Goal: Task Accomplishment & Management: Manage account settings

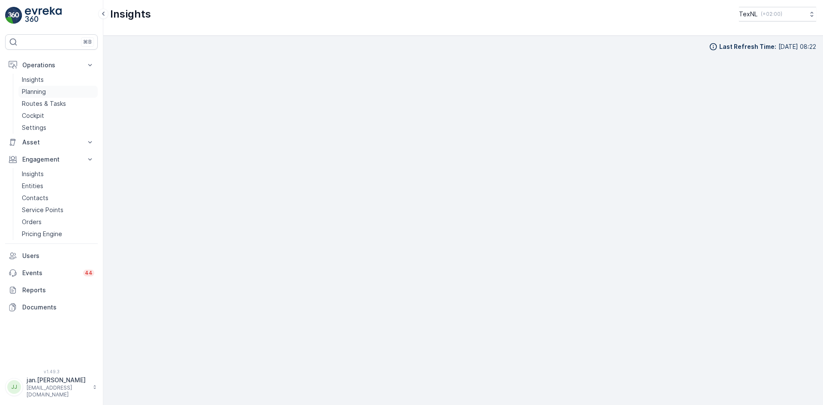
click at [45, 90] on p "Planning" at bounding box center [34, 91] width 24 height 9
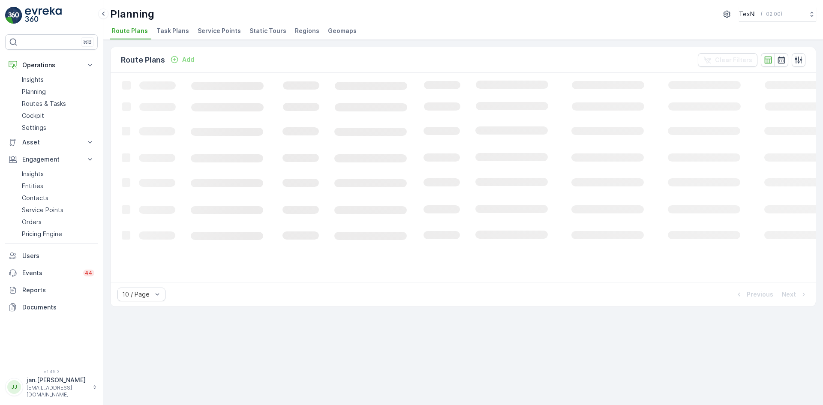
click at [211, 30] on span "Service Points" at bounding box center [219, 31] width 43 height 9
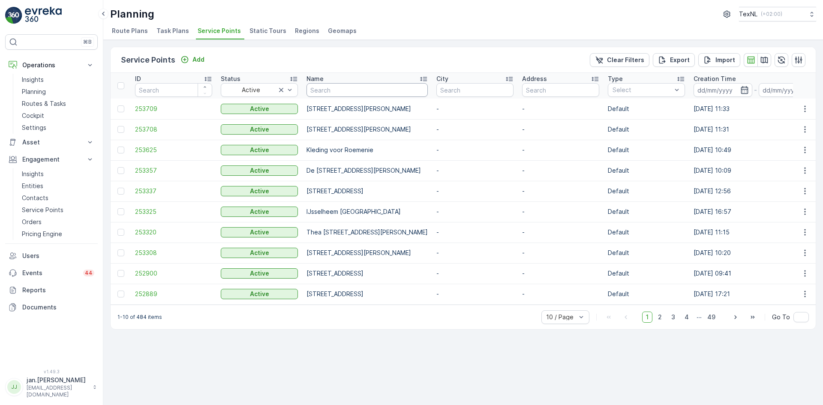
click at [342, 89] on input "text" at bounding box center [366, 90] width 121 height 14
click at [513, 86] on input "text" at bounding box center [474, 90] width 77 height 14
type input "stolw"
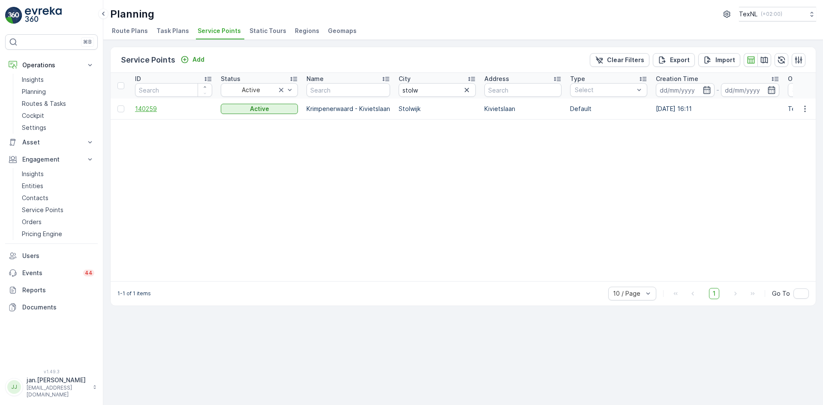
click at [154, 106] on span "140259" at bounding box center [173, 109] width 77 height 9
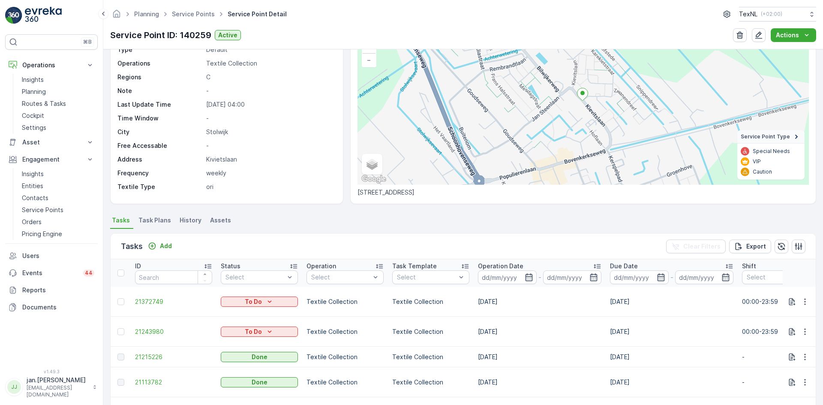
scroll to position [86, 0]
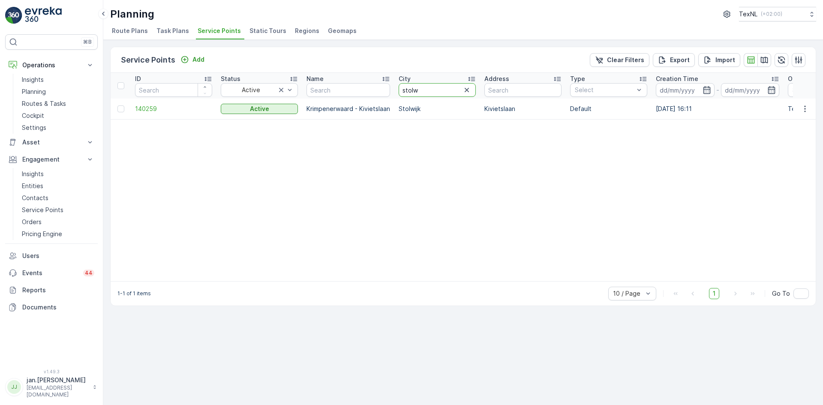
drag, startPoint x: 423, startPoint y: 91, endPoint x: 352, endPoint y: 105, distance: 73.0
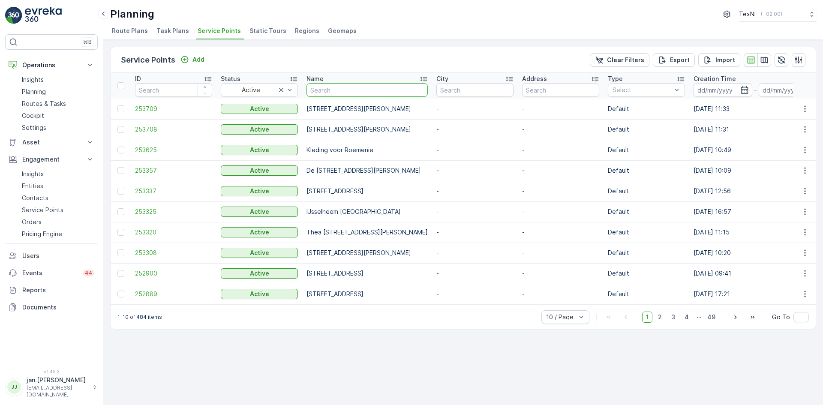
click at [330, 93] on input "text" at bounding box center [366, 90] width 121 height 14
type input "hiz"
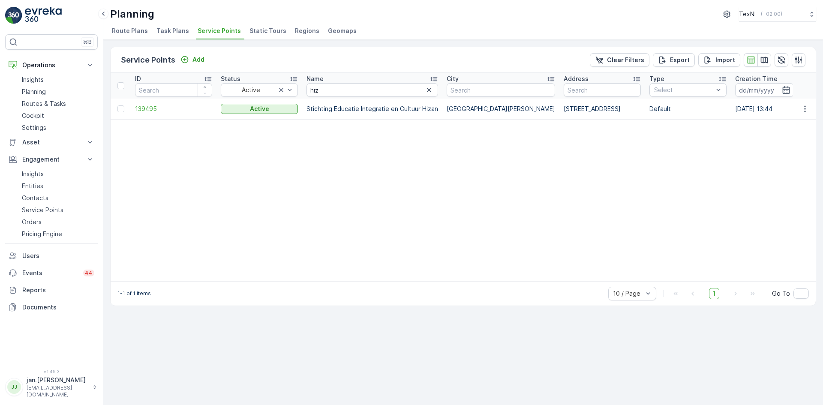
click at [143, 114] on td "139495" at bounding box center [174, 109] width 86 height 21
click at [144, 113] on span "139495" at bounding box center [173, 109] width 77 height 9
type input "fati"
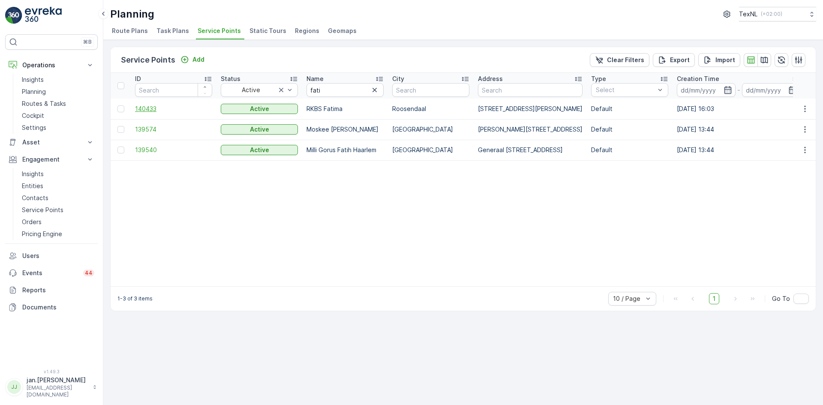
click at [151, 110] on span "140433" at bounding box center [173, 109] width 77 height 9
type input "briel"
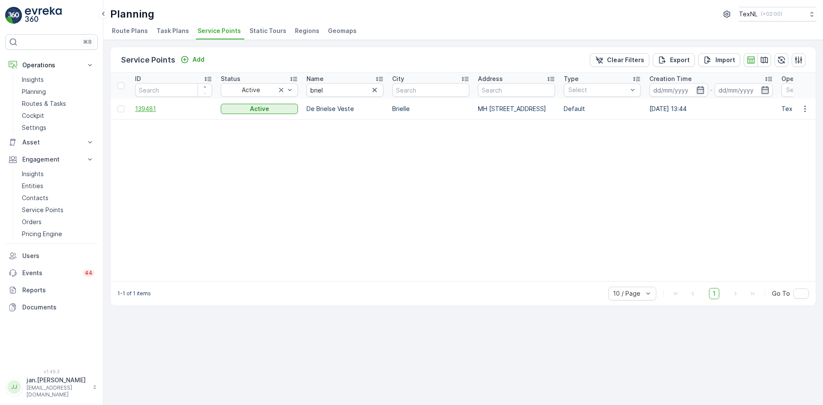
click at [154, 109] on span "139481" at bounding box center [173, 109] width 77 height 9
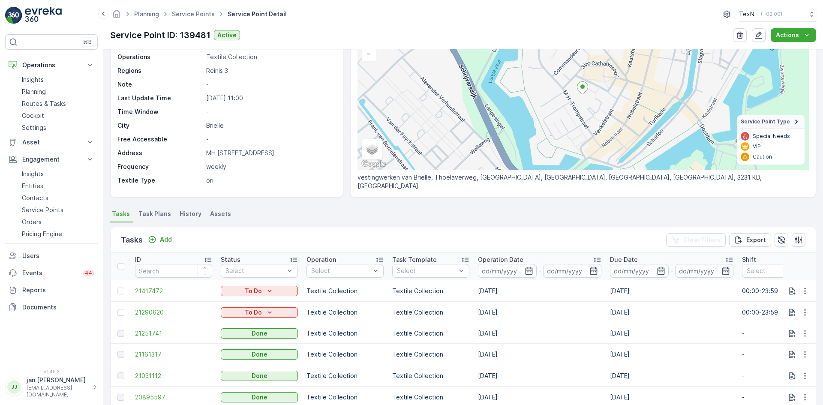
scroll to position [86, 0]
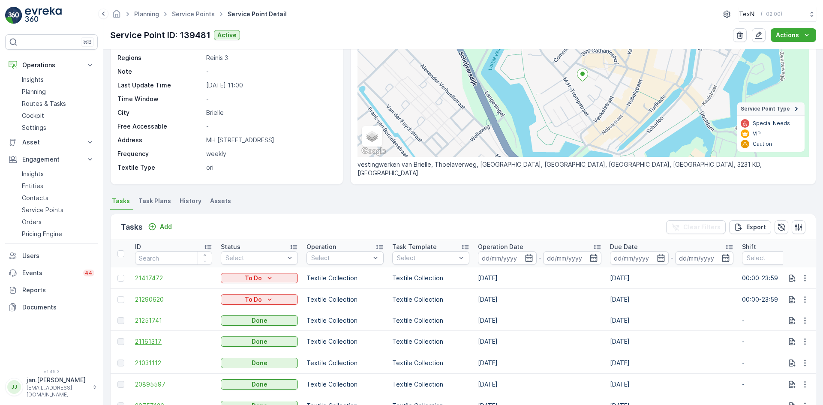
click at [156, 342] on span "21161317" at bounding box center [173, 341] width 77 height 9
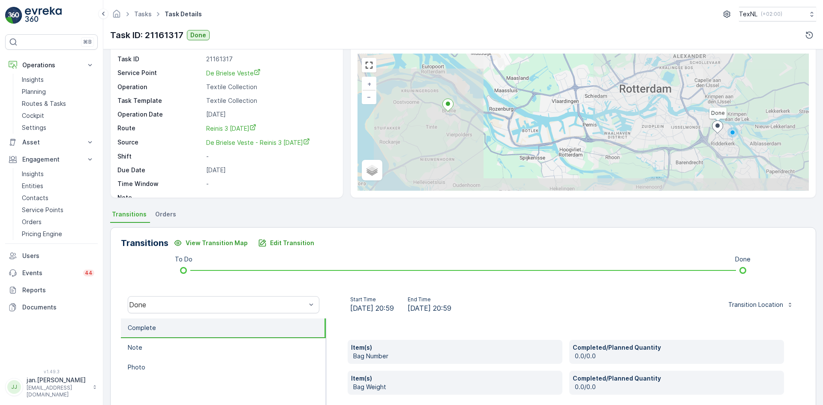
scroll to position [43, 0]
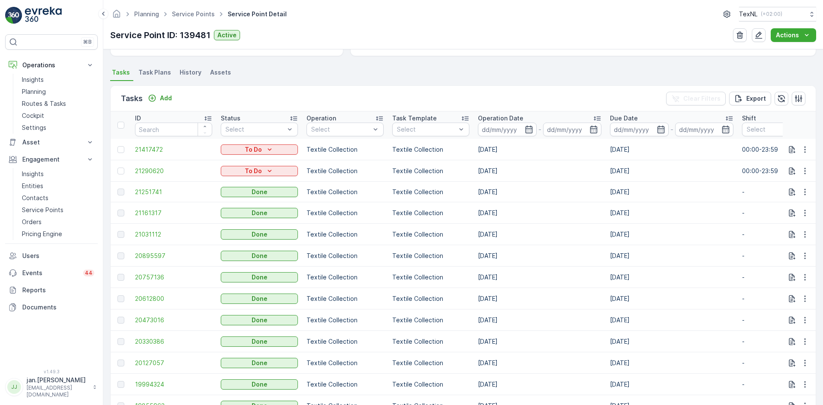
scroll to position [257, 0]
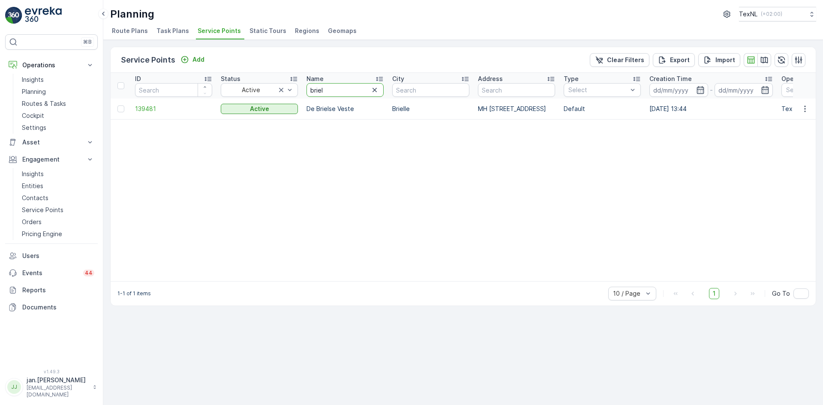
type input "koning"
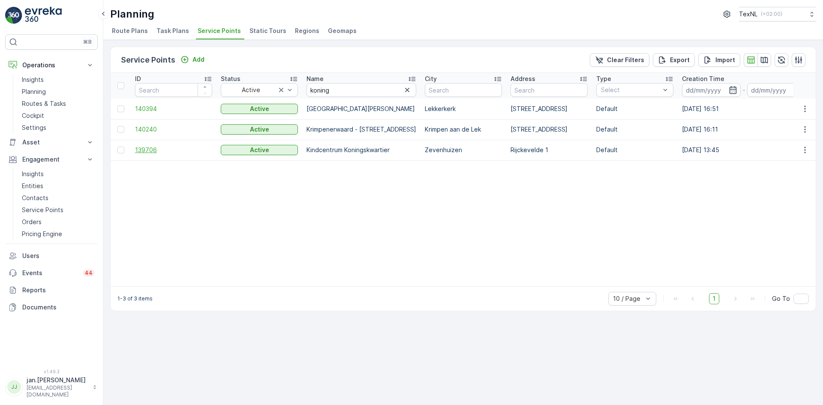
click at [156, 150] on span "139706" at bounding box center [173, 150] width 77 height 9
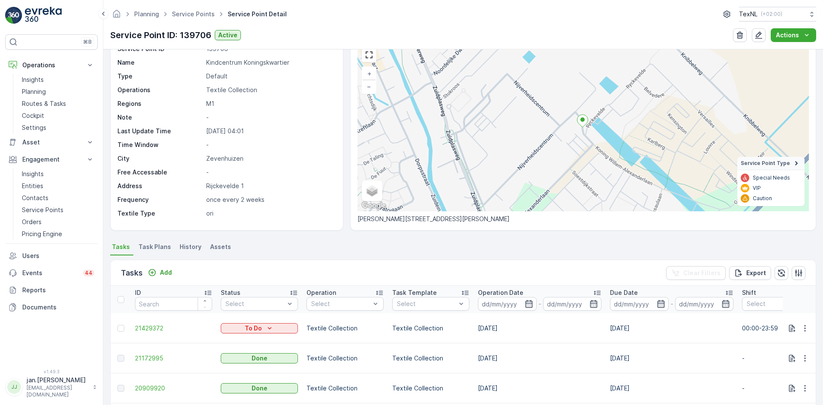
scroll to position [43, 0]
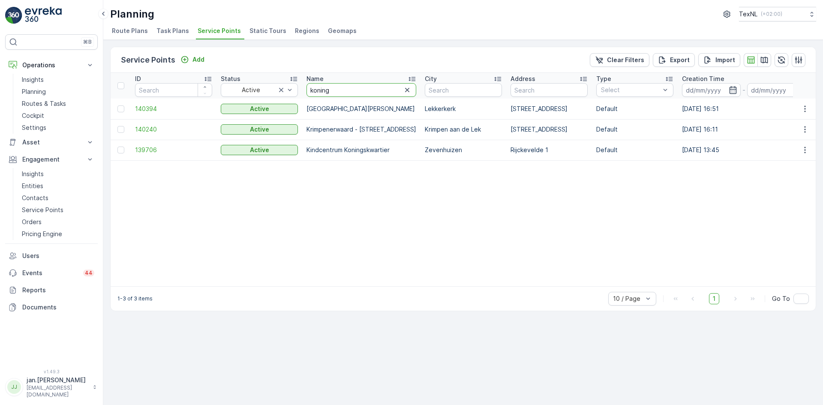
drag, startPoint x: 334, startPoint y: 97, endPoint x: 271, endPoint y: 100, distance: 63.1
click at [380, 92] on input "koning" at bounding box center [361, 90] width 110 height 14
type input "fregat"
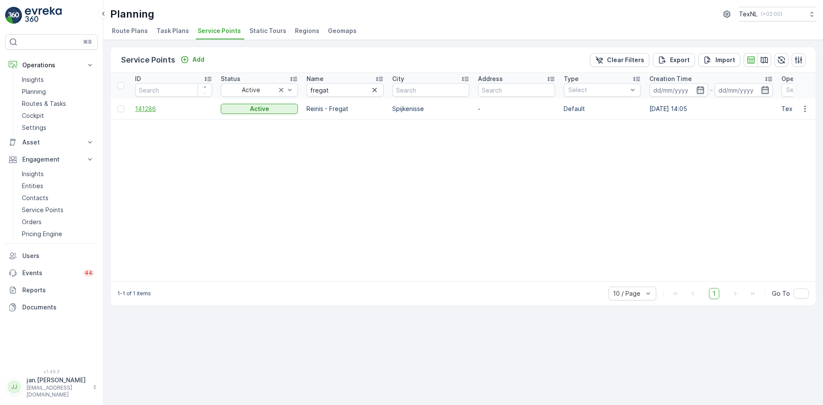
click at [157, 109] on span "141286" at bounding box center [173, 109] width 77 height 9
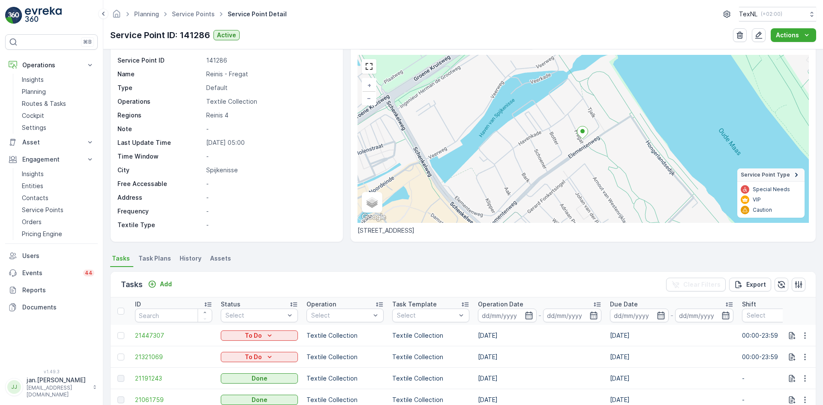
scroll to position [43, 0]
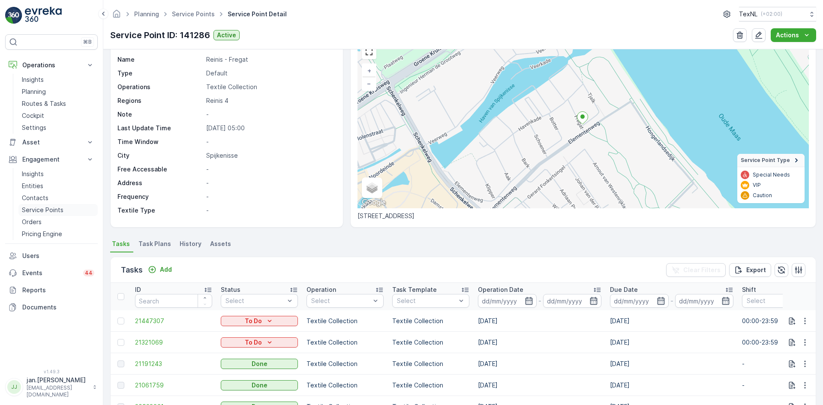
click at [41, 208] on p "Service Points" at bounding box center [43, 210] width 42 height 9
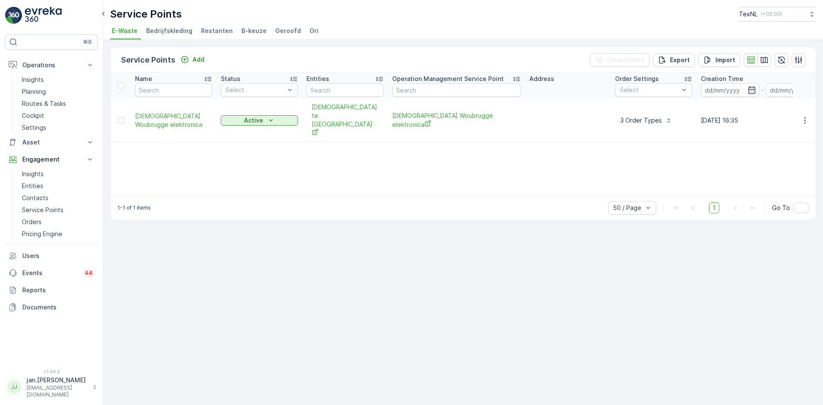
click at [309, 30] on span "Ori" at bounding box center [313, 31] width 9 height 9
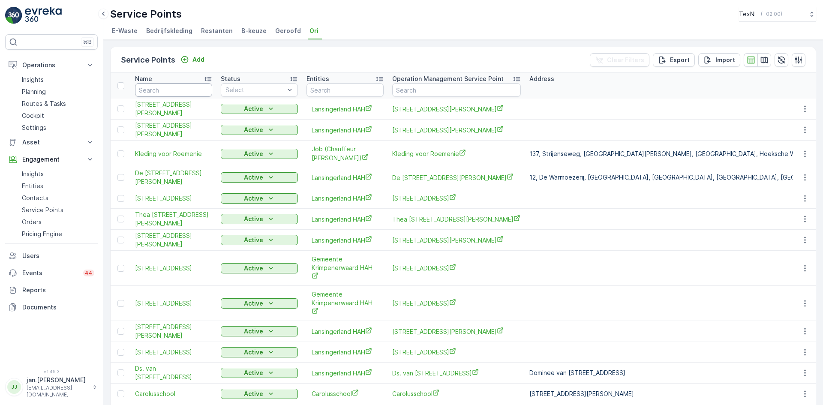
click at [184, 91] on input "text" at bounding box center [173, 90] width 77 height 14
type input "stolwijk"
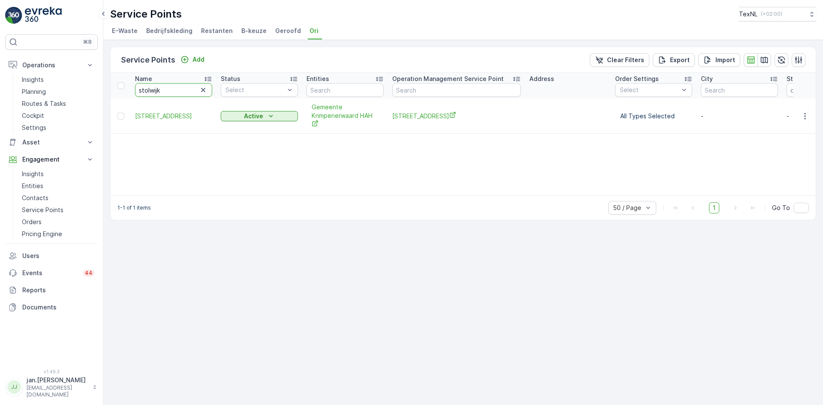
drag, startPoint x: 177, startPoint y: 92, endPoint x: 99, endPoint y: 102, distance: 79.1
click at [99, 102] on div "⌘B Operations Insights Planning Routes & Tasks Cockpit Settings Asset Assets En…" at bounding box center [411, 202] width 823 height 405
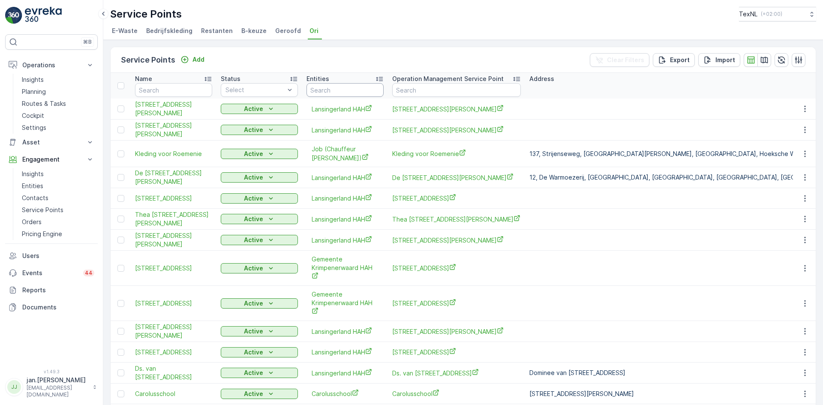
click at [343, 92] on input "text" at bounding box center [344, 90] width 77 height 14
type input "krimepenr"
click at [351, 88] on input "krimepenr" at bounding box center [344, 90] width 77 height 14
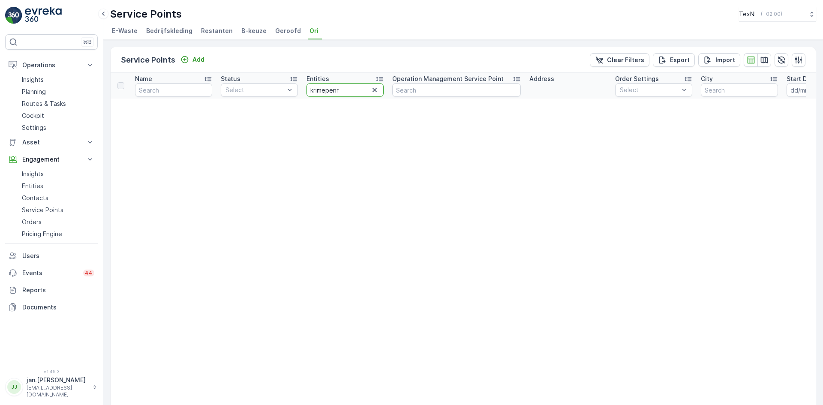
click at [351, 87] on input "krimepenr" at bounding box center [344, 90] width 77 height 14
type input "krimpener"
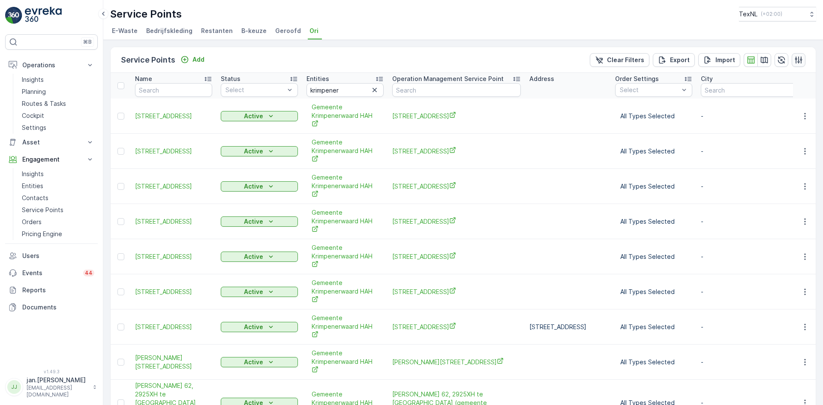
click at [799, 60] on icon "button" at bounding box center [798, 59] width 7 height 7
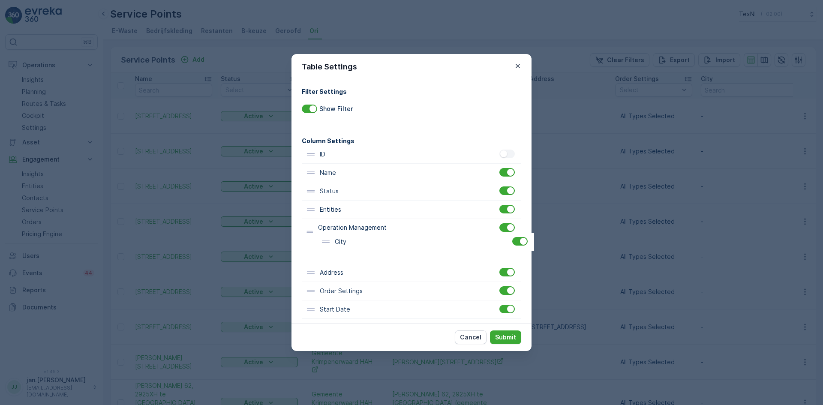
scroll to position [3, 0]
drag, startPoint x: 336, startPoint y: 300, endPoint x: 360, endPoint y: 195, distance: 106.8
click at [360, 195] on div "ID Name Status Entities Operation Management Service Point Address Order Settin…" at bounding box center [411, 250] width 219 height 210
click at [507, 342] on button "Submit" at bounding box center [505, 337] width 31 height 14
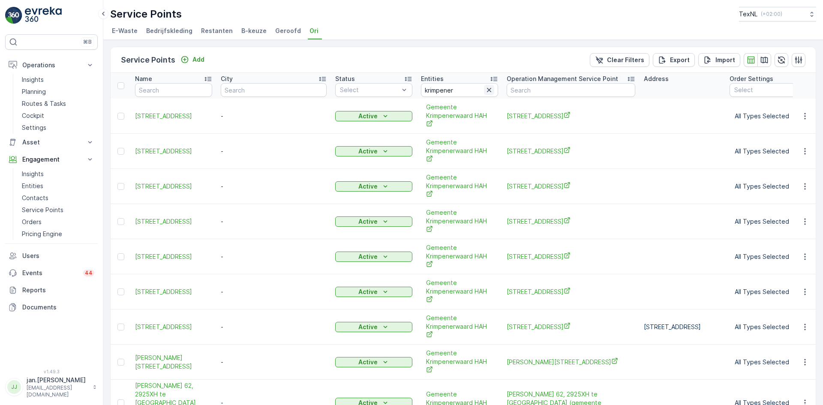
click at [487, 91] on icon "button" at bounding box center [489, 90] width 4 height 4
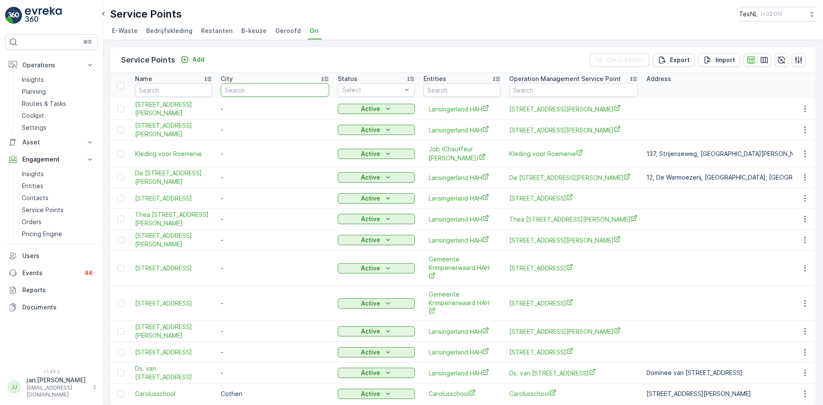
click at [240, 93] on input "text" at bounding box center [275, 90] width 108 height 14
type input "stolwijk"
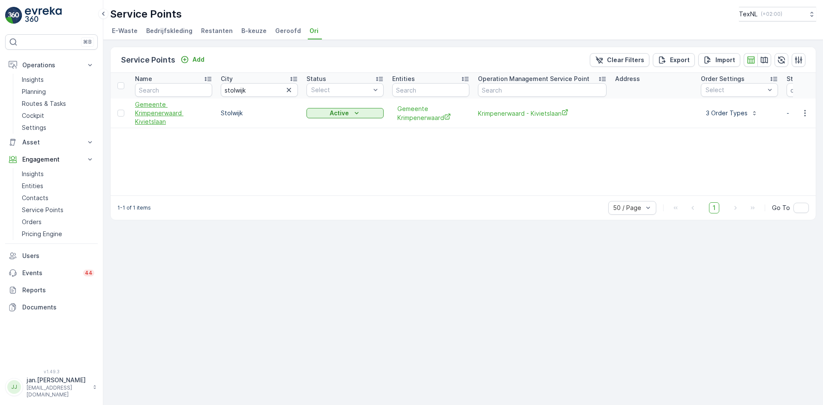
click at [156, 119] on span "Gemeente Krimpenerwaard Kivietslaan" at bounding box center [173, 113] width 77 height 26
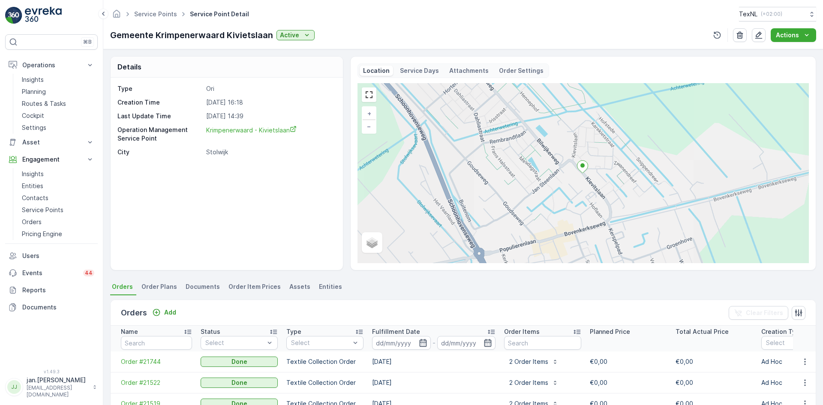
click at [457, 71] on p "Attachments" at bounding box center [468, 70] width 39 height 9
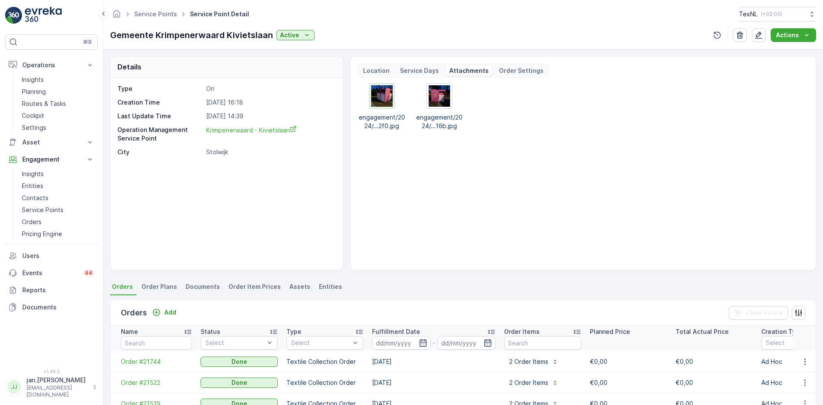
click at [381, 94] on img at bounding box center [381, 95] width 21 height 21
click at [32, 223] on p "Orders" at bounding box center [32, 222] width 20 height 9
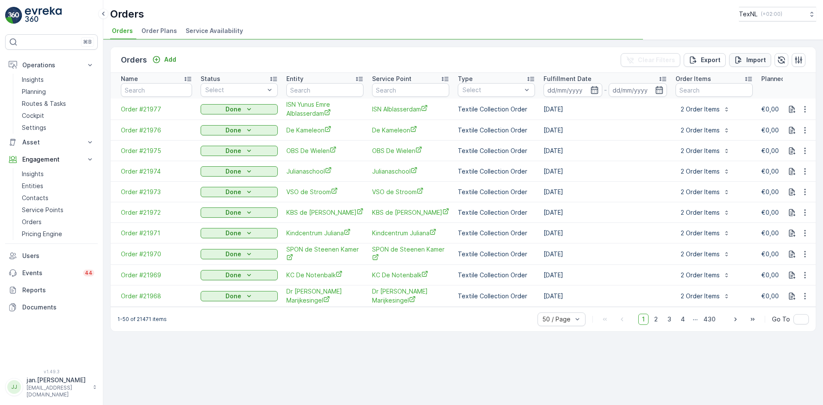
click at [755, 60] on p "Import" at bounding box center [756, 60] width 20 height 9
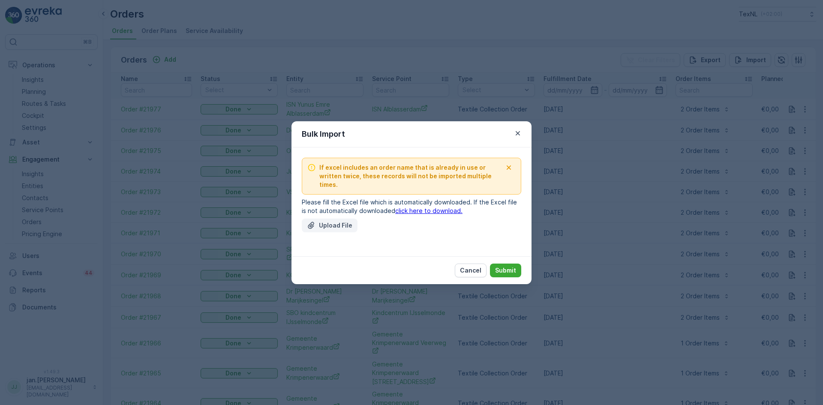
click at [342, 225] on p "Upload File" at bounding box center [335, 225] width 33 height 9
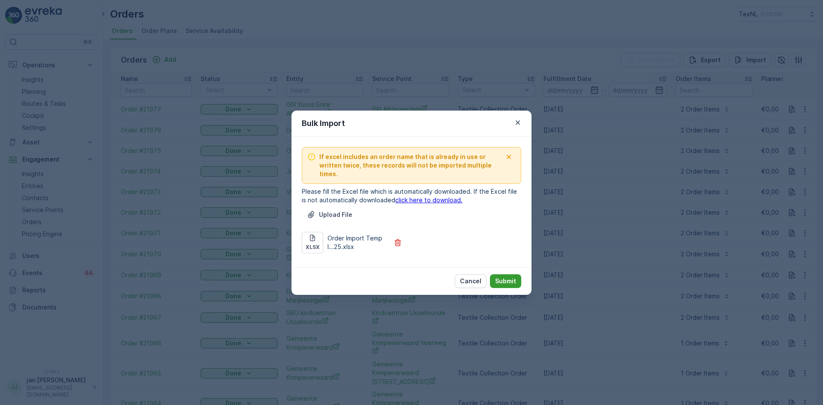
click at [505, 277] on p "Submit" at bounding box center [505, 281] width 21 height 9
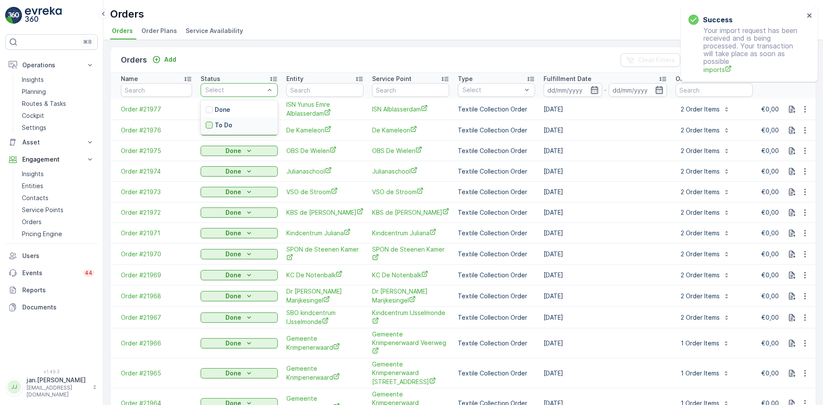
click at [212, 125] on div at bounding box center [209, 125] width 7 height 7
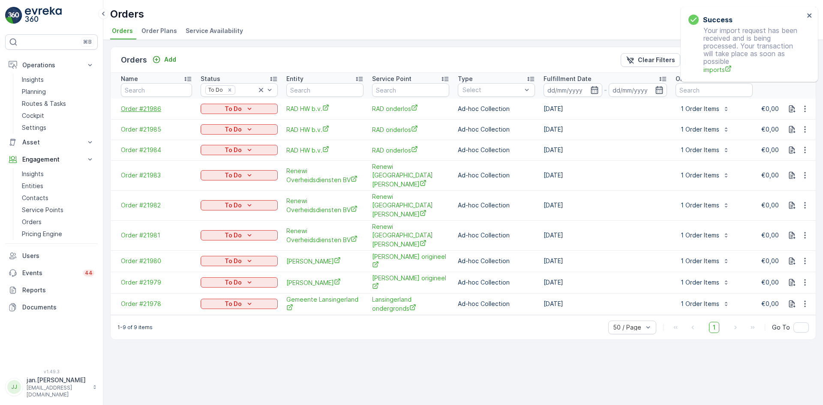
click at [150, 106] on span "Order #21986" at bounding box center [156, 109] width 71 height 9
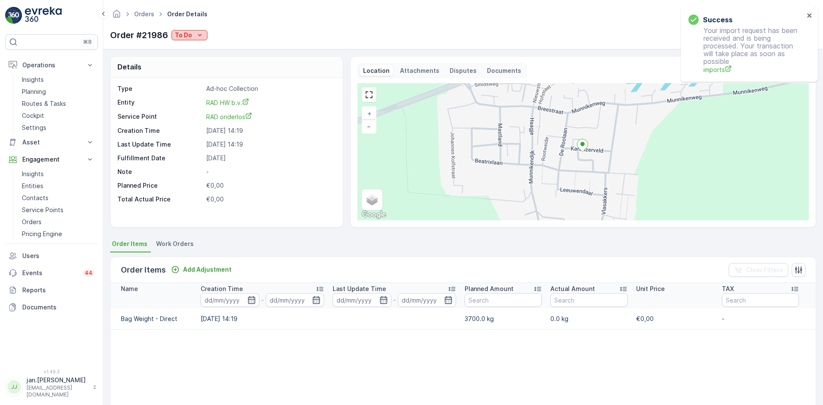
click at [195, 36] on icon "To Do" at bounding box center [199, 35] width 9 height 9
click at [184, 45] on span "Done" at bounding box center [183, 48] width 15 height 9
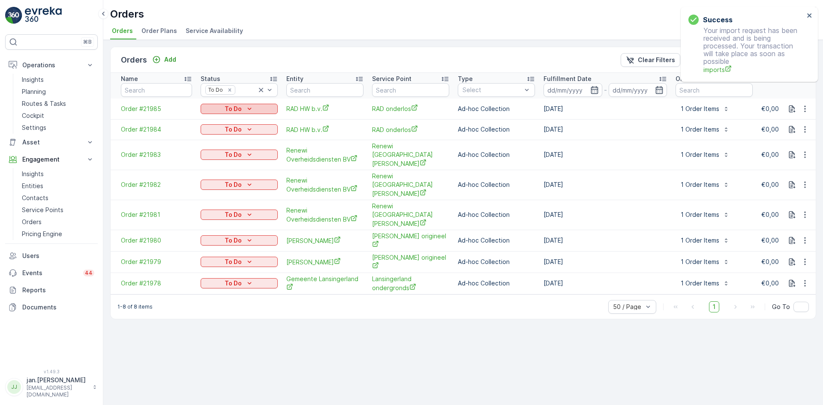
click at [242, 105] on div "To Do" at bounding box center [239, 109] width 70 height 9
click at [213, 122] on span "Done" at bounding box center [213, 121] width 15 height 9
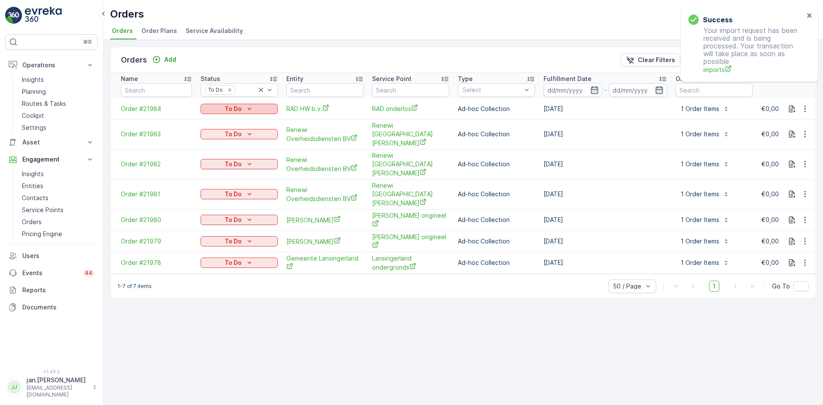
click at [241, 108] on p "To Do" at bounding box center [233, 109] width 17 height 9
click at [211, 121] on span "Done" at bounding box center [213, 121] width 15 height 9
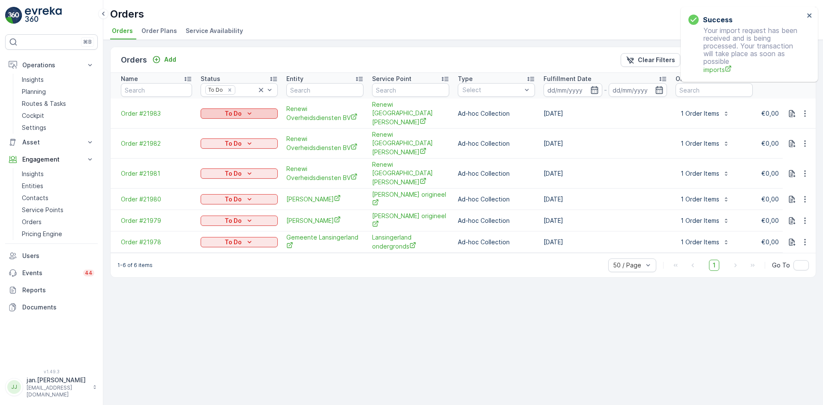
click at [225, 111] on p "To Do" at bounding box center [233, 113] width 17 height 9
click at [209, 123] on span "Done" at bounding box center [213, 122] width 15 height 9
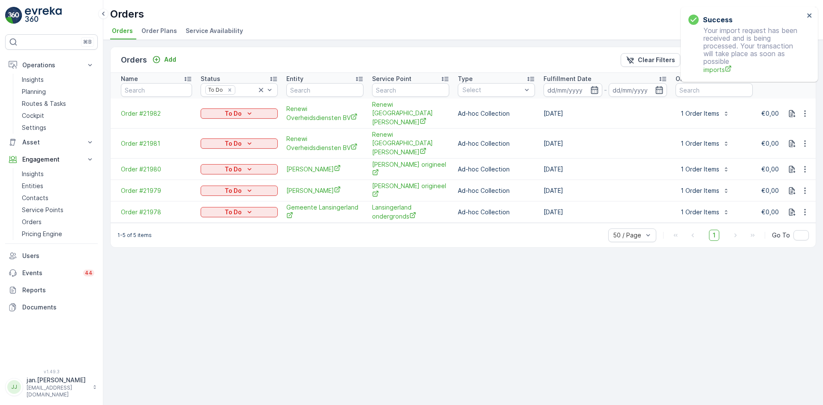
click at [243, 109] on div "To Do" at bounding box center [239, 113] width 70 height 9
click at [204, 121] on div "Done" at bounding box center [214, 122] width 24 height 12
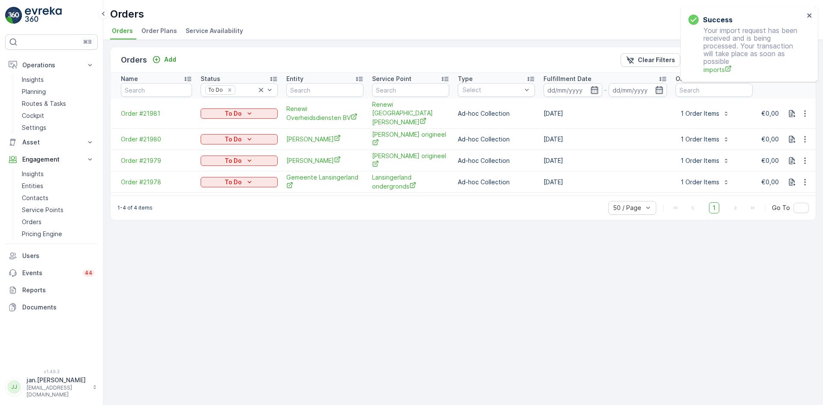
click at [245, 109] on icon "To Do" at bounding box center [249, 113] width 9 height 9
click at [214, 120] on span "Done" at bounding box center [213, 122] width 15 height 9
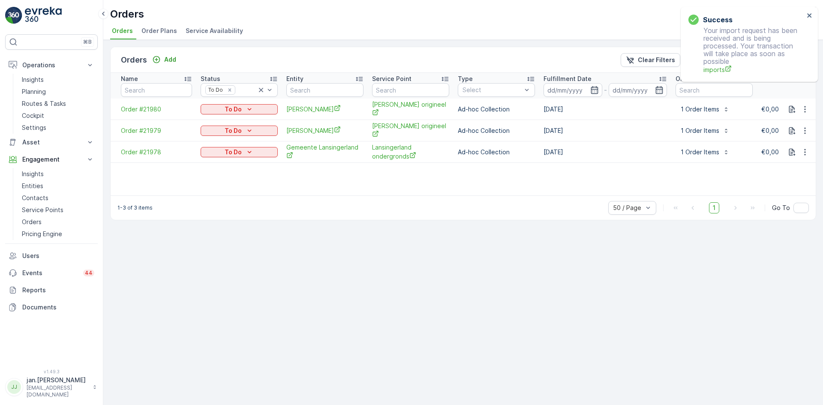
click at [241, 108] on p "To Do" at bounding box center [233, 109] width 17 height 9
click at [217, 120] on span "Done" at bounding box center [213, 122] width 15 height 9
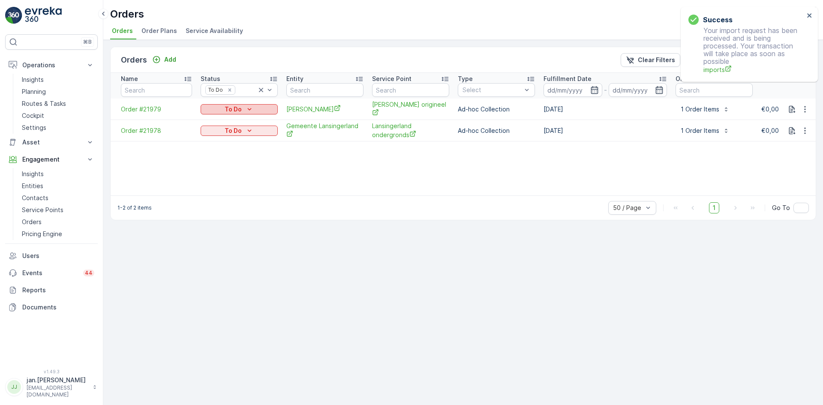
click at [238, 109] on p "To Do" at bounding box center [233, 109] width 17 height 9
click at [214, 122] on span "Done" at bounding box center [213, 122] width 15 height 9
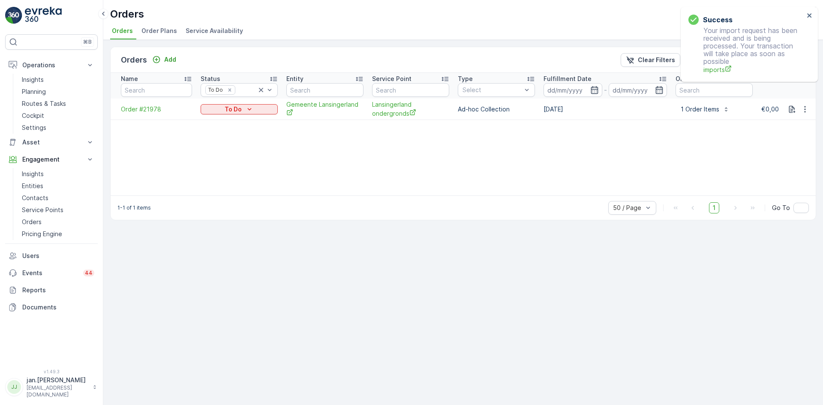
click at [243, 108] on div "To Do" at bounding box center [239, 109] width 70 height 9
click at [208, 121] on span "Done" at bounding box center [213, 122] width 15 height 9
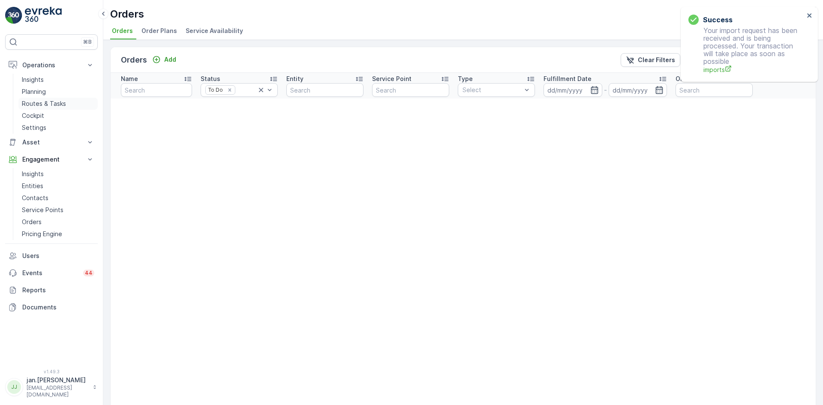
click at [50, 100] on p "Routes & Tasks" at bounding box center [44, 103] width 44 height 9
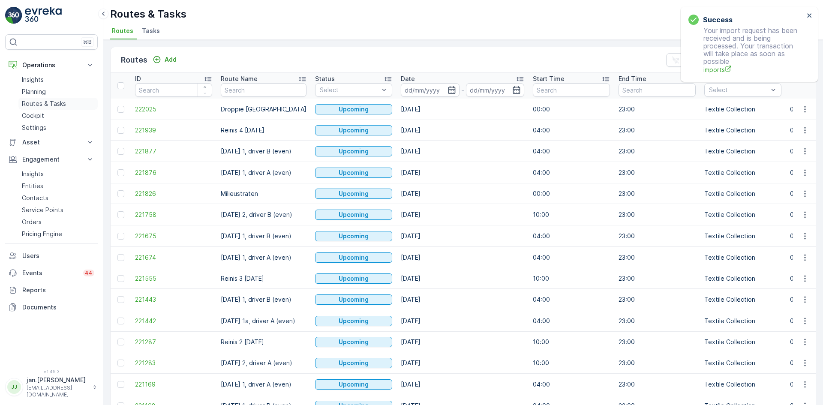
click at [34, 105] on p "Routes & Tasks" at bounding box center [44, 103] width 44 height 9
click at [439, 88] on input at bounding box center [430, 90] width 59 height 14
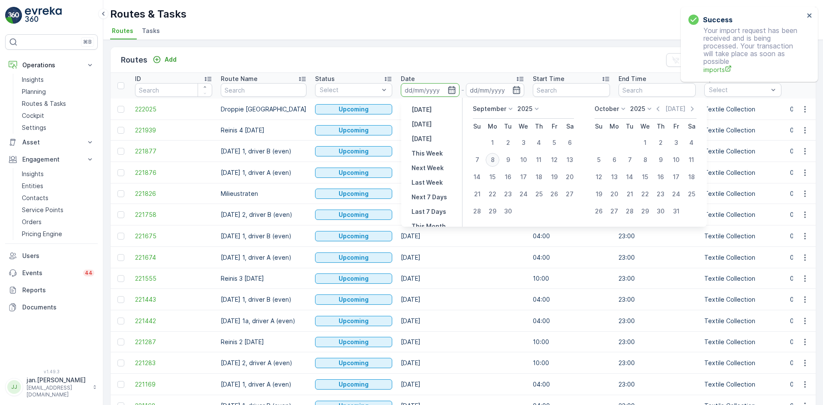
click at [497, 159] on div "8" at bounding box center [493, 160] width 14 height 14
type input "[DATE]"
click at [497, 159] on div "8" at bounding box center [493, 160] width 14 height 14
type input "[DATE]"
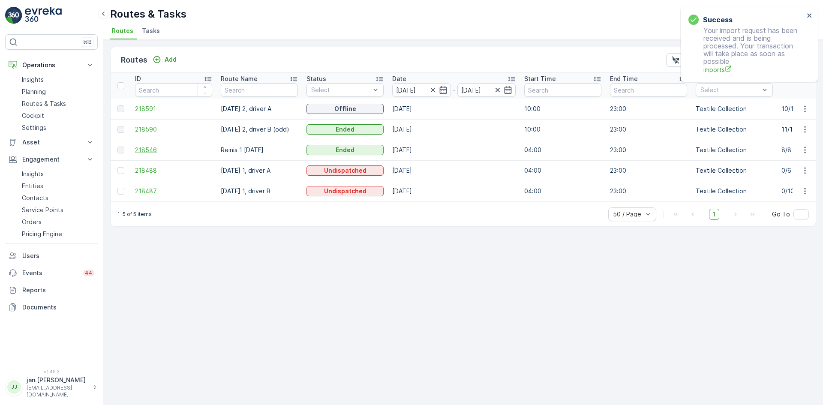
click at [153, 150] on span "218546" at bounding box center [173, 150] width 77 height 9
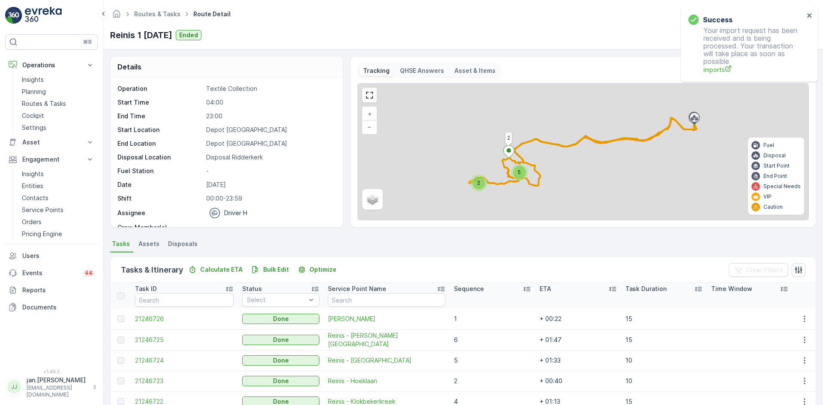
click at [185, 246] on span "Disposals" at bounding box center [183, 244] width 30 height 9
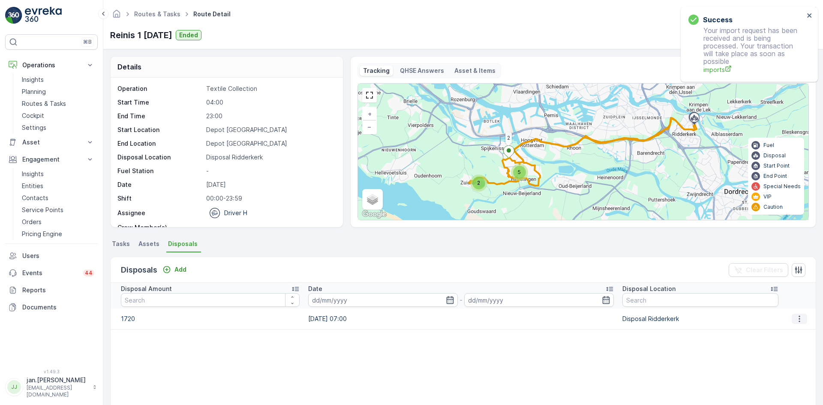
click at [802, 320] on button "button" at bounding box center [799, 319] width 15 height 10
click at [783, 328] on span "Edit Disposal Amount" at bounding box center [787, 331] width 60 height 9
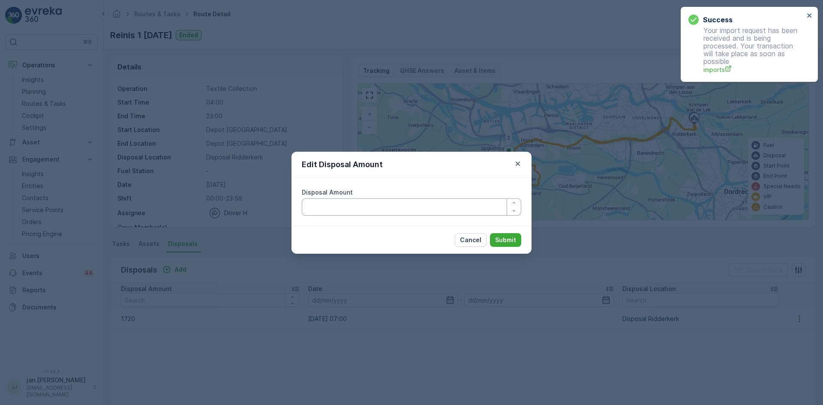
click at [411, 210] on Amount "Disposal Amount" at bounding box center [411, 206] width 219 height 17
type Amount "1520"
click at [509, 242] on p "Submit" at bounding box center [505, 240] width 21 height 9
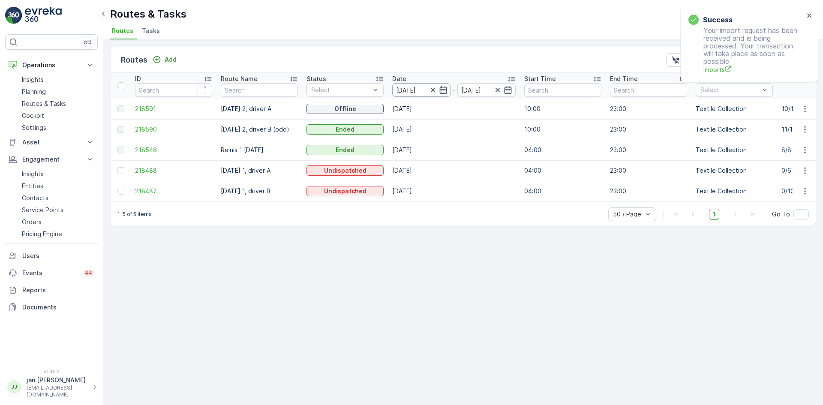
click at [409, 88] on input "[DATE]" at bounding box center [421, 90] width 59 height 14
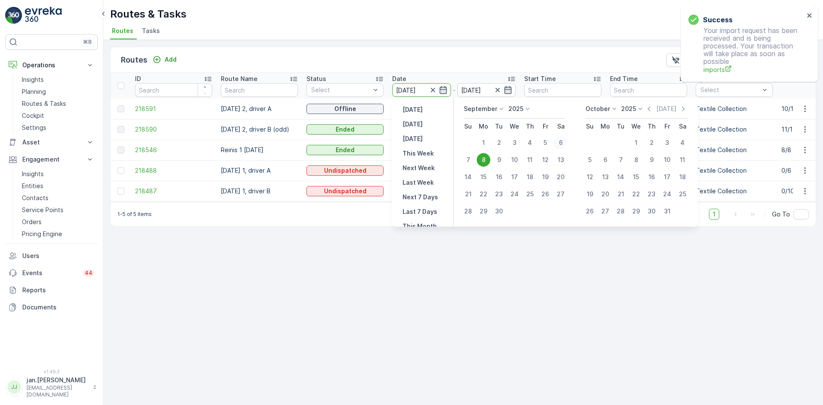
click at [559, 143] on div "6" at bounding box center [561, 143] width 14 height 14
type input "[DATE]"
click at [559, 143] on div "6" at bounding box center [561, 143] width 14 height 14
type input "[DATE]"
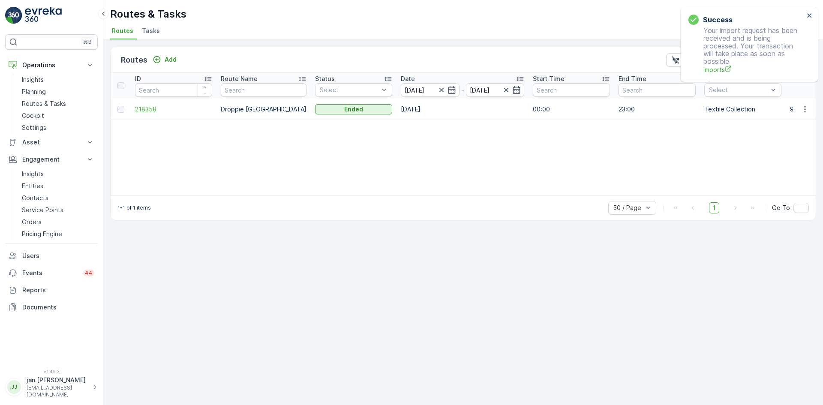
click at [160, 107] on span "218358" at bounding box center [173, 109] width 77 height 9
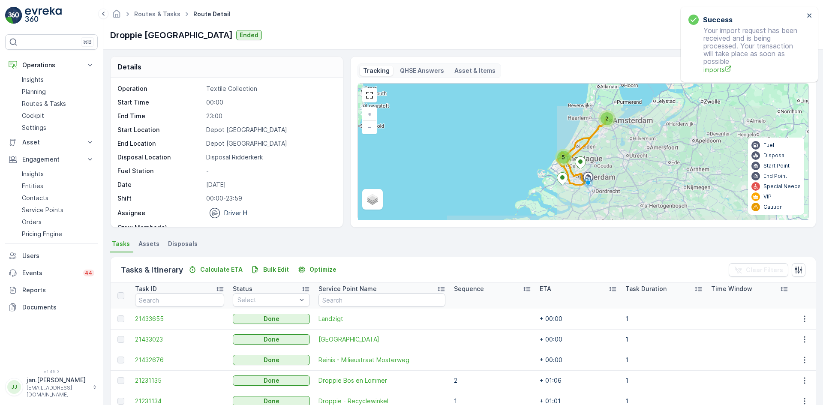
click at [181, 242] on span "Disposals" at bounding box center [183, 244] width 30 height 9
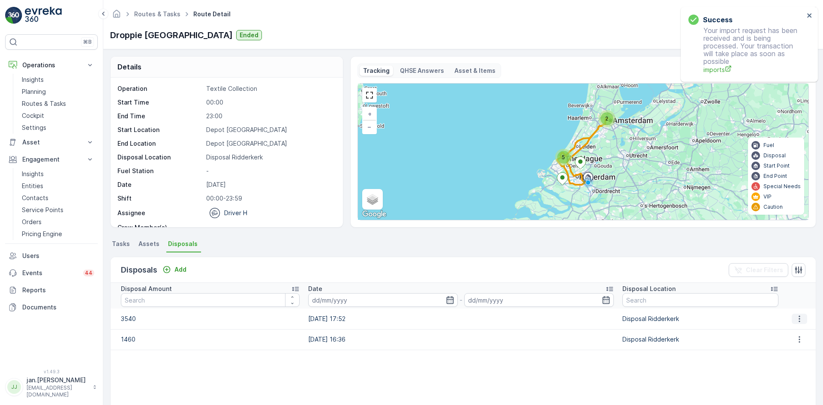
click at [795, 319] on icon "button" at bounding box center [799, 319] width 9 height 9
click at [782, 330] on span "Edit Disposal Amount" at bounding box center [787, 331] width 60 height 9
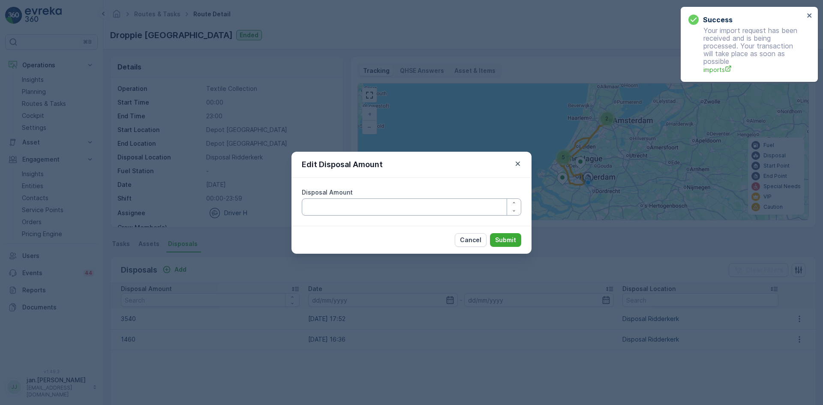
click at [370, 209] on Amount "Disposal Amount" at bounding box center [411, 206] width 219 height 17
type Amount "3340"
click at [497, 240] on p "Submit" at bounding box center [505, 240] width 21 height 9
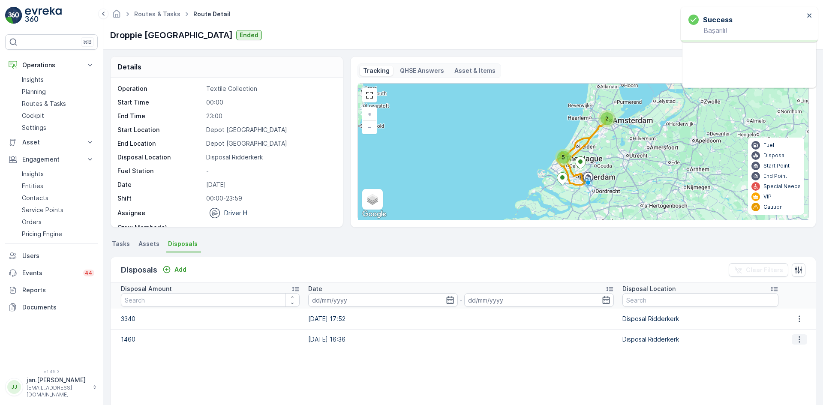
click at [795, 342] on icon "button" at bounding box center [799, 339] width 9 height 9
click at [791, 348] on span "Edit Disposal Amount" at bounding box center [787, 352] width 60 height 9
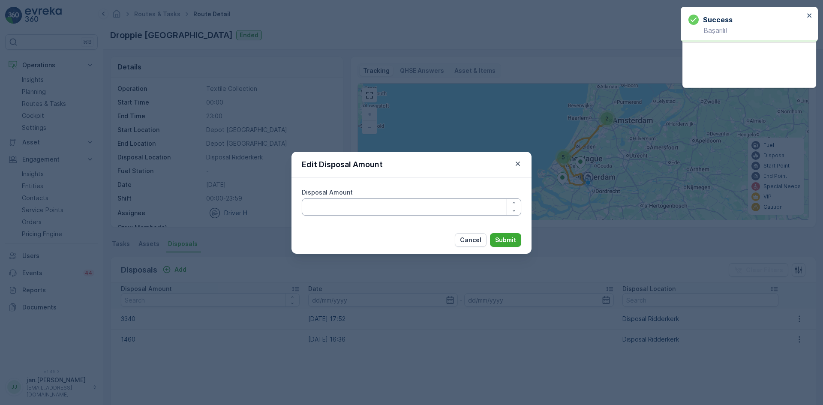
click at [378, 208] on Amount "Disposal Amount" at bounding box center [411, 206] width 219 height 17
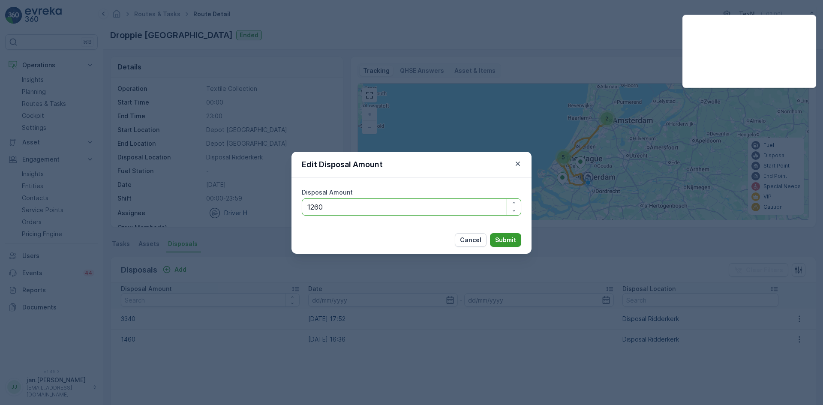
type Amount "1260"
click at [498, 239] on p "Submit" at bounding box center [505, 240] width 21 height 9
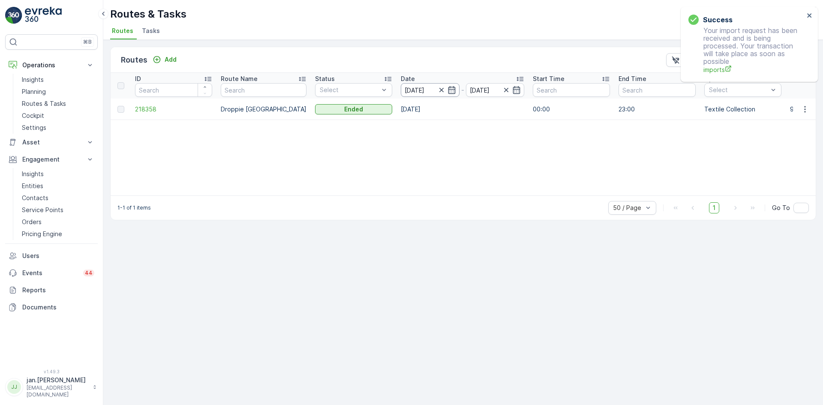
click at [411, 88] on input "[DATE]" at bounding box center [430, 90] width 59 height 14
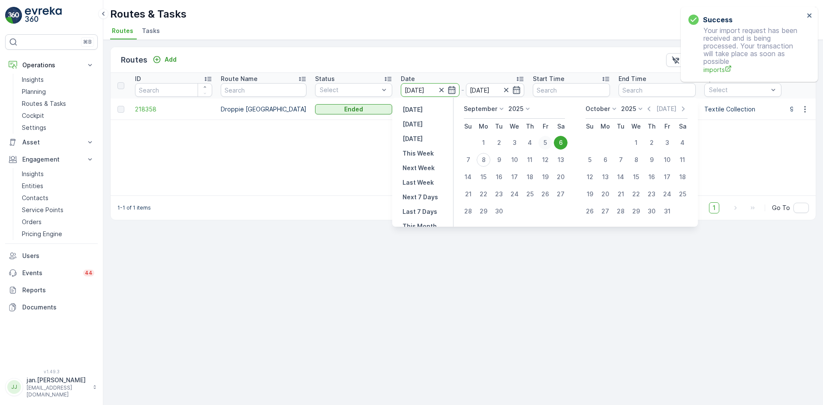
click at [547, 143] on div "5" at bounding box center [545, 143] width 14 height 14
type input "[DATE]"
click at [547, 143] on div "5" at bounding box center [545, 143] width 14 height 14
type input "[DATE]"
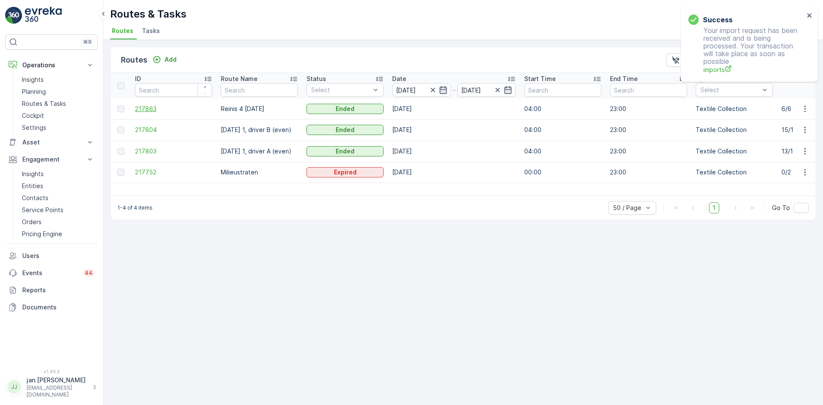
click at [158, 108] on span "217863" at bounding box center [173, 109] width 77 height 9
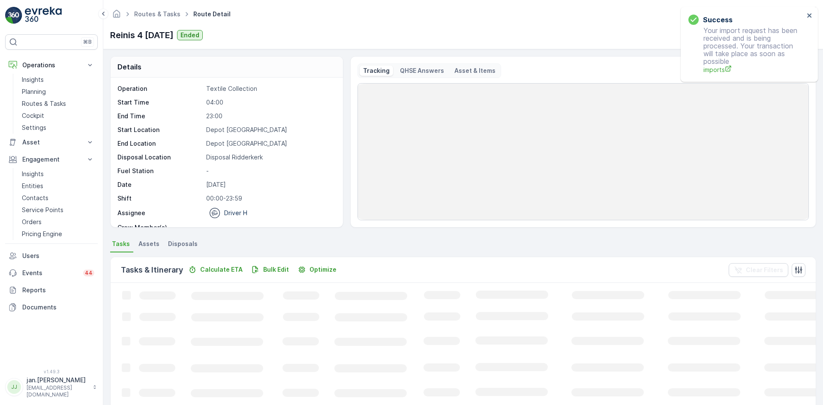
click at [184, 242] on span "Disposals" at bounding box center [183, 244] width 30 height 9
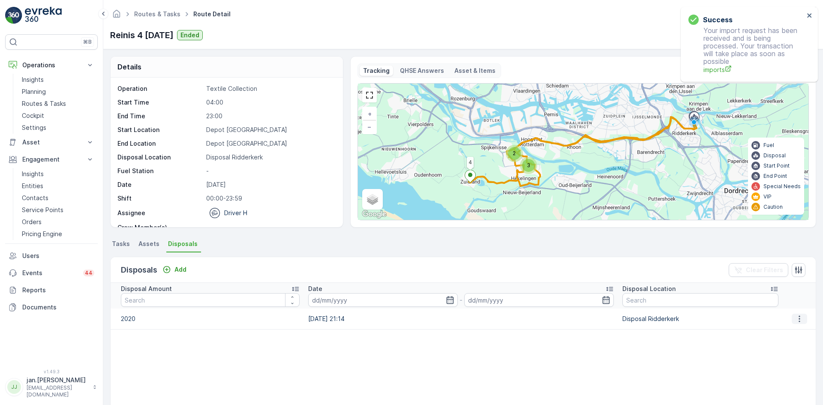
click at [795, 322] on icon "button" at bounding box center [799, 319] width 9 height 9
click at [767, 331] on span "Edit Disposal Amount" at bounding box center [787, 331] width 60 height 9
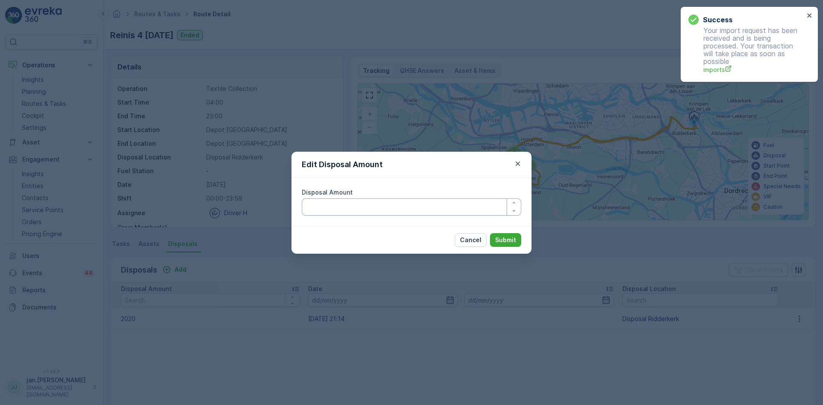
click at [453, 205] on Amount "Disposal Amount" at bounding box center [411, 206] width 219 height 17
type Amount "1820"
click at [512, 238] on p "Submit" at bounding box center [505, 240] width 21 height 9
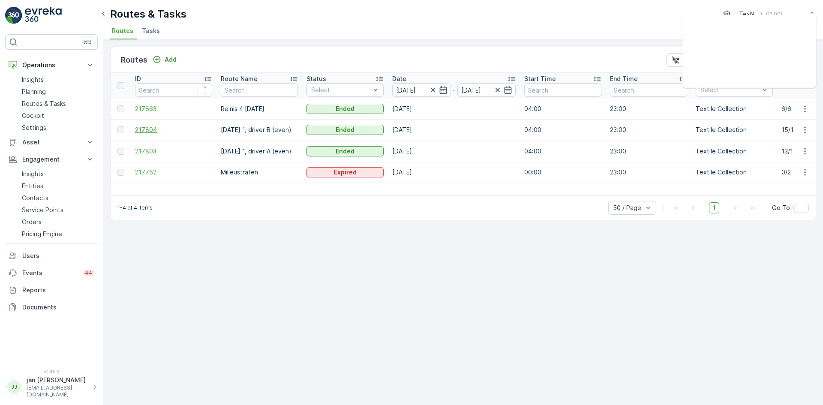
click at [150, 127] on span "217804" at bounding box center [173, 130] width 77 height 9
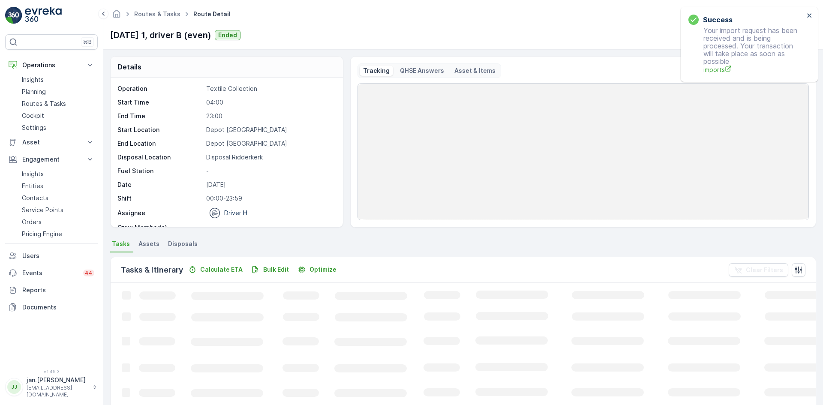
click at [187, 243] on span "Disposals" at bounding box center [183, 244] width 30 height 9
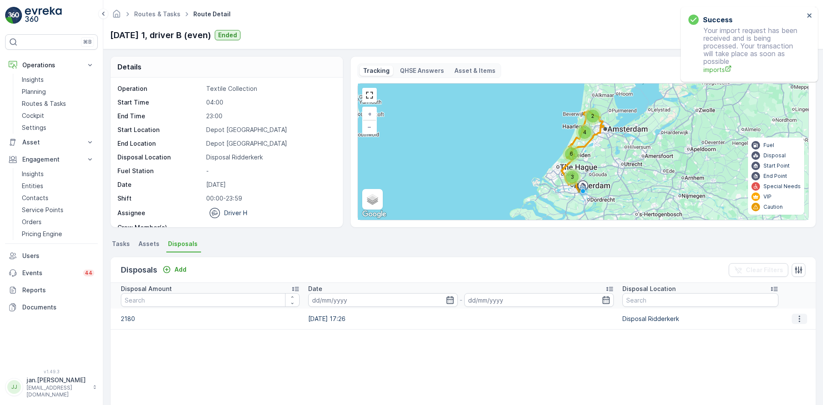
click at [797, 319] on icon "button" at bounding box center [799, 319] width 9 height 9
click at [793, 329] on span "Edit Disposal Amount" at bounding box center [787, 331] width 60 height 9
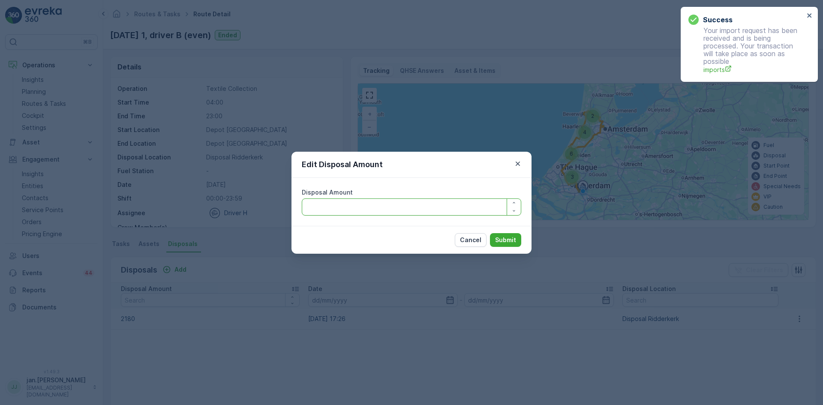
click at [458, 209] on Amount "Disposal Amount" at bounding box center [411, 206] width 219 height 17
type Amount "1980"
click at [505, 239] on p "Submit" at bounding box center [505, 240] width 21 height 9
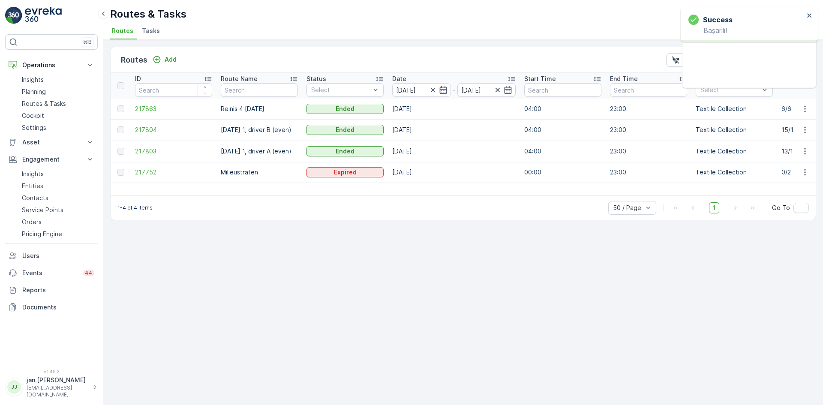
click at [149, 149] on span "217803" at bounding box center [173, 151] width 77 height 9
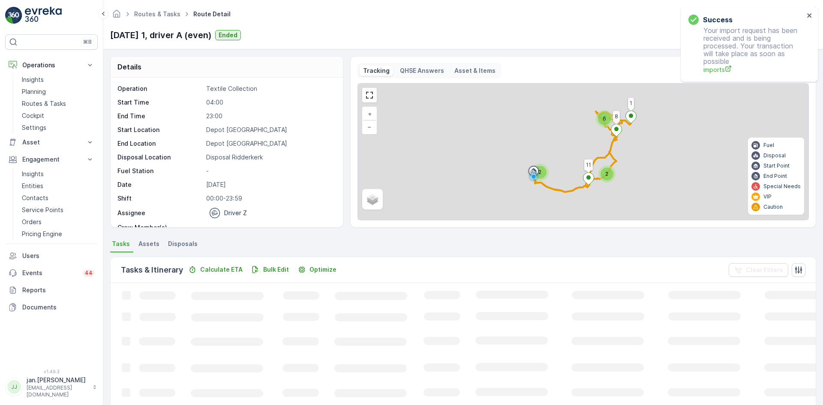
click at [189, 244] on span "Disposals" at bounding box center [183, 244] width 30 height 9
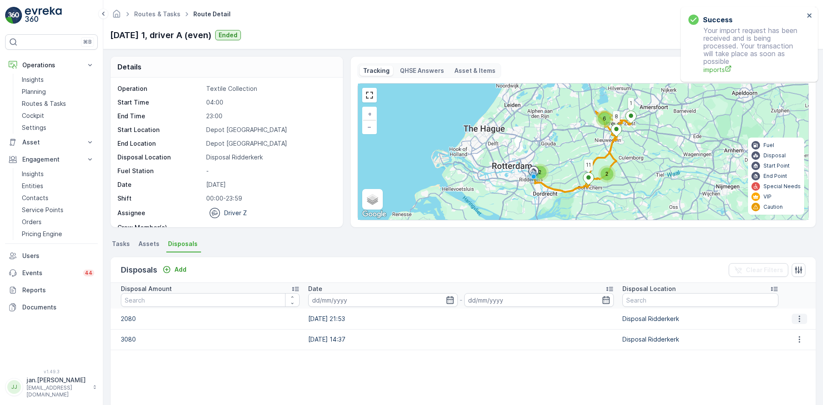
click at [798, 318] on icon "button" at bounding box center [799, 319] width 9 height 9
click at [774, 333] on span "Edit Disposal Amount" at bounding box center [787, 331] width 60 height 9
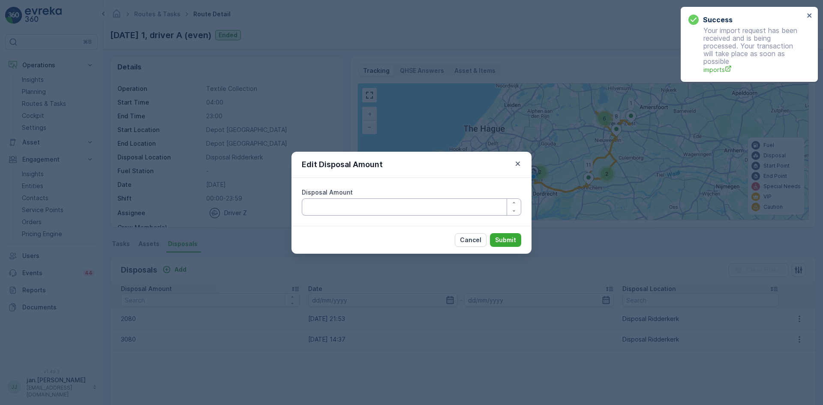
click at [455, 209] on Amount "Disposal Amount" at bounding box center [411, 206] width 219 height 17
type Amount "1880"
click at [508, 236] on p "Submit" at bounding box center [505, 240] width 21 height 9
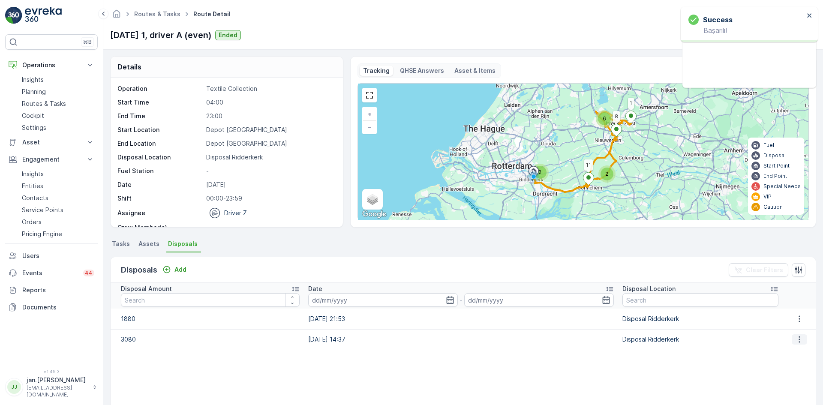
click at [795, 342] on icon "button" at bounding box center [799, 339] width 9 height 9
click at [782, 353] on span "Edit Disposal Amount" at bounding box center [787, 352] width 60 height 9
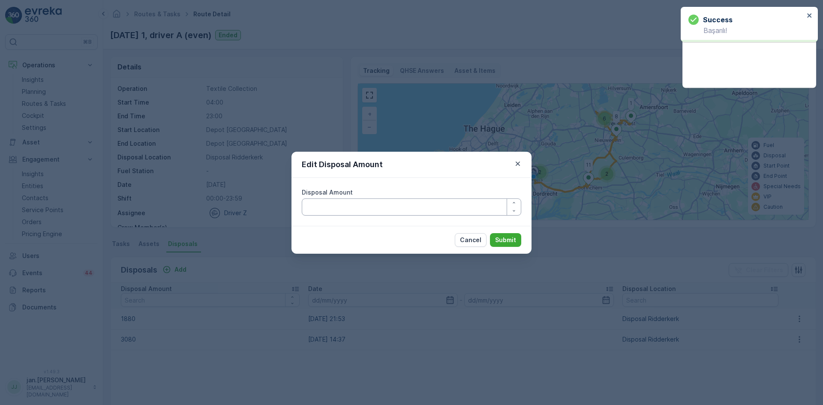
click at [384, 208] on Amount "Disposal Amount" at bounding box center [411, 206] width 219 height 17
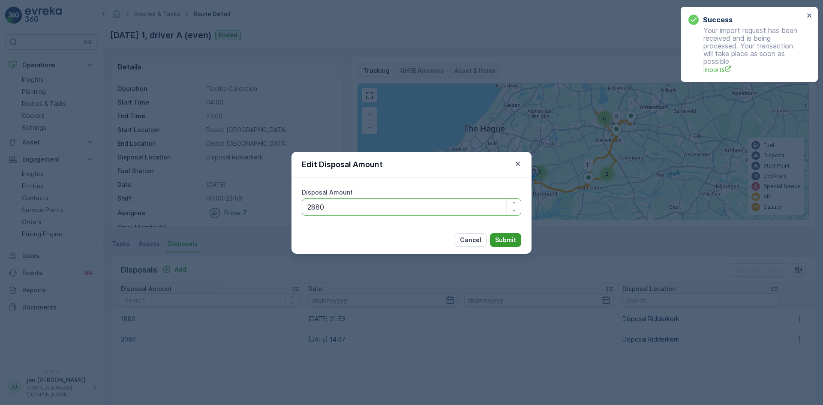
type Amount "2880"
click at [500, 241] on p "Submit" at bounding box center [505, 240] width 21 height 9
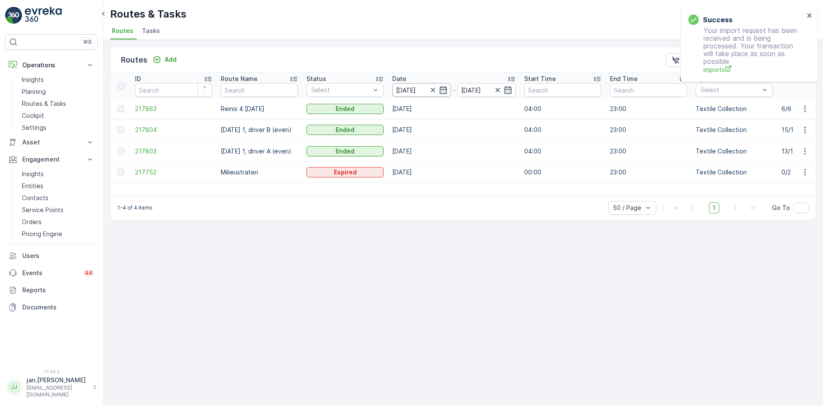
click at [407, 93] on input "[DATE]" at bounding box center [421, 90] width 59 height 14
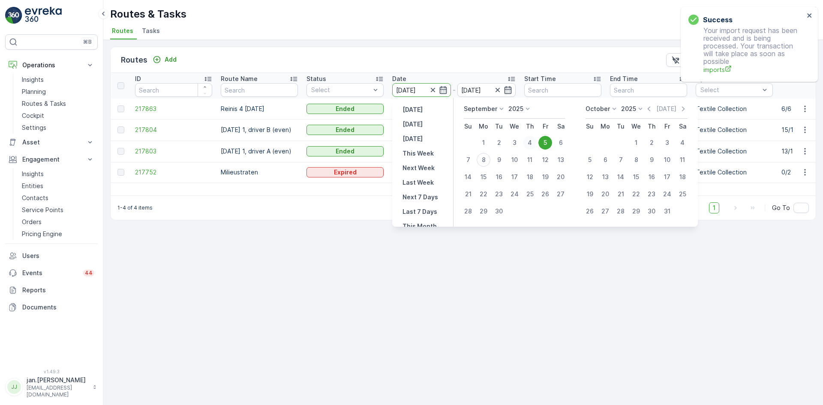
click at [528, 143] on div "4" at bounding box center [530, 143] width 14 height 14
type input "[DATE]"
click at [528, 143] on div "4" at bounding box center [530, 143] width 14 height 14
type input "[DATE]"
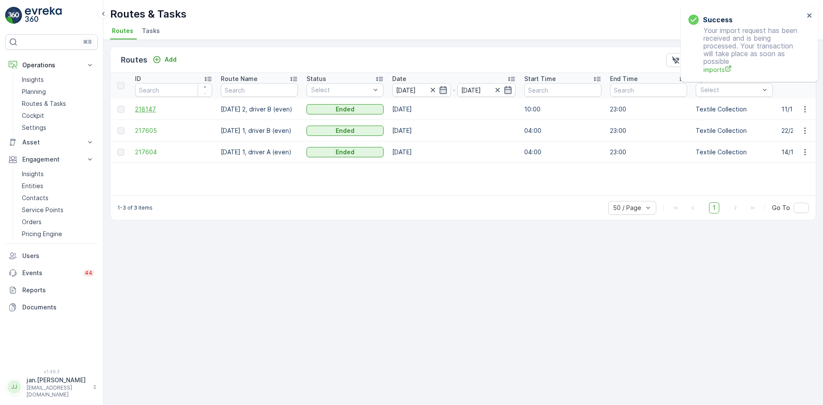
click at [142, 111] on span "218147" at bounding box center [173, 109] width 77 height 9
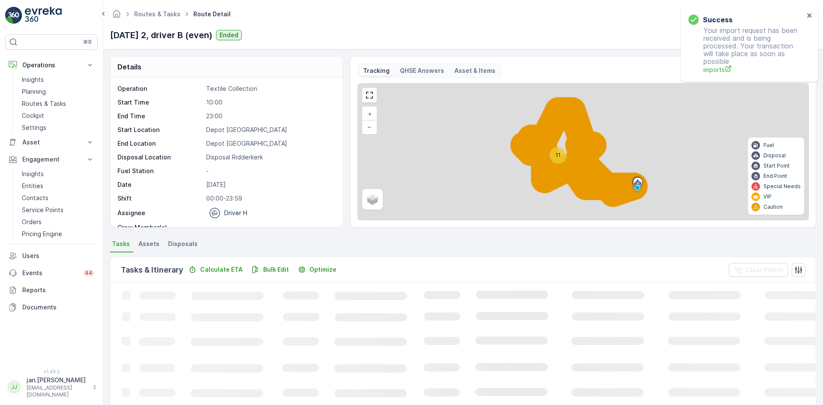
click at [180, 241] on span "Disposals" at bounding box center [183, 244] width 30 height 9
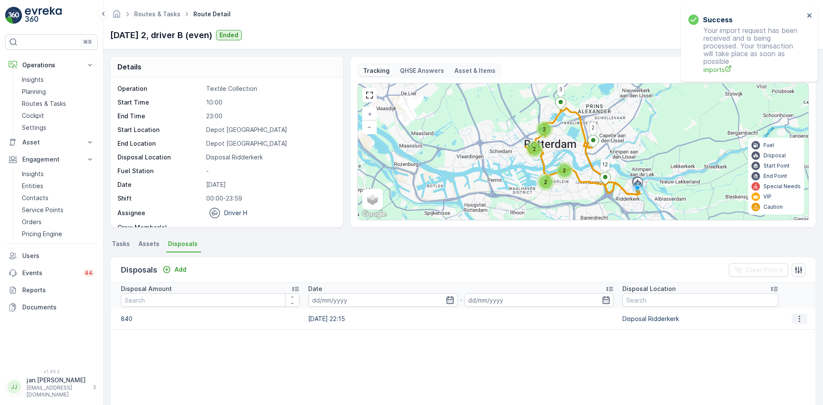
click at [799, 316] on icon "button" at bounding box center [799, 318] width 1 height 6
click at [790, 327] on span "Edit Disposal Amount" at bounding box center [787, 331] width 60 height 9
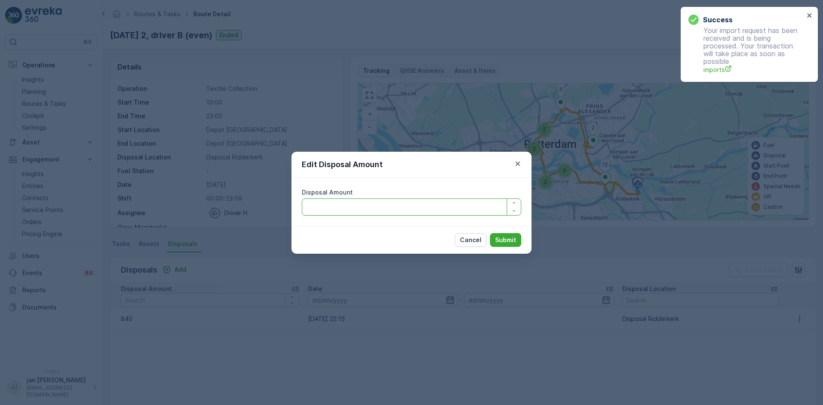
click at [454, 213] on Amount "Disposal Amount" at bounding box center [411, 206] width 219 height 17
type Amount "640"
click at [513, 237] on p "Submit" at bounding box center [505, 240] width 21 height 9
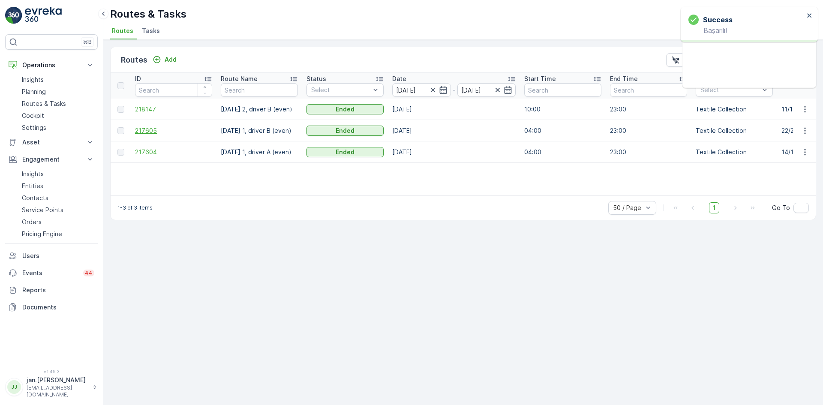
click at [144, 127] on span "217605" at bounding box center [173, 130] width 77 height 9
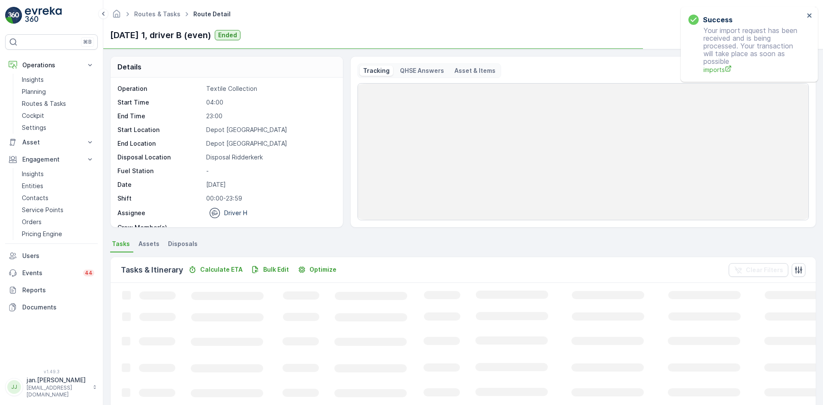
click at [192, 241] on span "Disposals" at bounding box center [183, 244] width 30 height 9
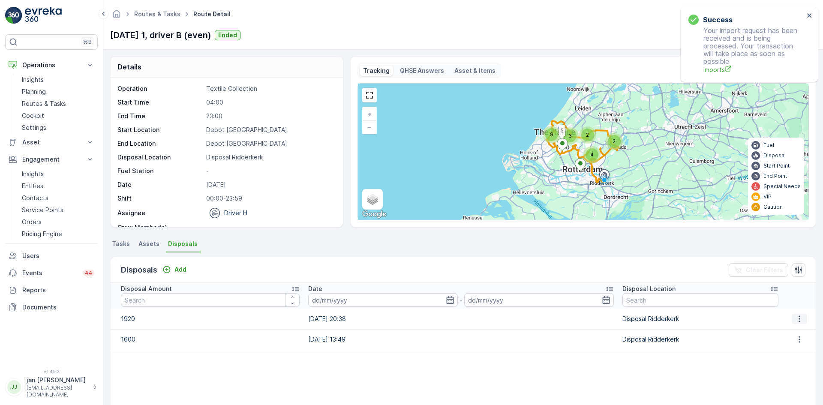
click at [798, 318] on icon "button" at bounding box center [799, 319] width 9 height 9
click at [785, 328] on span "Edit Disposal Amount" at bounding box center [787, 331] width 60 height 9
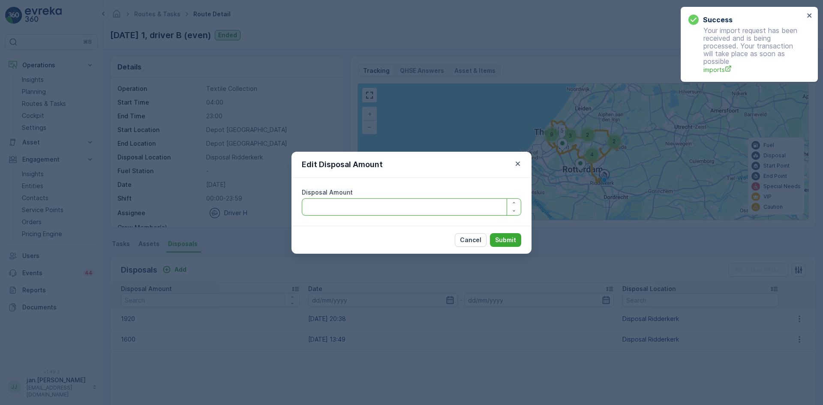
click at [459, 213] on Amount "Disposal Amount" at bounding box center [411, 206] width 219 height 17
type Amount "1820"
click at [506, 237] on p "Submit" at bounding box center [505, 240] width 21 height 9
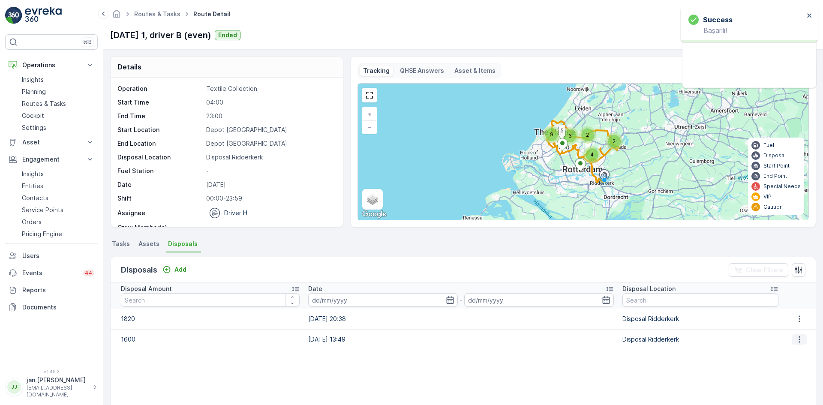
click at [795, 340] on icon "button" at bounding box center [799, 339] width 9 height 9
click at [788, 348] on span "Edit Disposal Amount" at bounding box center [787, 352] width 60 height 9
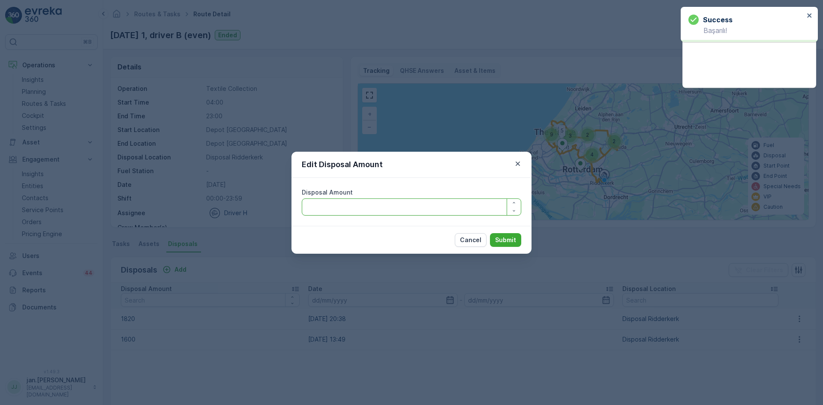
click at [453, 202] on Amount "Disposal Amount" at bounding box center [411, 206] width 219 height 17
type Amount "1500"
click at [509, 240] on p "Submit" at bounding box center [505, 240] width 21 height 9
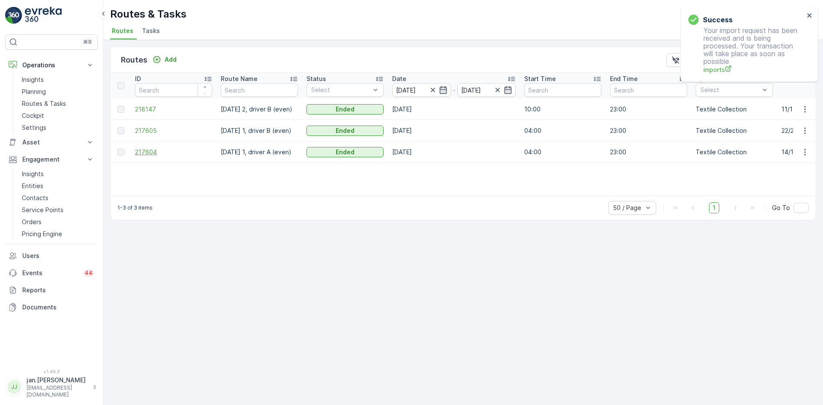
click at [138, 153] on span "217604" at bounding box center [173, 152] width 77 height 9
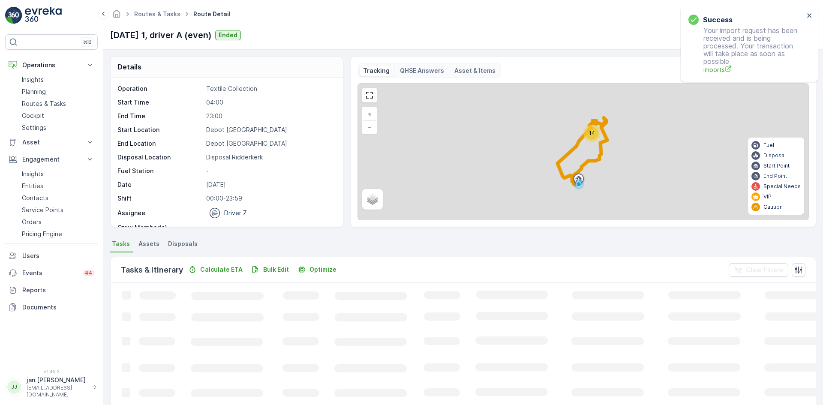
click at [188, 243] on span "Disposals" at bounding box center [183, 244] width 30 height 9
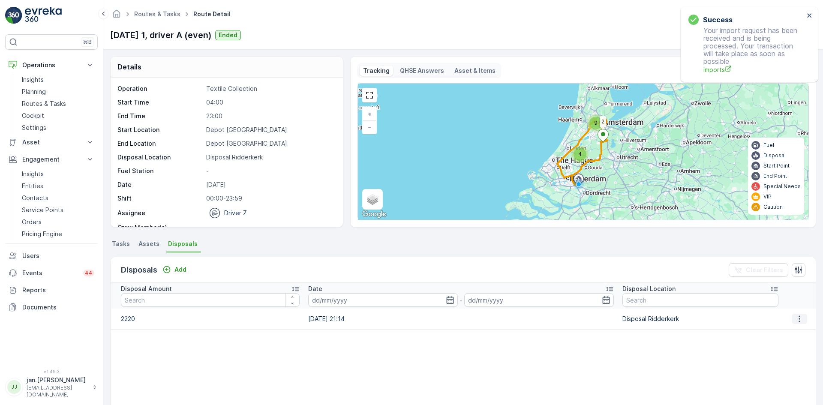
click at [797, 315] on icon "button" at bounding box center [799, 319] width 9 height 9
click at [786, 330] on span "Edit Disposal Amount" at bounding box center [787, 331] width 60 height 9
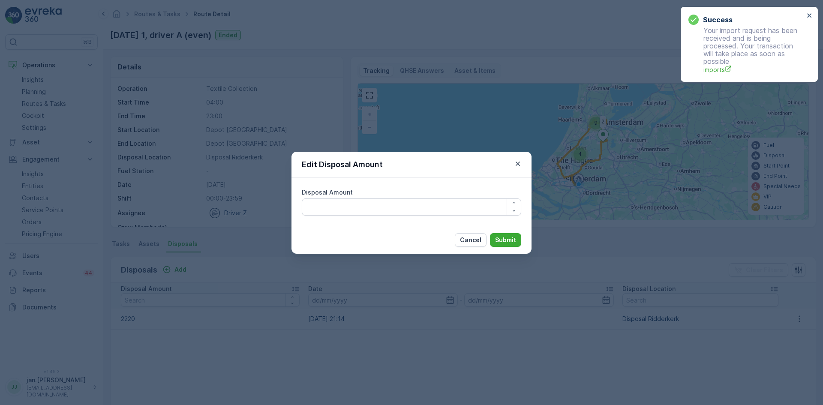
drag, startPoint x: 426, startPoint y: 216, endPoint x: 425, endPoint y: 211, distance: 5.2
click at [426, 216] on div "Disposal Amount" at bounding box center [411, 202] width 240 height 48
click at [425, 211] on Amount "Disposal Amount" at bounding box center [411, 206] width 219 height 17
type Amount "2020"
click at [508, 242] on p "Submit" at bounding box center [505, 240] width 21 height 9
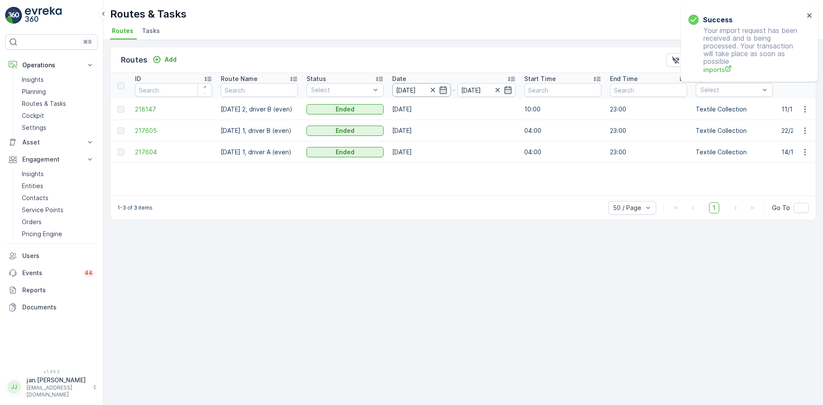
click at [408, 90] on input "[DATE]" at bounding box center [421, 90] width 59 height 14
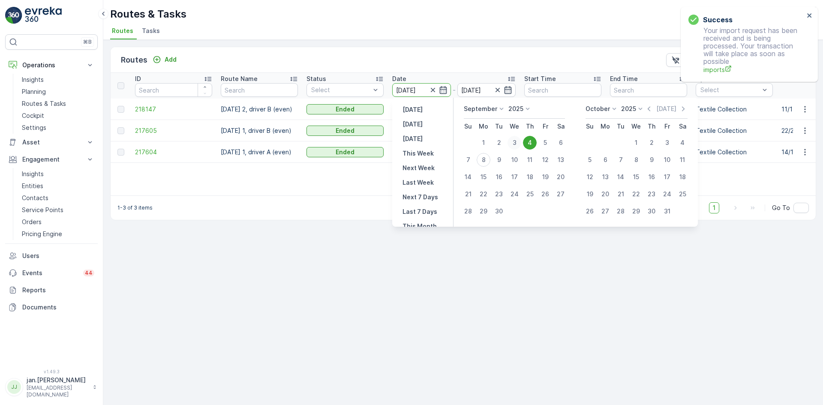
click at [512, 143] on div "3" at bounding box center [514, 143] width 14 height 14
type input "[DATE]"
click at [512, 143] on div "3" at bounding box center [514, 143] width 14 height 14
type input "[DATE]"
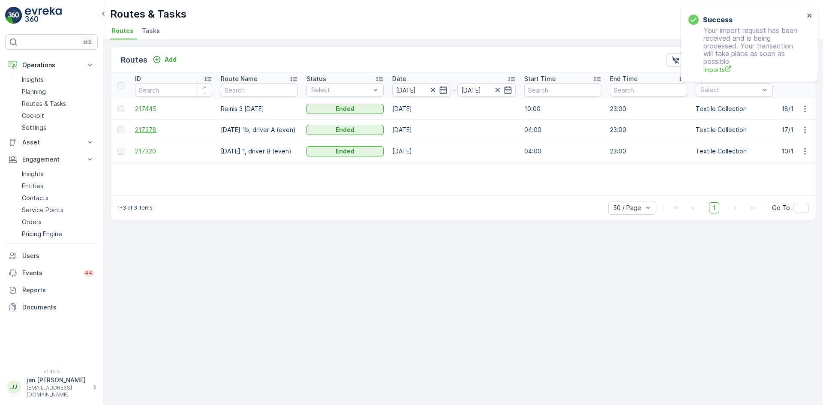
click at [152, 130] on span "217378" at bounding box center [173, 130] width 77 height 9
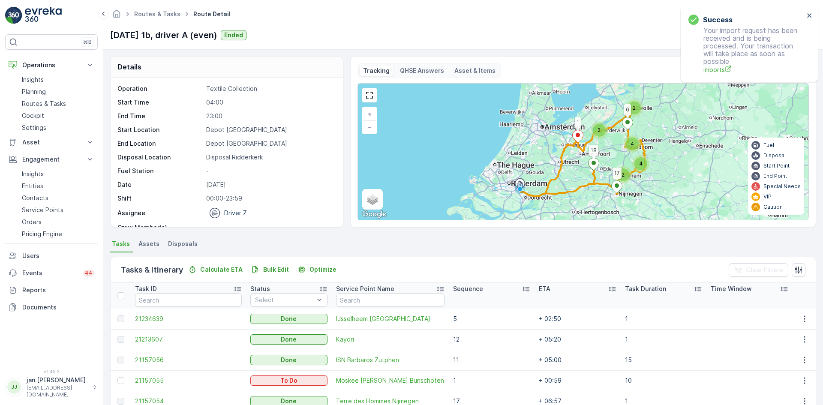
click at [178, 243] on span "Disposals" at bounding box center [183, 244] width 30 height 9
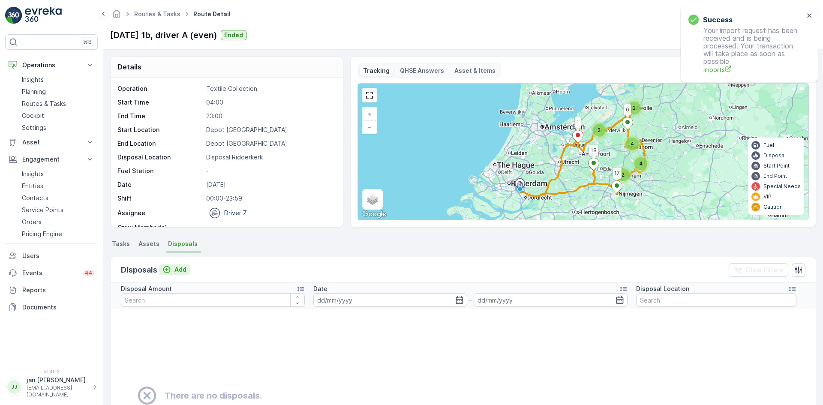
click at [177, 273] on p "Add" at bounding box center [180, 269] width 12 height 9
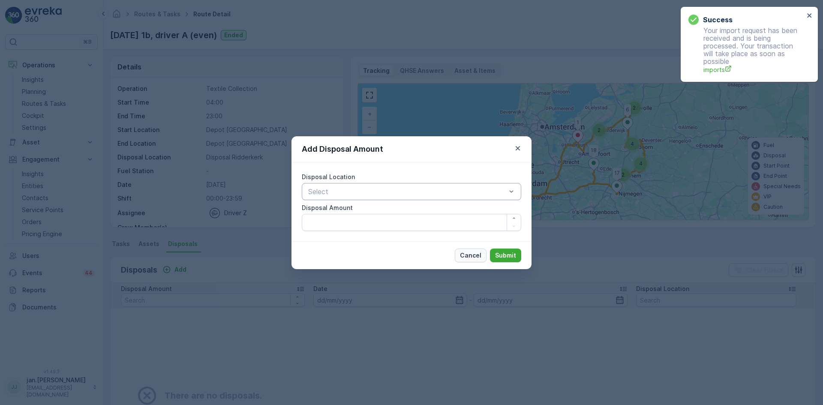
click at [468, 253] on p "Cancel" at bounding box center [470, 255] width 21 height 9
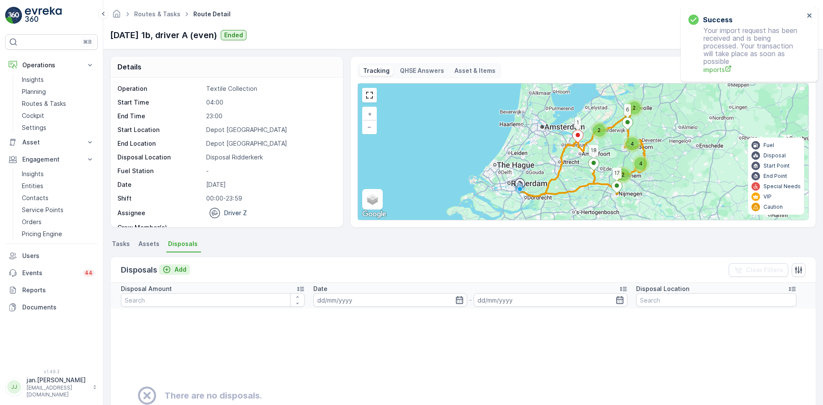
click at [184, 268] on p "Add" at bounding box center [180, 269] width 12 height 9
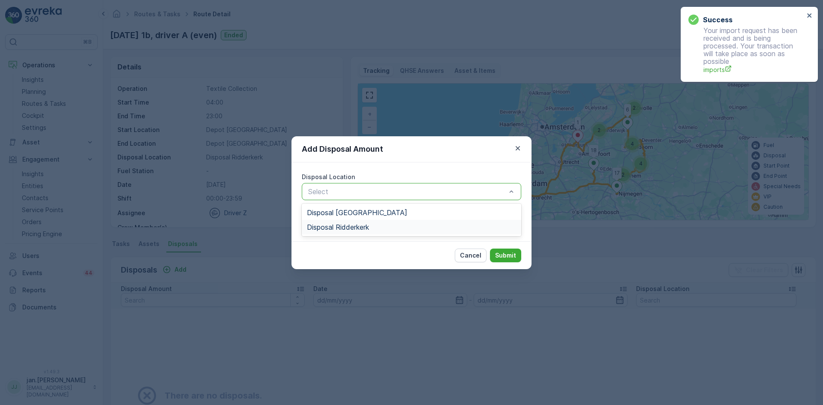
click at [342, 225] on span "Disposal Ridderkerk" at bounding box center [338, 227] width 62 height 8
click at [356, 223] on Amount "Disposal Amount" at bounding box center [411, 222] width 219 height 17
type Amount "3040"
click at [499, 257] on p "Submit" at bounding box center [505, 255] width 21 height 9
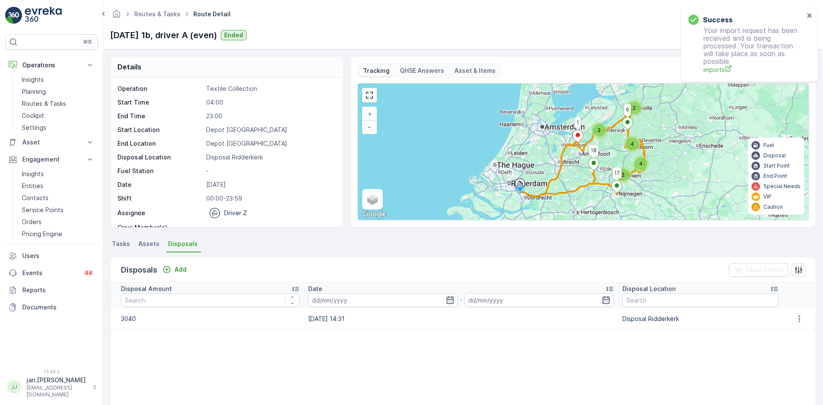
click at [128, 241] on span "Tasks" at bounding box center [121, 244] width 18 height 9
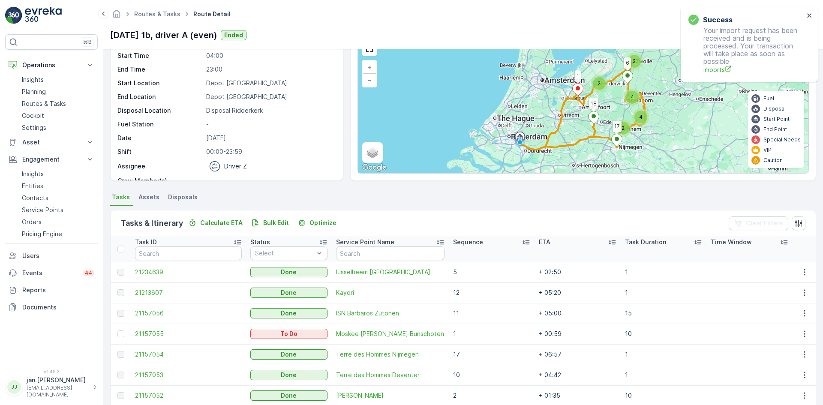
scroll to position [86, 0]
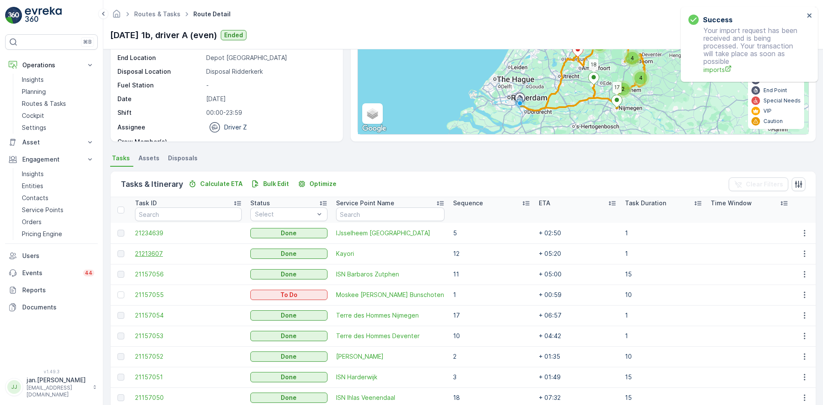
click at [152, 253] on span "21213607" at bounding box center [188, 253] width 107 height 9
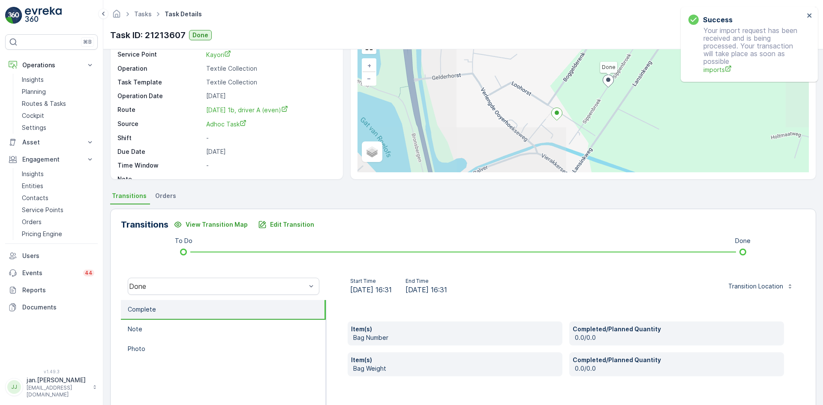
scroll to position [86, 0]
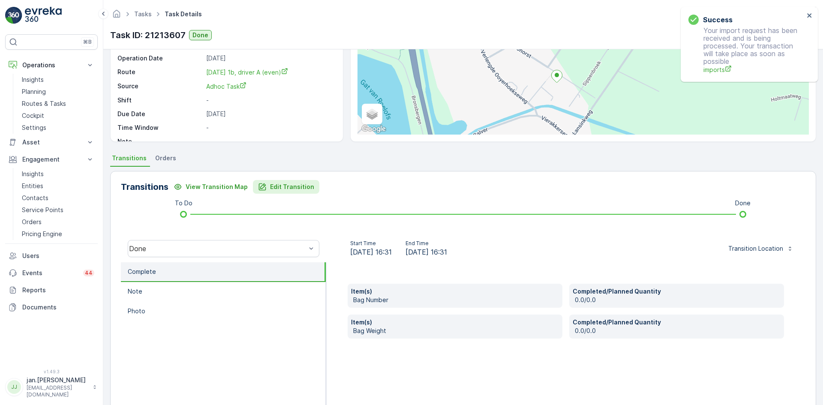
click at [291, 186] on p "Edit Transition" at bounding box center [292, 187] width 44 height 9
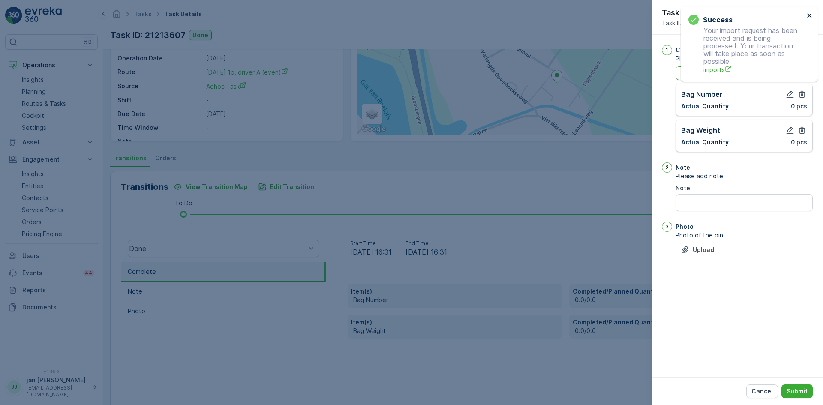
click at [809, 16] on icon "close" at bounding box center [809, 15] width 4 height 4
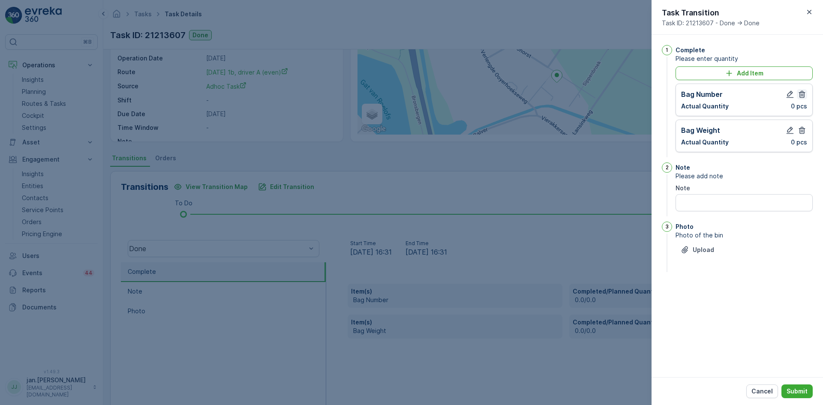
click at [803, 94] on icon "button" at bounding box center [802, 94] width 9 height 9
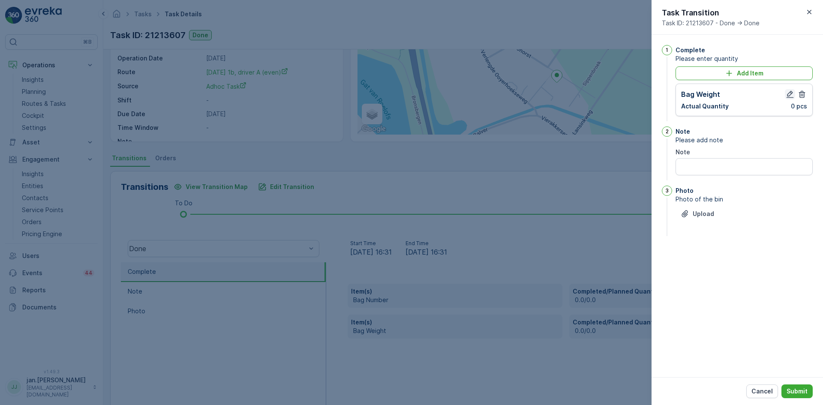
click at [790, 94] on icon "button" at bounding box center [790, 94] width 9 height 9
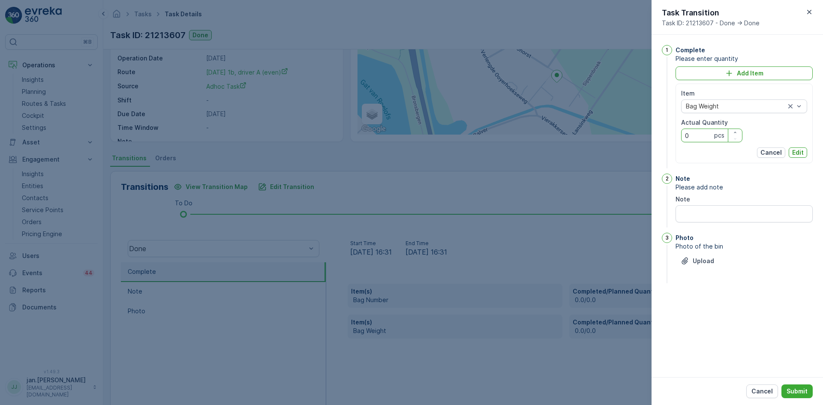
drag, startPoint x: 704, startPoint y: 135, endPoint x: 572, endPoint y: 156, distance: 133.7
click at [572, 156] on div "Tasks Task Details TexNL ( +02:00 ) Task ID: 21213607 Done Details Task ID 2121…" at bounding box center [463, 202] width 720 height 405
type Quantity "180"
click at [800, 152] on p "Edit" at bounding box center [798, 152] width 12 height 9
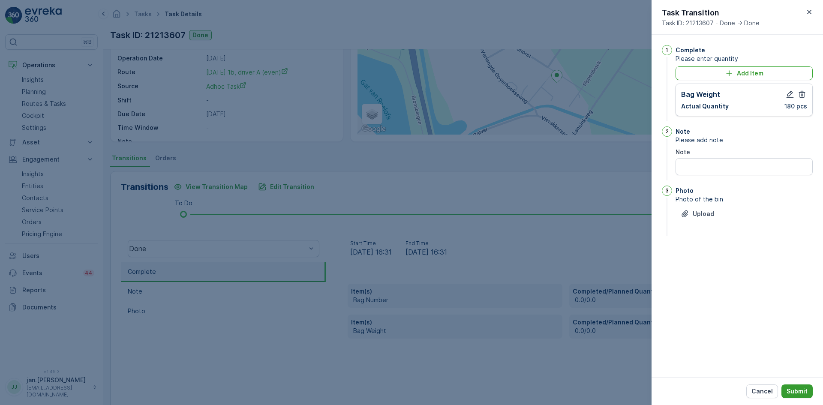
click at [795, 389] on p "Submit" at bounding box center [796, 391] width 21 height 9
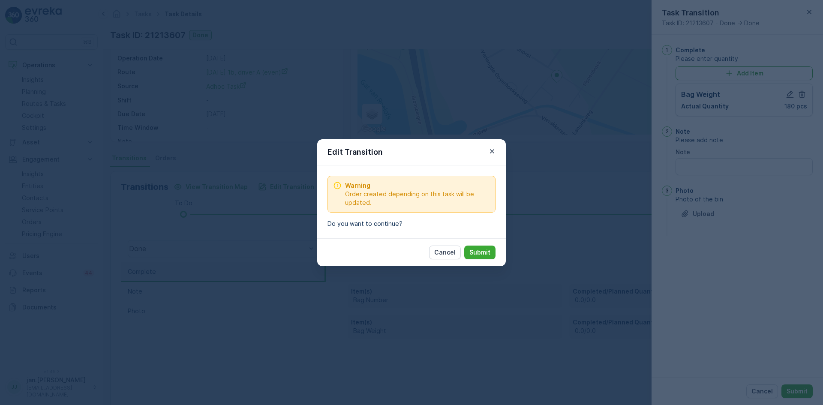
click at [479, 249] on p "Submit" at bounding box center [479, 252] width 21 height 9
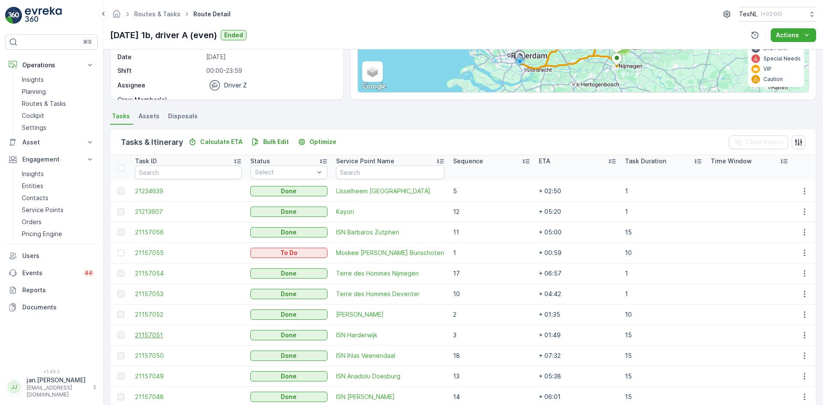
scroll to position [129, 0]
click at [152, 230] on span "21157056" at bounding box center [188, 231] width 107 height 9
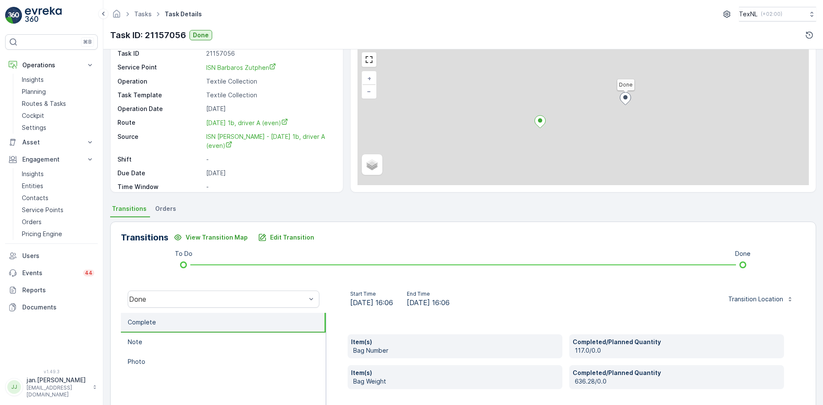
scroll to position [43, 0]
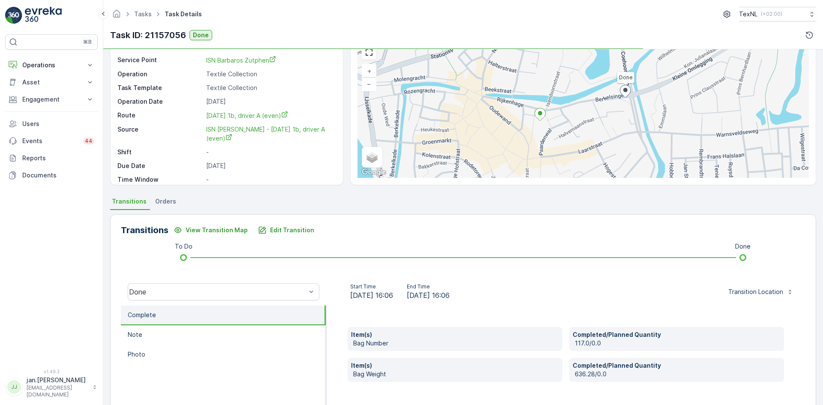
scroll to position [43, 0]
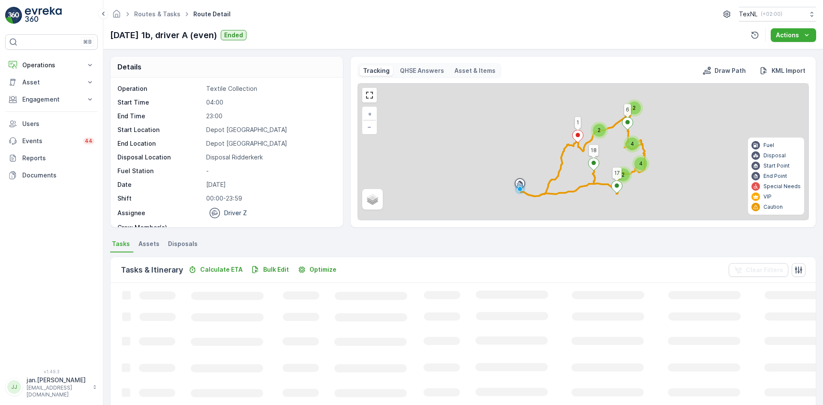
click at [179, 241] on span "Disposals" at bounding box center [183, 244] width 30 height 9
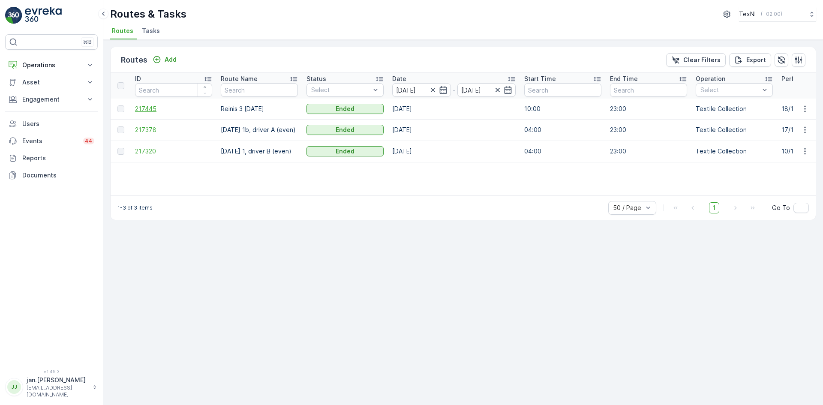
click at [151, 111] on span "217445" at bounding box center [173, 109] width 77 height 9
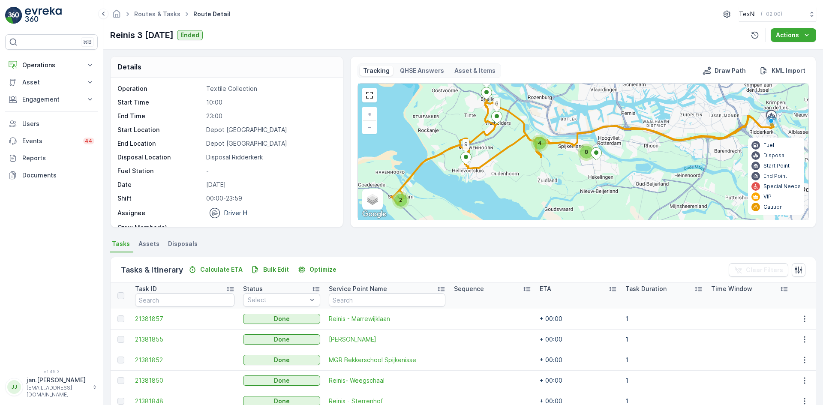
click at [189, 240] on span "Disposals" at bounding box center [183, 244] width 30 height 9
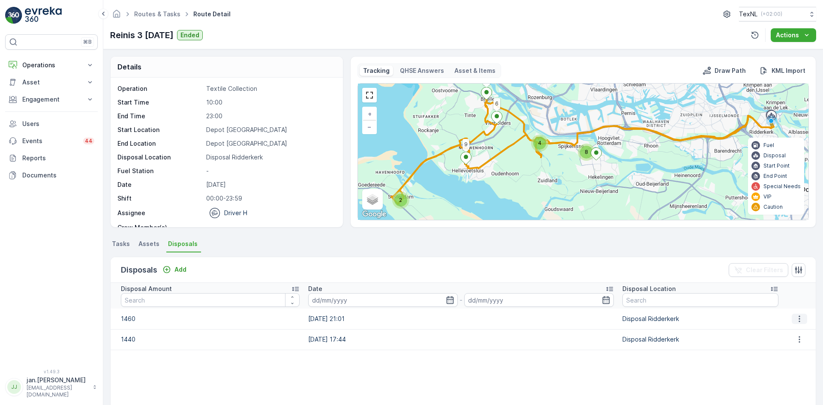
click at [795, 321] on icon "button" at bounding box center [799, 319] width 9 height 9
click at [782, 333] on span "Edit Disposal Amount" at bounding box center [787, 331] width 60 height 9
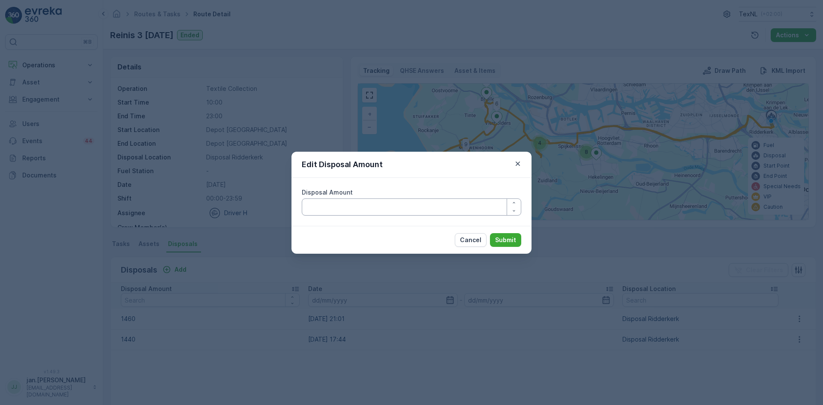
click at [435, 211] on Amount "Disposal Amount" at bounding box center [411, 206] width 219 height 17
type Amount "1360"
click at [511, 240] on p "Submit" at bounding box center [505, 240] width 21 height 9
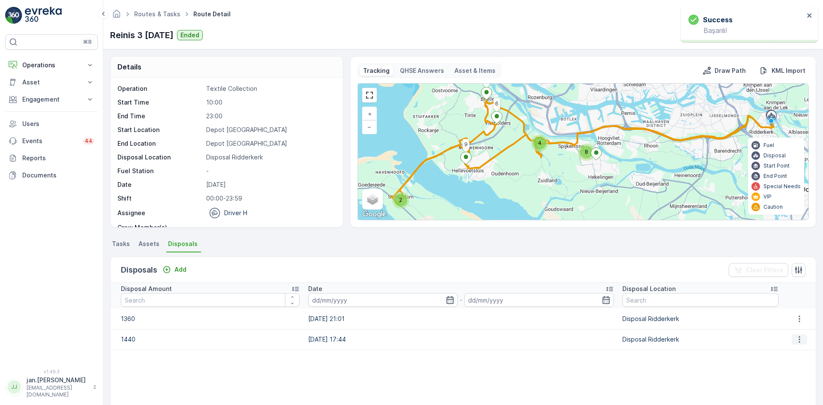
click at [797, 337] on icon "button" at bounding box center [799, 339] width 9 height 9
click at [779, 354] on span "Edit Disposal Amount" at bounding box center [787, 352] width 60 height 9
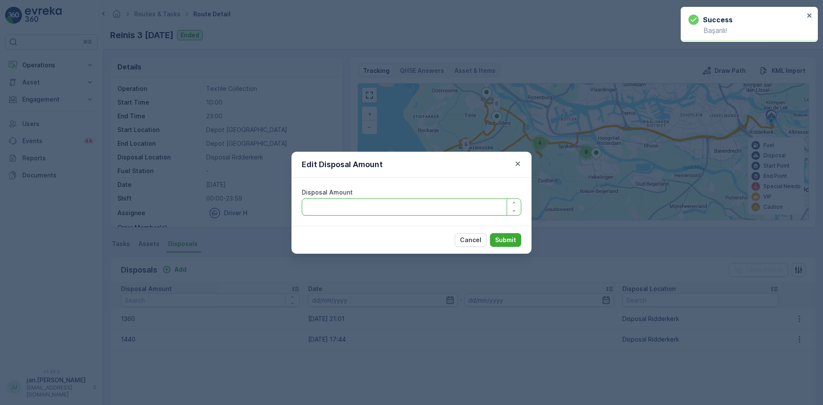
click at [428, 208] on Amount "Disposal Amount" at bounding box center [411, 206] width 219 height 17
type Amount "1340"
click at [511, 236] on p "Submit" at bounding box center [505, 240] width 21 height 9
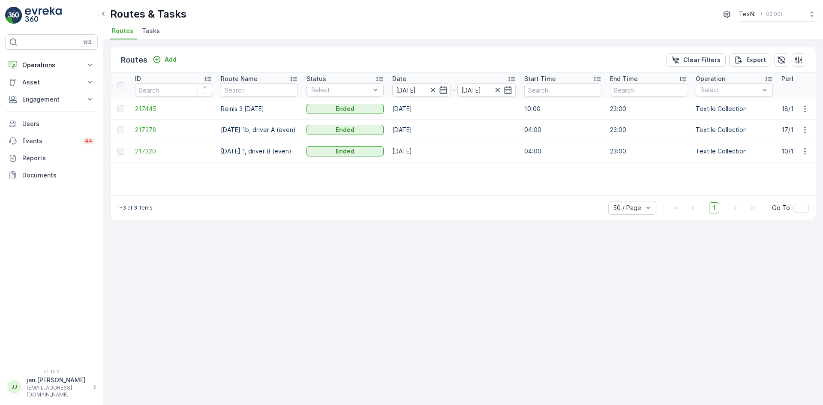
click at [151, 151] on span "217320" at bounding box center [173, 151] width 77 height 9
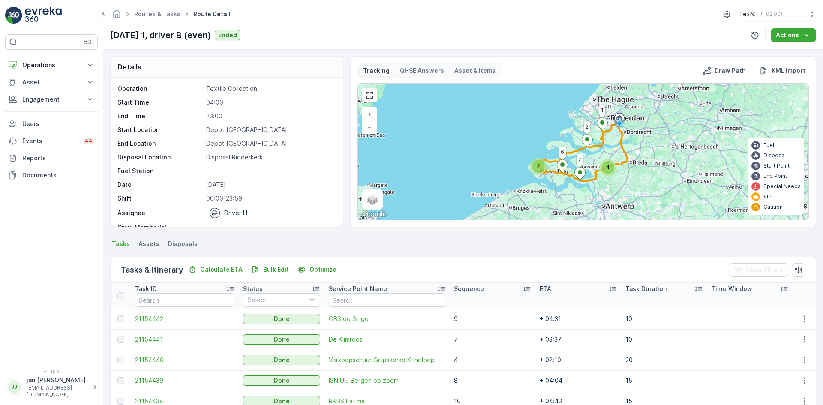
click at [187, 247] on span "Disposals" at bounding box center [183, 244] width 30 height 9
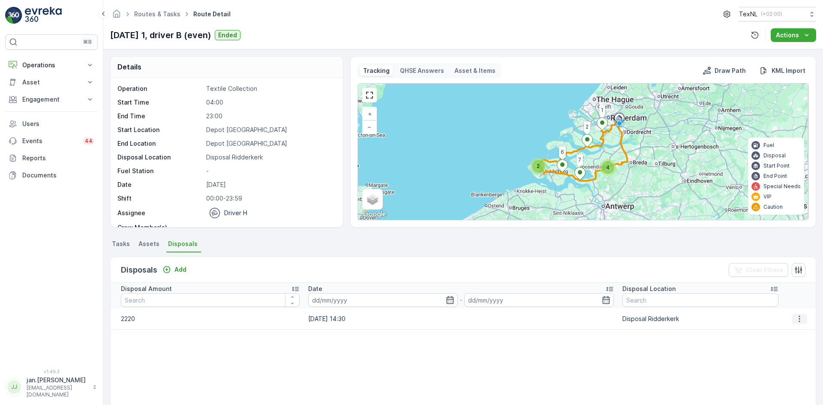
click at [792, 319] on button "button" at bounding box center [799, 319] width 15 height 10
click at [789, 330] on span "Edit Disposal Amount" at bounding box center [787, 331] width 60 height 9
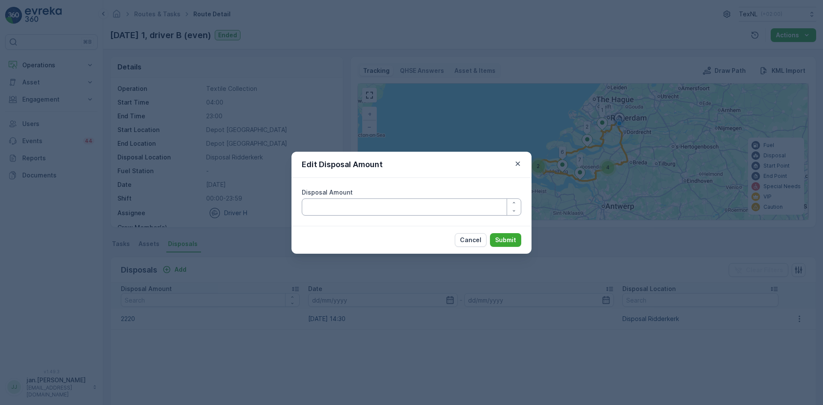
click at [428, 213] on Amount "Disposal Amount" at bounding box center [411, 206] width 219 height 17
type Amount "2020"
click at [510, 237] on p "Submit" at bounding box center [505, 240] width 21 height 9
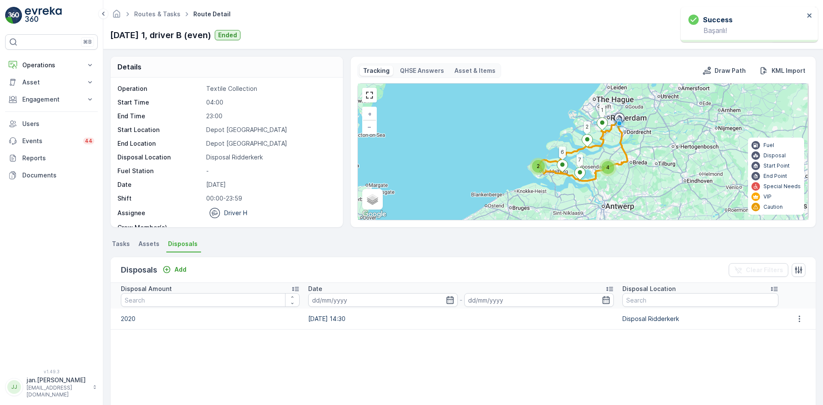
click at [122, 242] on span "Tasks" at bounding box center [121, 244] width 18 height 9
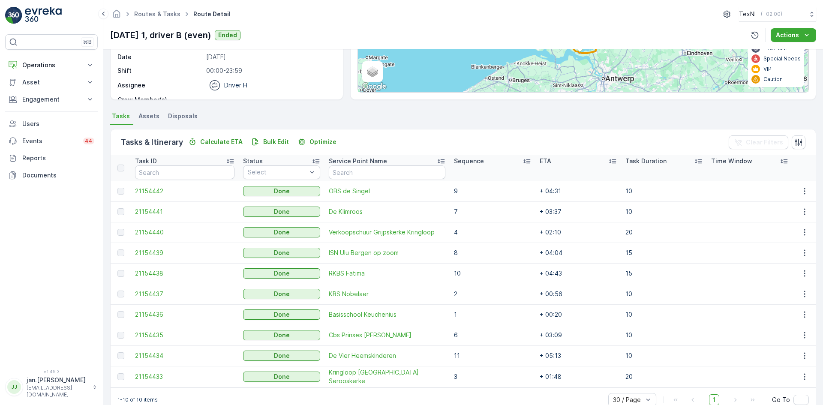
scroll to position [146, 0]
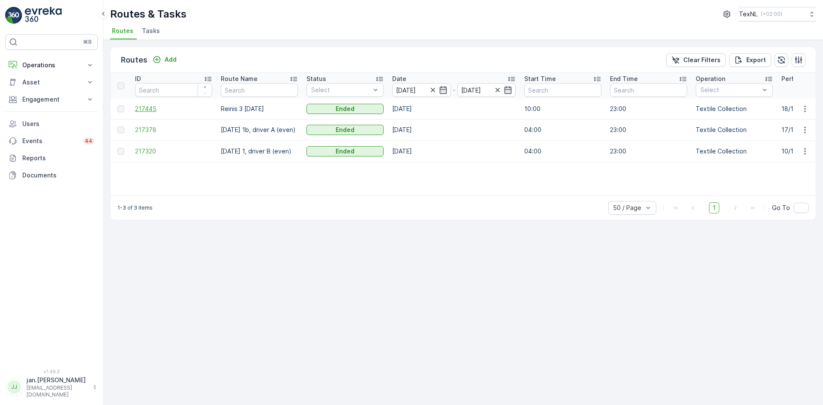
click at [143, 110] on span "217445" at bounding box center [173, 109] width 77 height 9
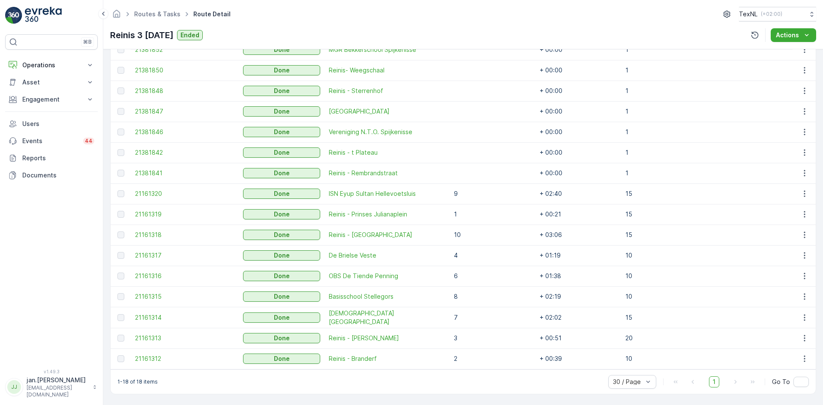
scroll to position [182, 0]
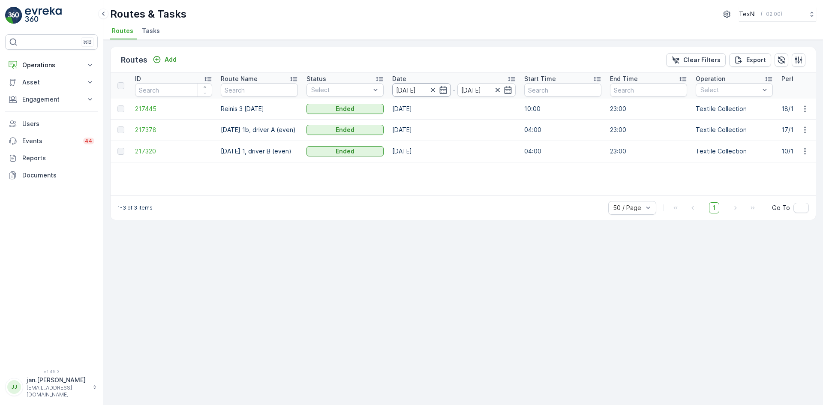
click at [417, 87] on input "[DATE]" at bounding box center [421, 90] width 59 height 14
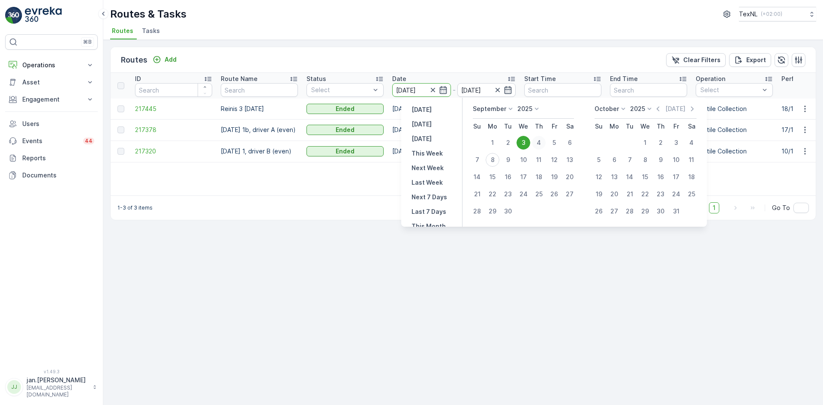
click at [539, 144] on div "4" at bounding box center [539, 143] width 14 height 14
type input "[DATE]"
click at [539, 144] on div "4" at bounding box center [539, 143] width 14 height 14
type input "[DATE]"
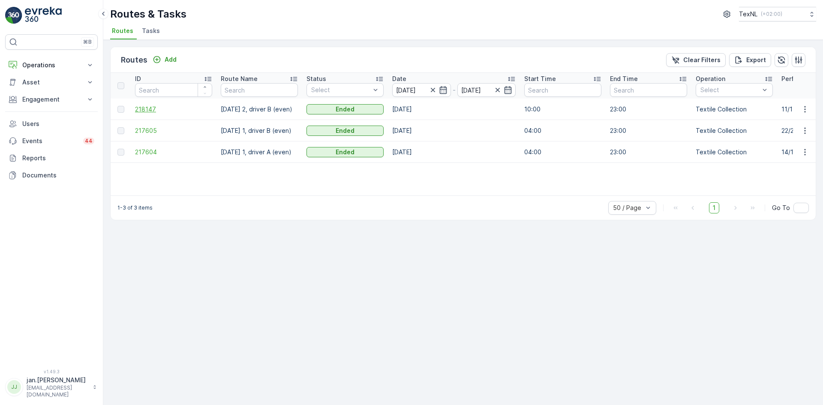
click at [150, 108] on span "218147" at bounding box center [173, 109] width 77 height 9
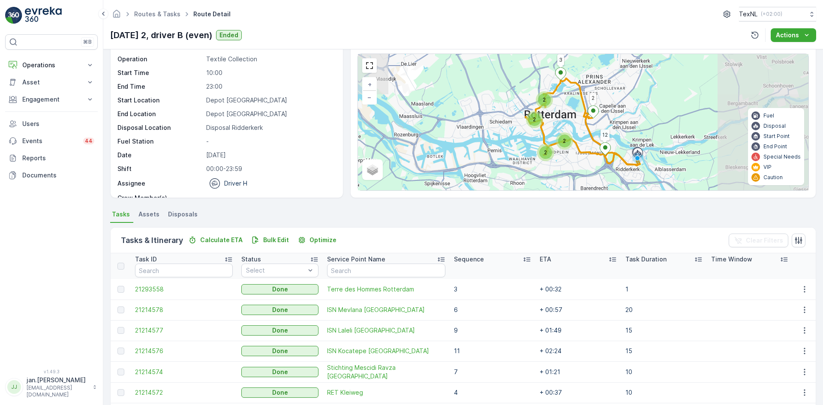
scroll to position [43, 0]
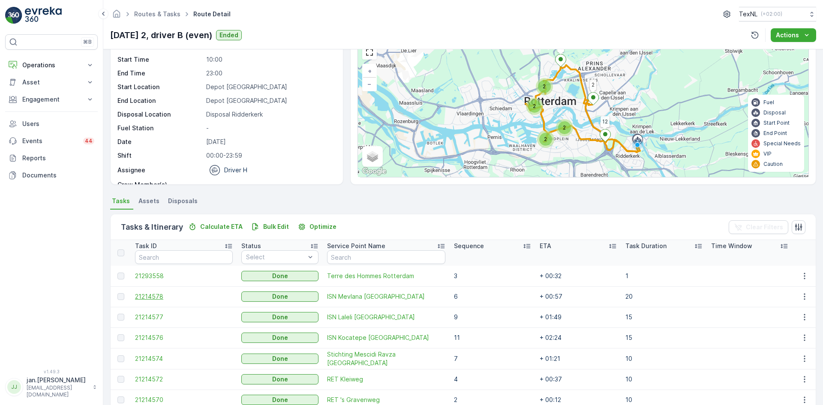
click at [156, 295] on span "21214578" at bounding box center [184, 296] width 98 height 9
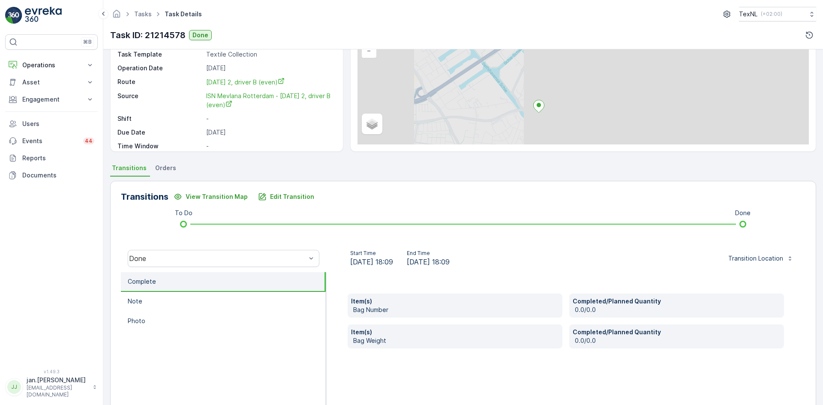
scroll to position [86, 0]
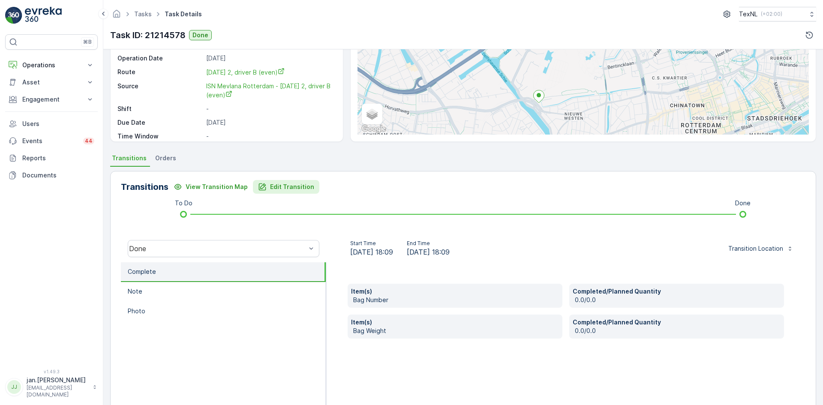
click at [292, 189] on p "Edit Transition" at bounding box center [292, 187] width 44 height 9
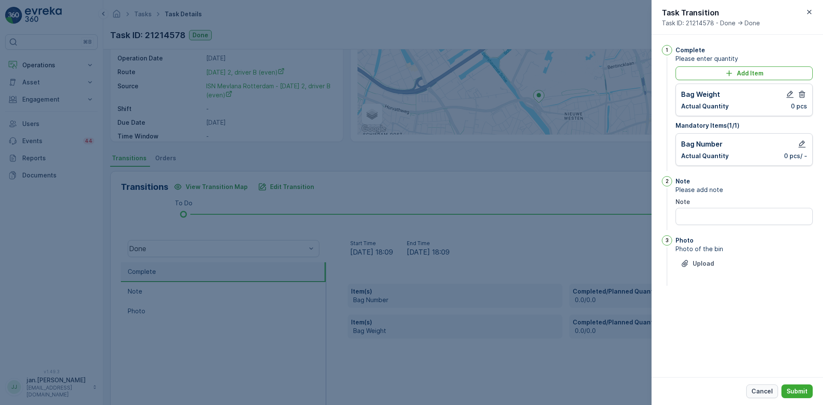
click at [764, 393] on p "Cancel" at bounding box center [761, 391] width 21 height 9
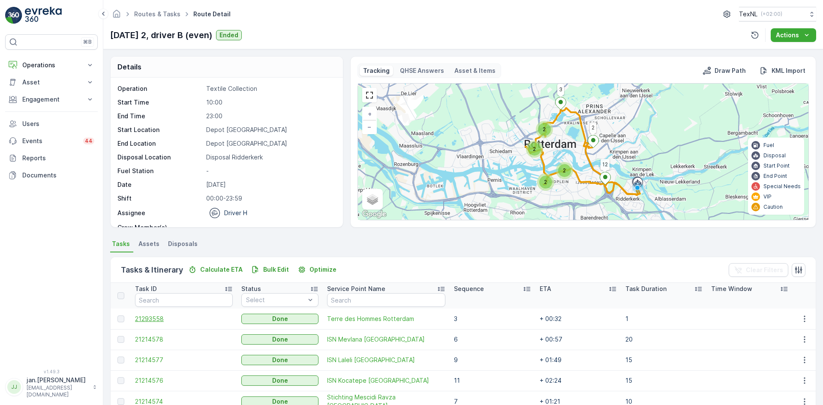
click at [162, 322] on span "21293558" at bounding box center [184, 319] width 98 height 9
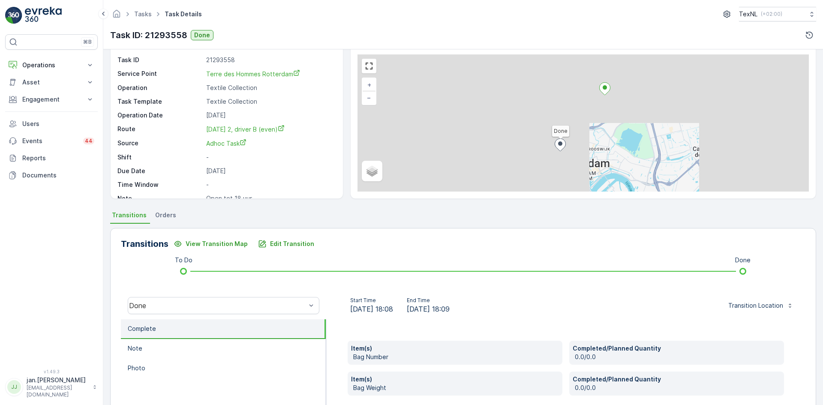
scroll to position [43, 0]
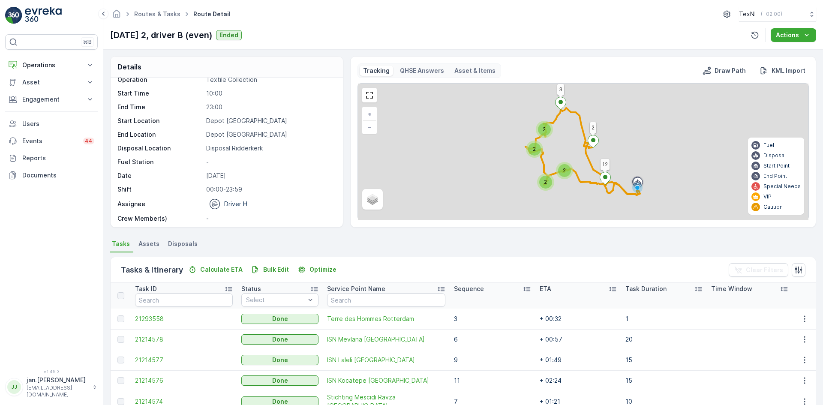
scroll to position [12, 0]
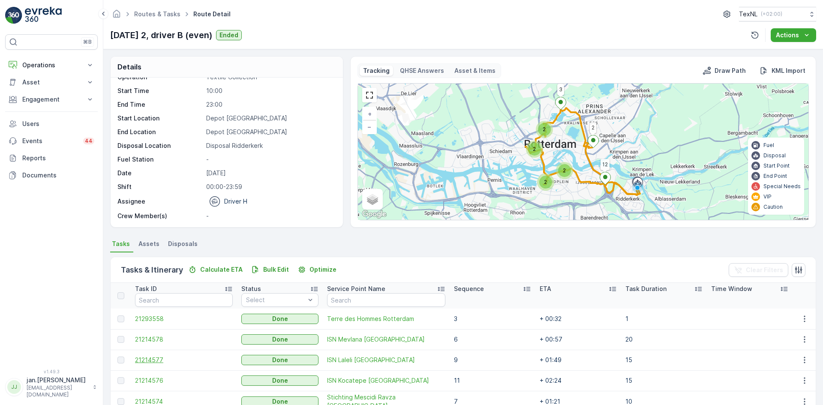
click at [151, 361] on span "21214577" at bounding box center [184, 360] width 98 height 9
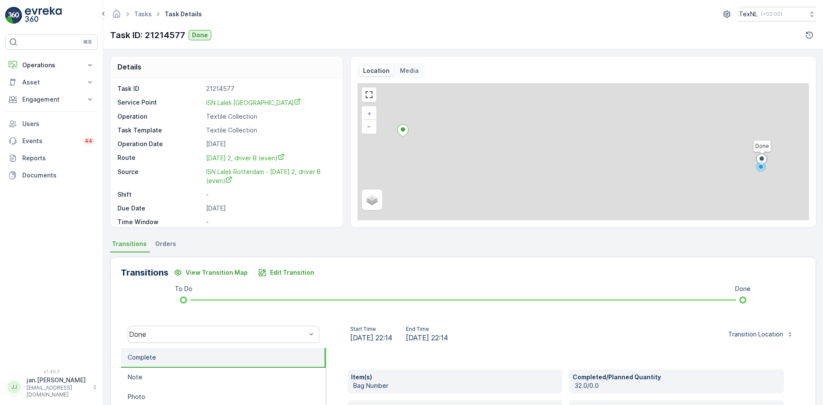
scroll to position [43, 0]
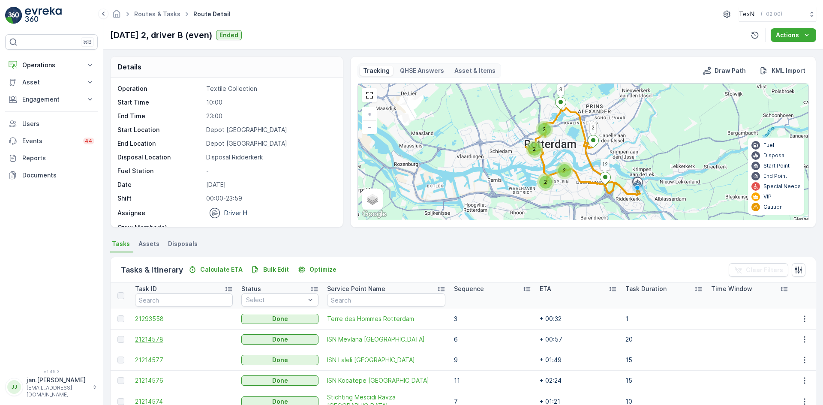
click at [160, 339] on span "21214578" at bounding box center [184, 339] width 98 height 9
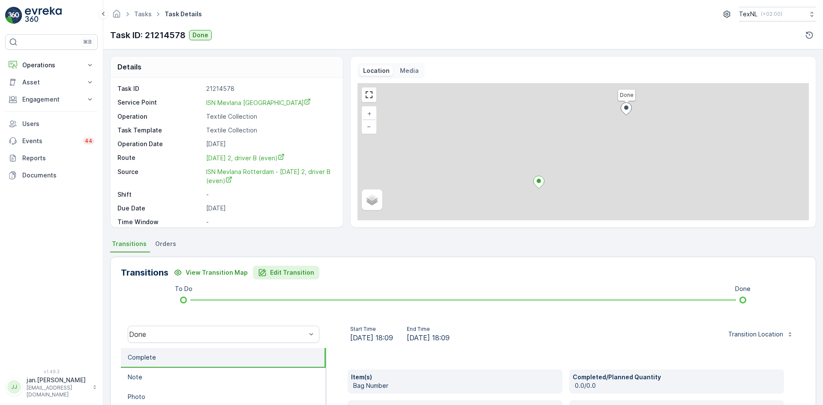
click at [291, 273] on p "Edit Transition" at bounding box center [292, 272] width 44 height 9
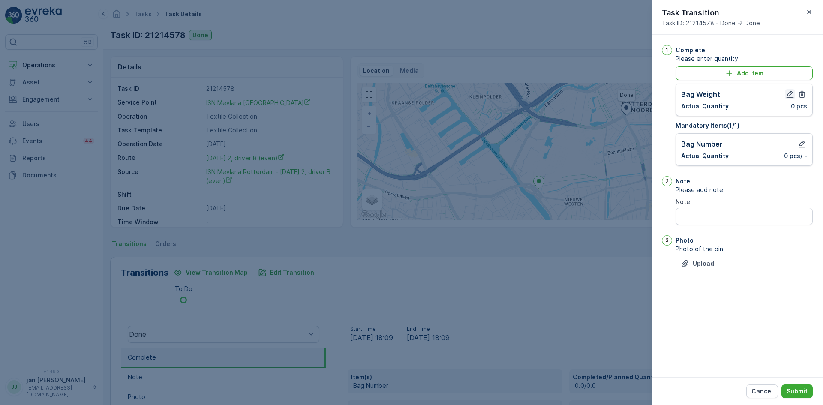
click at [787, 95] on icon "button" at bounding box center [790, 94] width 9 height 9
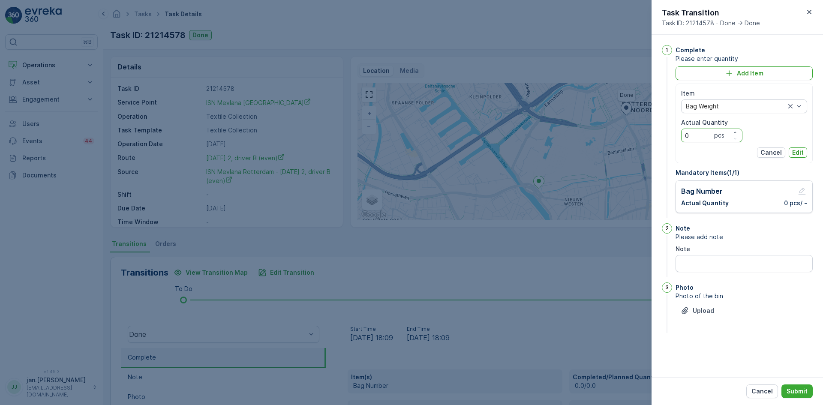
drag, startPoint x: 700, startPoint y: 137, endPoint x: 612, endPoint y: 139, distance: 87.9
click at [612, 139] on div "Tasks Task Details TexNL ( +02:00 ) Task ID: 21214578 Done Details Task ID 2121…" at bounding box center [463, 202] width 720 height 405
type Quantity "700"
click at [795, 153] on p "Edit" at bounding box center [798, 152] width 12 height 9
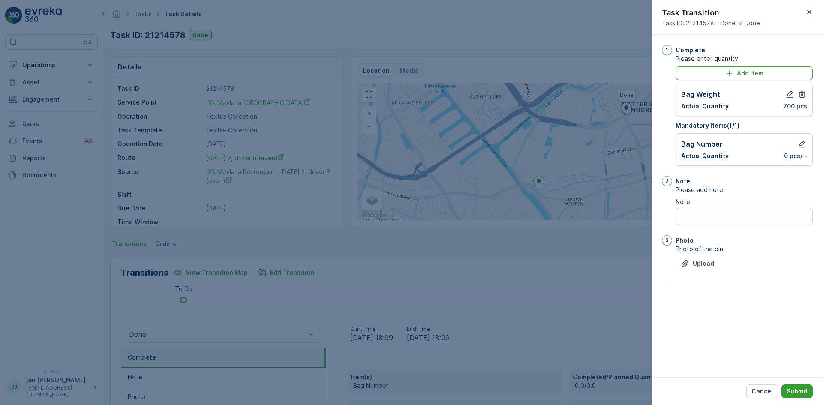
click at [800, 388] on p "Submit" at bounding box center [796, 391] width 21 height 9
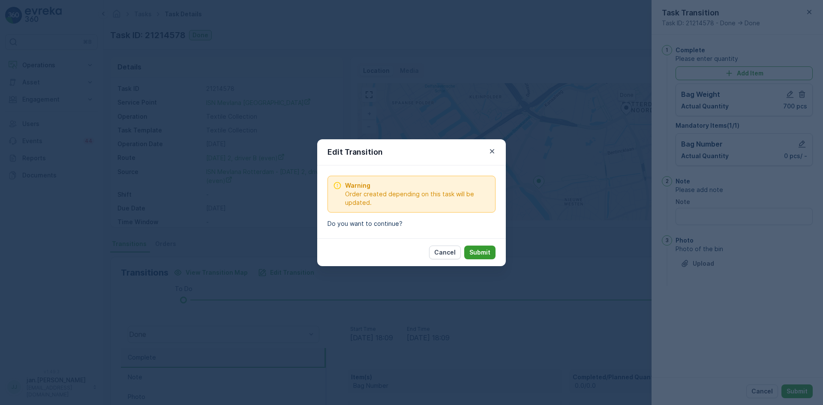
click at [483, 255] on p "Submit" at bounding box center [479, 252] width 21 height 9
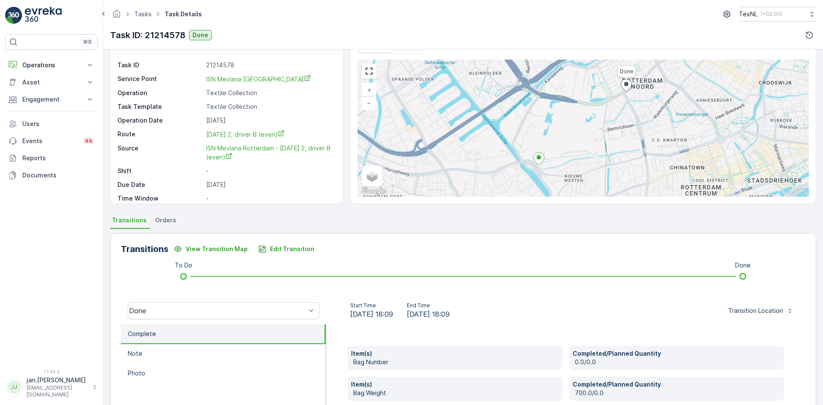
scroll to position [43, 0]
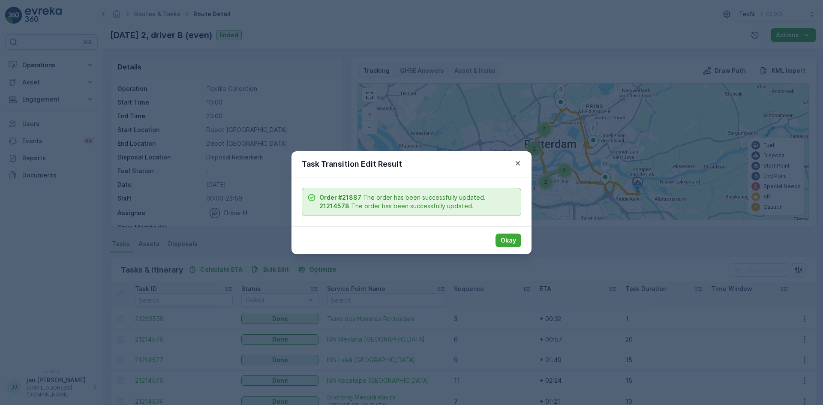
click at [503, 243] on p "Okay" at bounding box center [508, 240] width 15 height 9
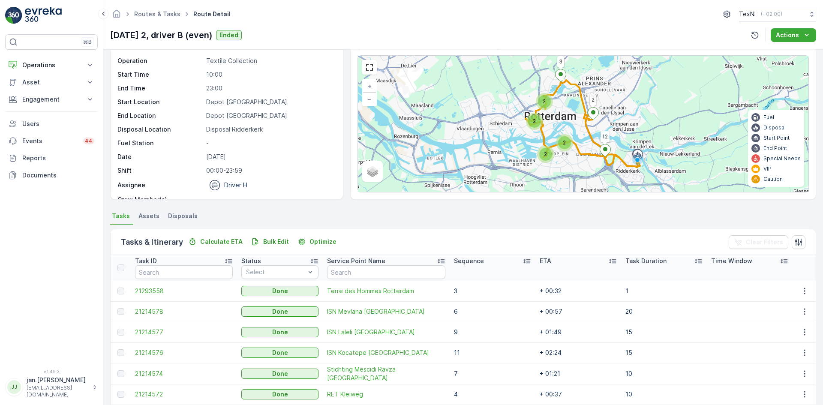
scroll to position [43, 0]
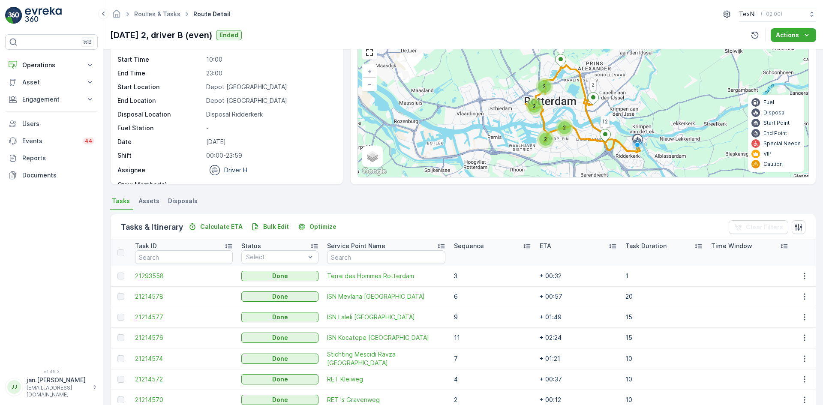
click at [156, 317] on span "21214577" at bounding box center [184, 317] width 98 height 9
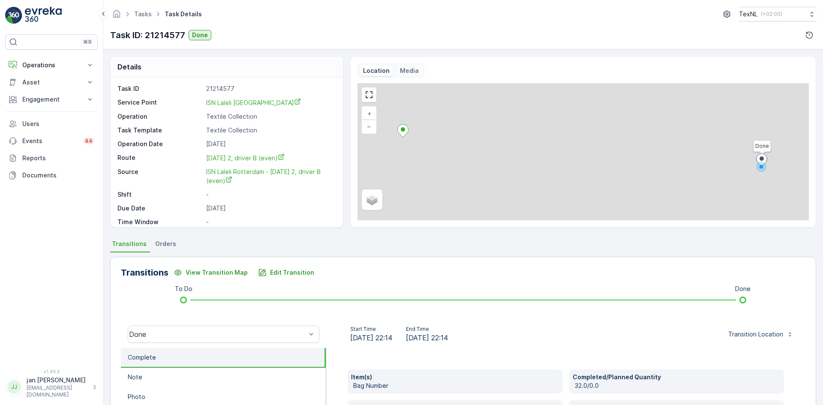
scroll to position [43, 0]
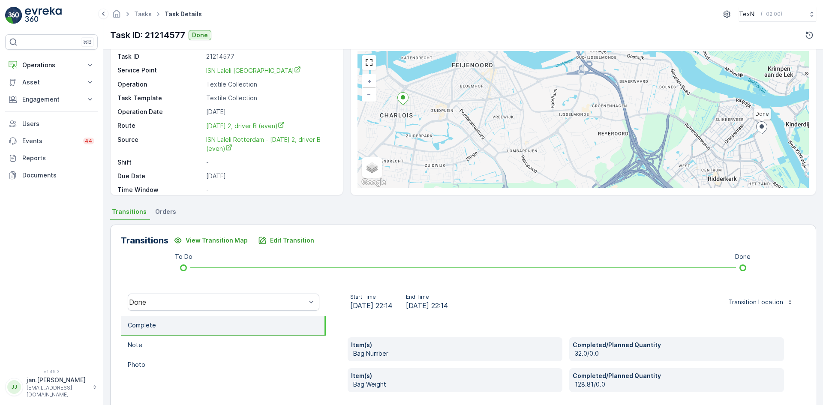
scroll to position [86, 0]
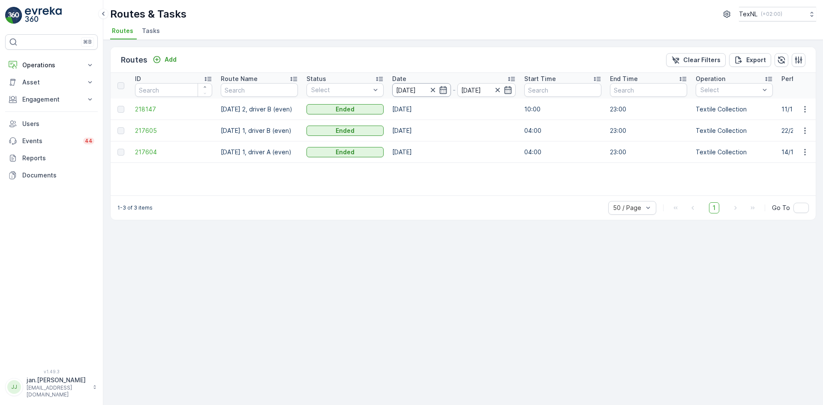
click at [421, 90] on input "[DATE]" at bounding box center [421, 90] width 59 height 14
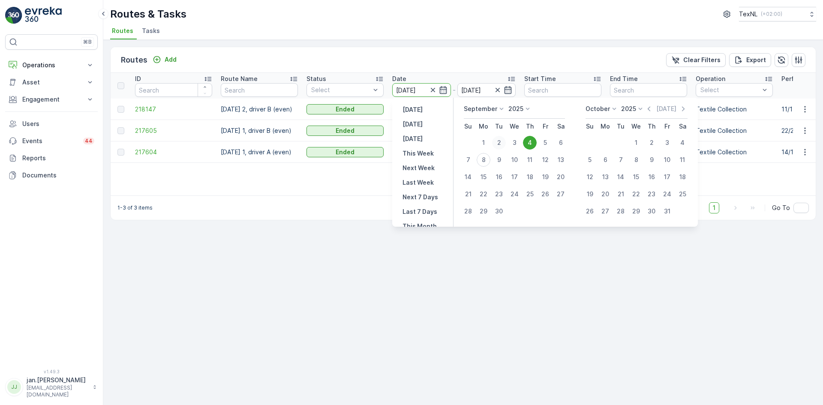
click at [499, 146] on div "2" at bounding box center [499, 143] width 14 height 14
type input "02.09.2025"
click at [499, 146] on div "2" at bounding box center [499, 143] width 14 height 14
type input "02.09.2025"
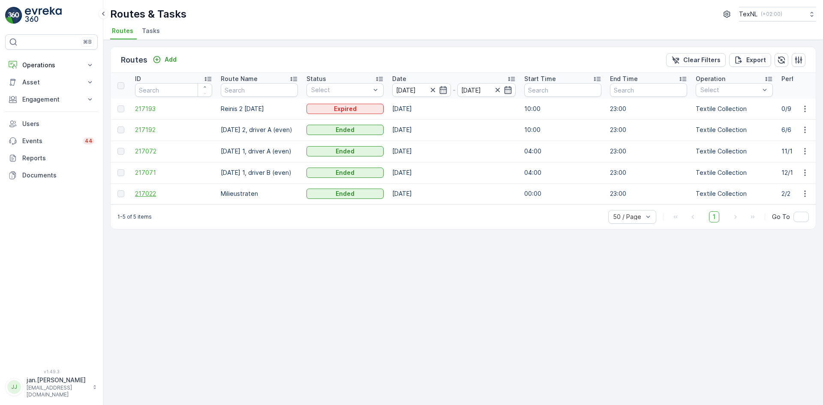
click at [155, 189] on span "217022" at bounding box center [173, 193] width 77 height 9
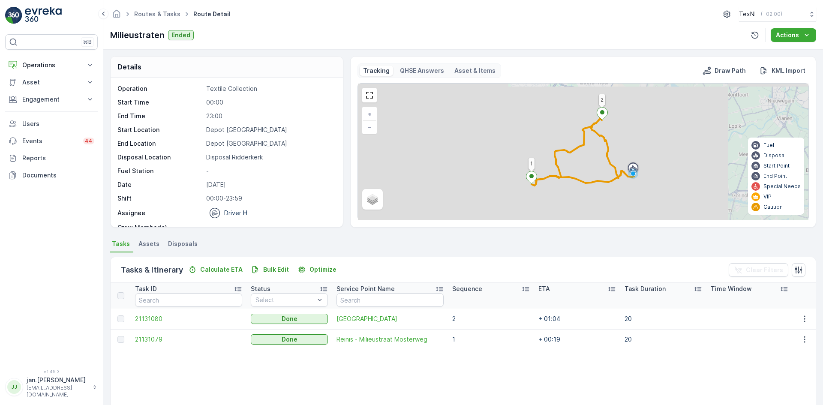
click at [188, 243] on span "Disposals" at bounding box center [183, 244] width 30 height 9
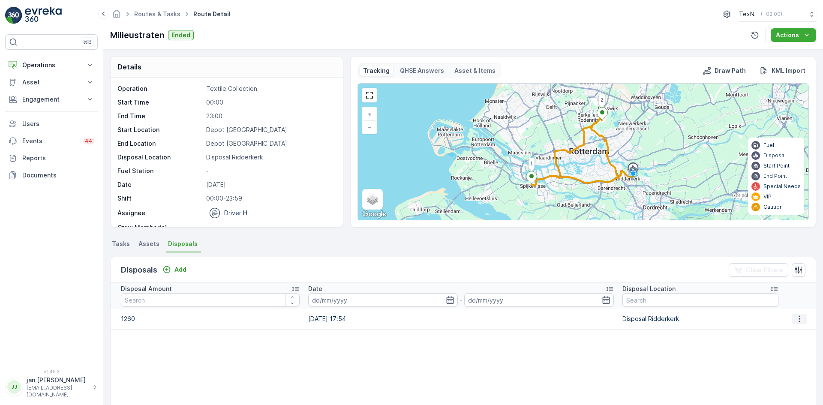
click at [795, 321] on icon "button" at bounding box center [799, 319] width 9 height 9
click at [783, 332] on span "Edit Disposal Amount" at bounding box center [787, 331] width 60 height 9
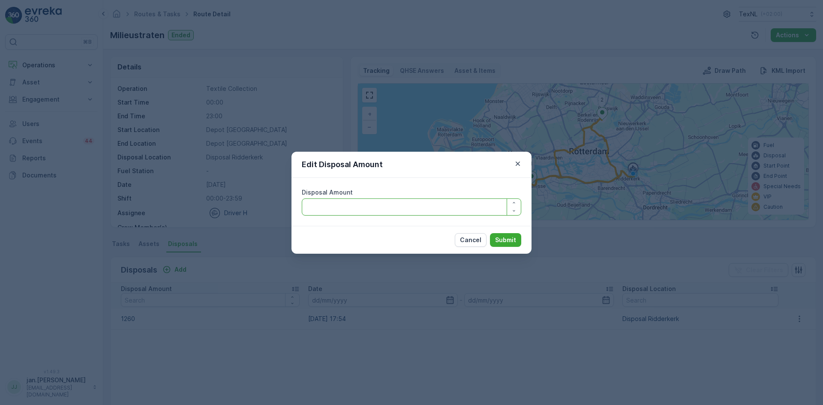
click at [414, 209] on Amount "Disposal Amount" at bounding box center [411, 206] width 219 height 17
type Amount "1060"
click at [513, 238] on p "Submit" at bounding box center [505, 240] width 21 height 9
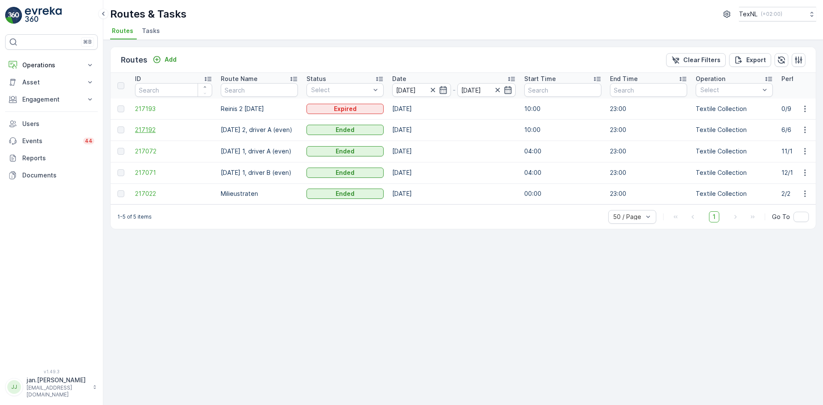
click at [165, 127] on span "217192" at bounding box center [173, 130] width 77 height 9
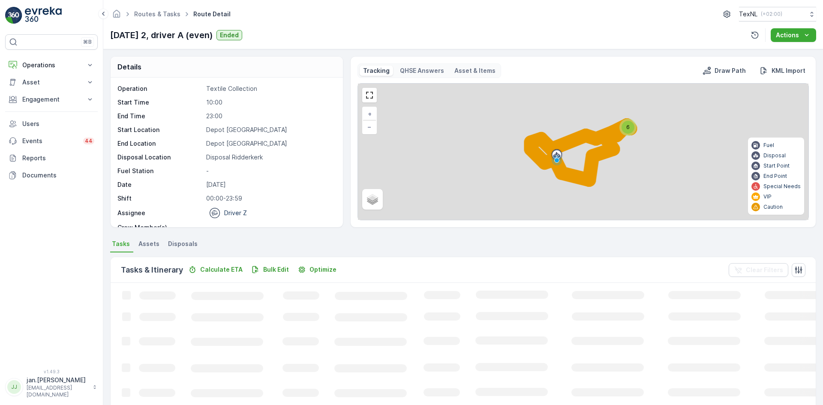
click at [190, 244] on span "Disposals" at bounding box center [183, 244] width 30 height 9
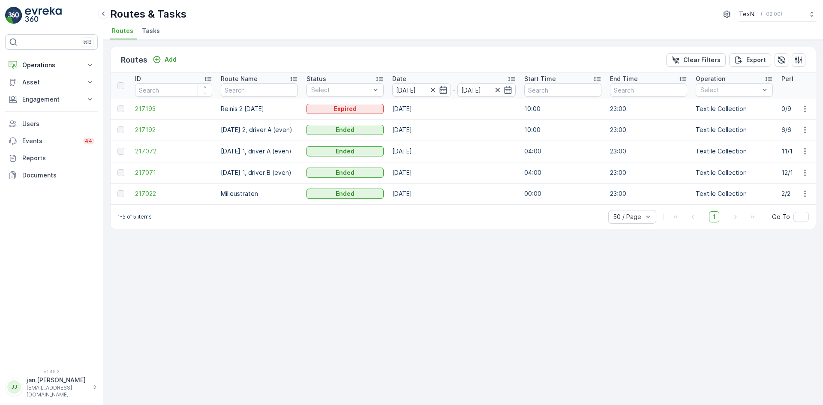
click at [150, 147] on span "217072" at bounding box center [173, 151] width 77 height 9
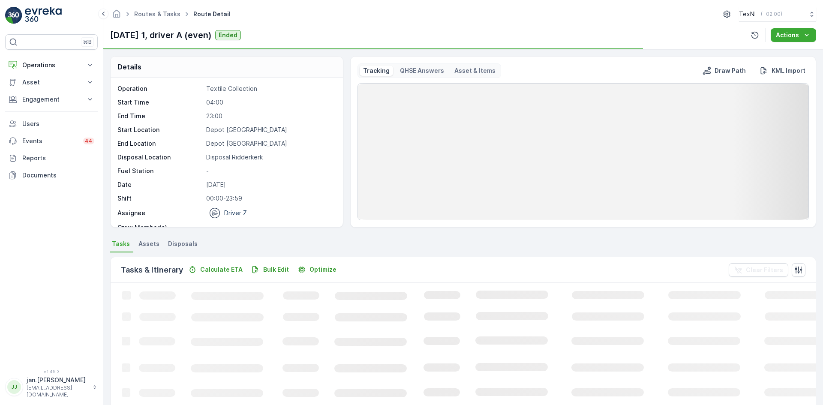
click at [183, 241] on span "Disposals" at bounding box center [183, 244] width 30 height 9
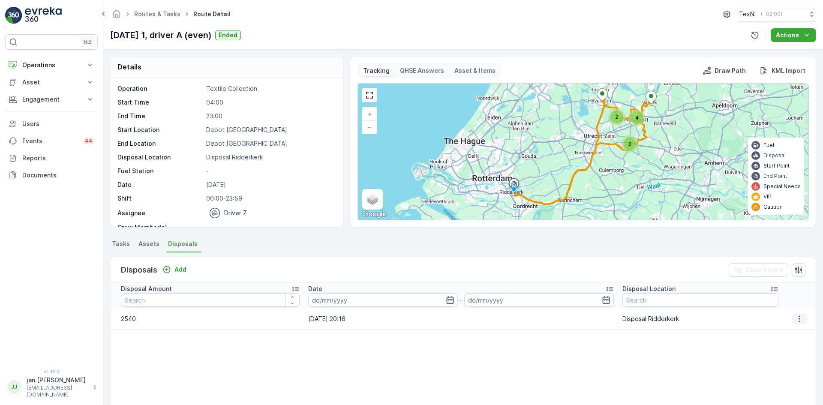
click at [799, 318] on icon "button" at bounding box center [799, 318] width 1 height 6
click at [793, 332] on span "Edit Disposal Amount" at bounding box center [787, 331] width 60 height 9
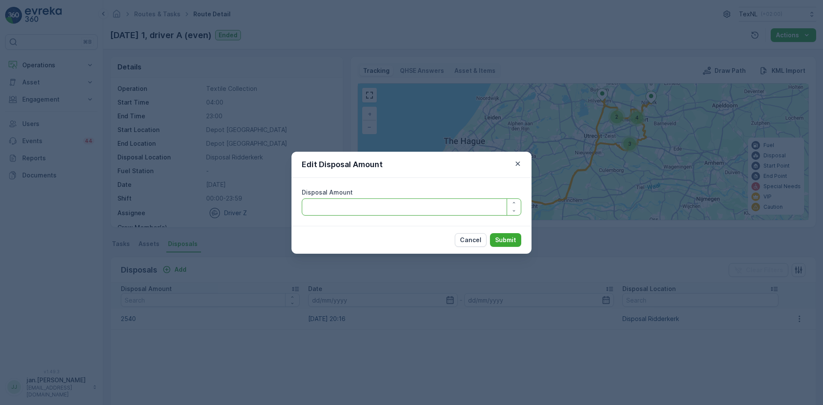
click at [399, 211] on Amount "Disposal Amount" at bounding box center [411, 206] width 219 height 17
type Amount "2340"
click at [501, 238] on p "Submit" at bounding box center [505, 240] width 21 height 9
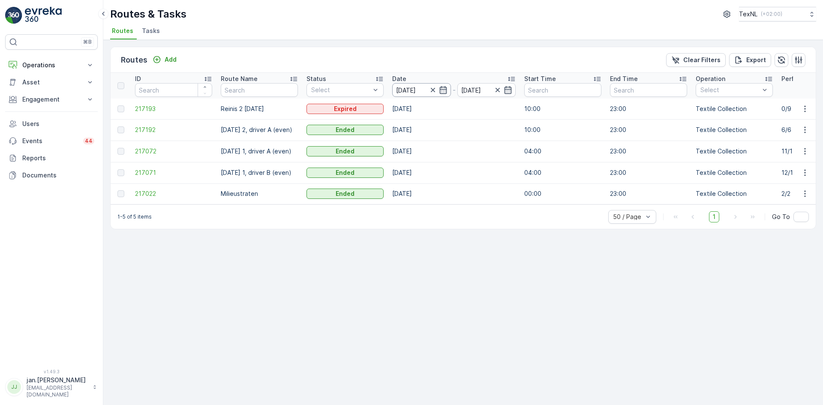
click at [412, 93] on input "02.09.2025" at bounding box center [421, 90] width 59 height 14
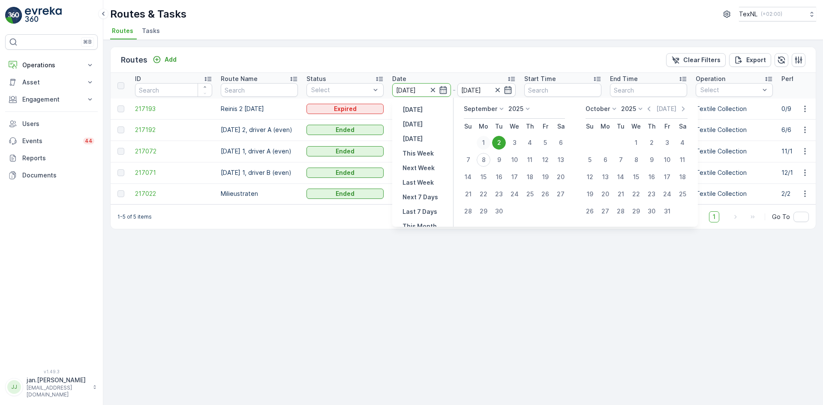
click at [486, 142] on div "1" at bounding box center [484, 143] width 14 height 14
type input "01.09.2025"
click at [486, 142] on div "1" at bounding box center [484, 143] width 14 height 14
type input "01.09.2025"
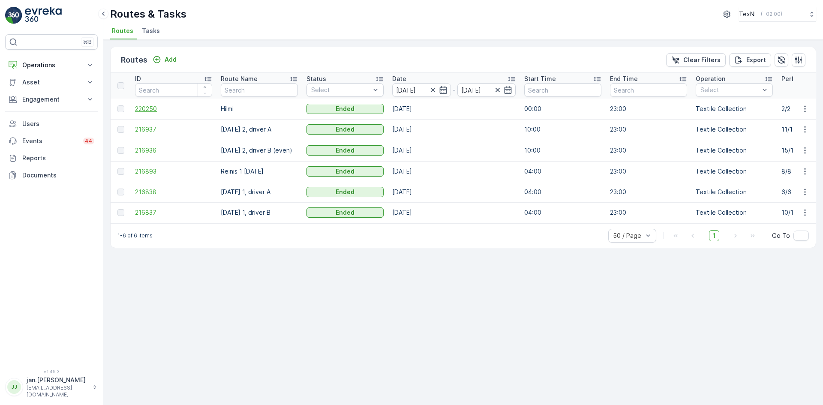
click at [152, 110] on span "220250" at bounding box center [173, 109] width 77 height 9
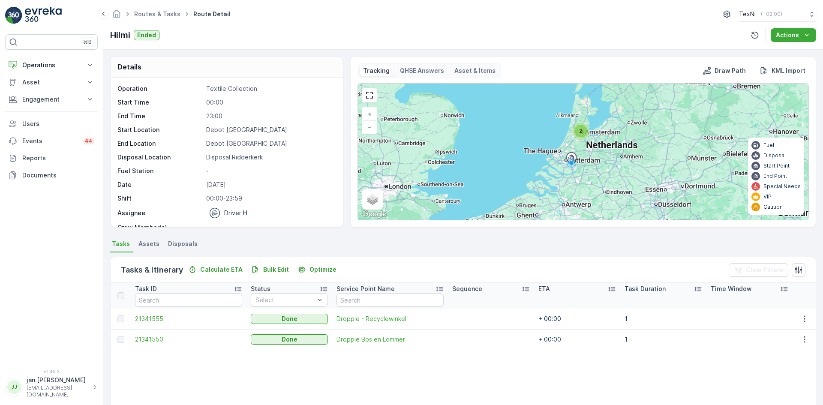
click at [191, 243] on span "Disposals" at bounding box center [183, 244] width 30 height 9
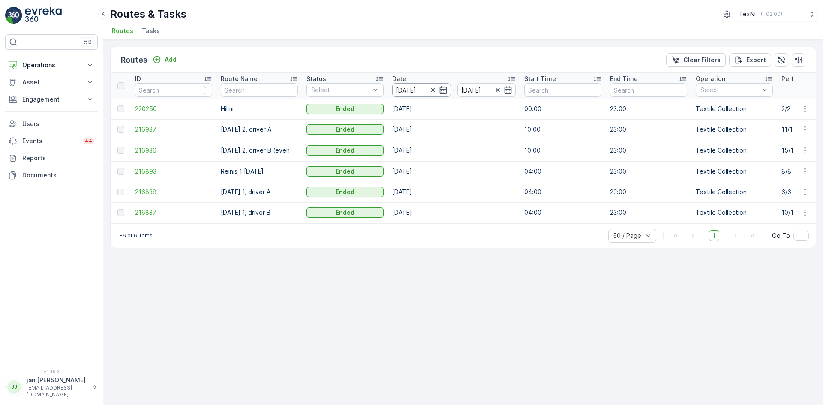
click at [402, 92] on input "01.09.2025" at bounding box center [421, 90] width 59 height 14
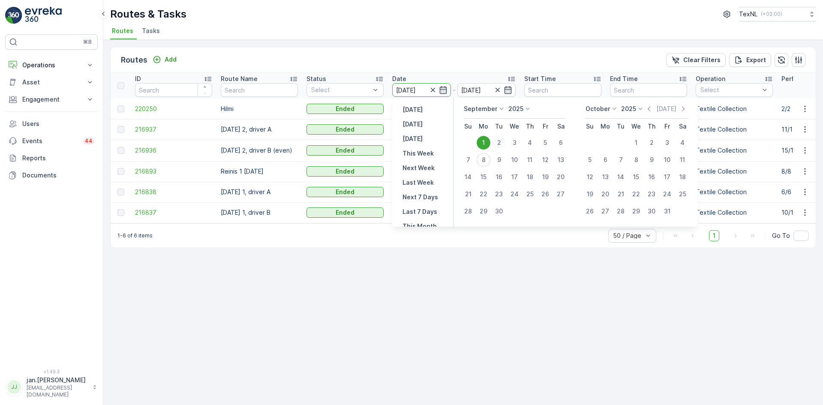
click at [496, 143] on div "2" at bounding box center [499, 143] width 14 height 14
type input "02.09.2025"
click at [496, 143] on div "2" at bounding box center [499, 143] width 14 height 14
type input "[DATE]"
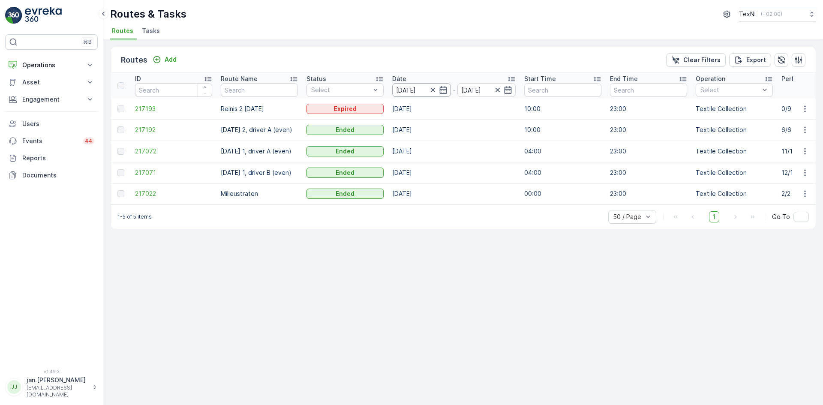
click at [411, 94] on input "[DATE]" at bounding box center [421, 90] width 59 height 14
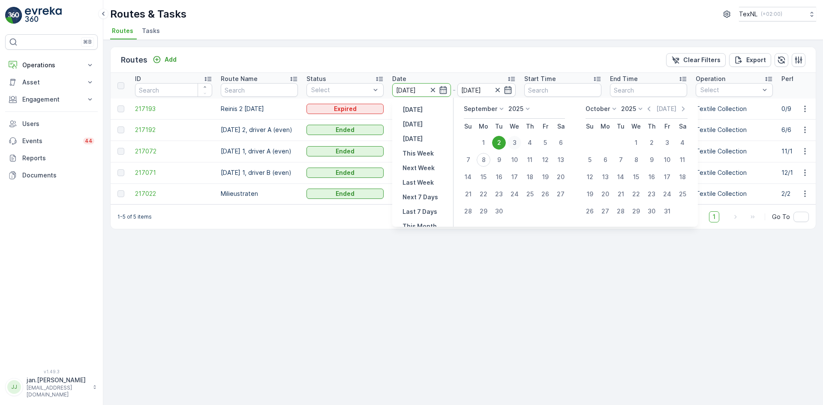
click at [513, 142] on div "3" at bounding box center [514, 143] width 14 height 14
type input "[DATE]"
click at [513, 142] on div "3" at bounding box center [514, 143] width 14 height 14
type input "[DATE]"
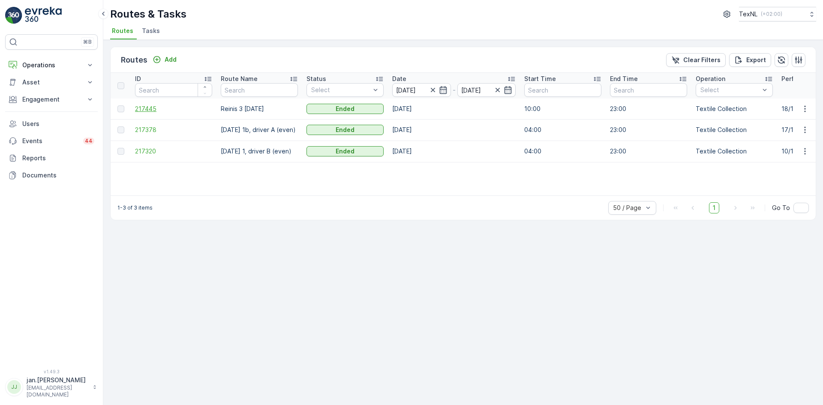
click at [154, 109] on span "217445" at bounding box center [173, 109] width 77 height 9
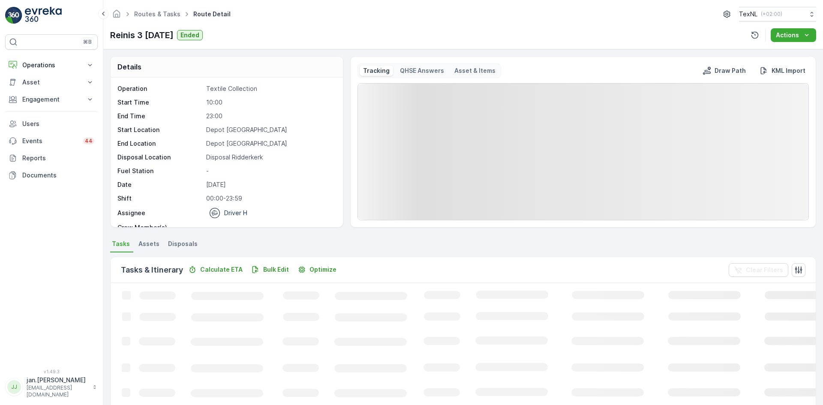
click at [187, 243] on span "Disposals" at bounding box center [183, 244] width 30 height 9
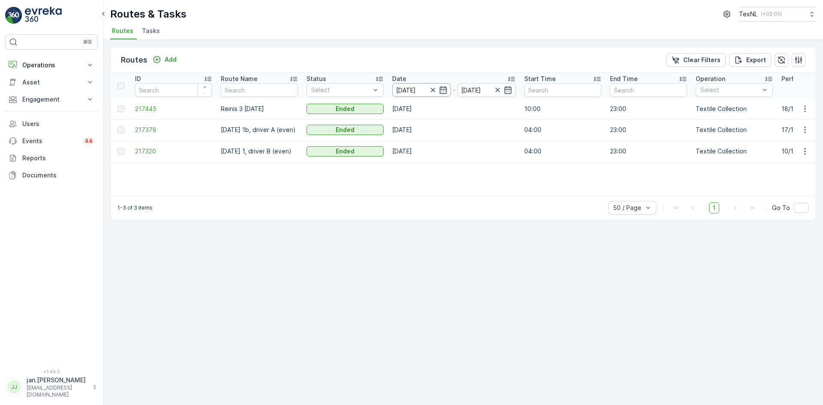
click at [422, 90] on input "[DATE]" at bounding box center [421, 90] width 59 height 14
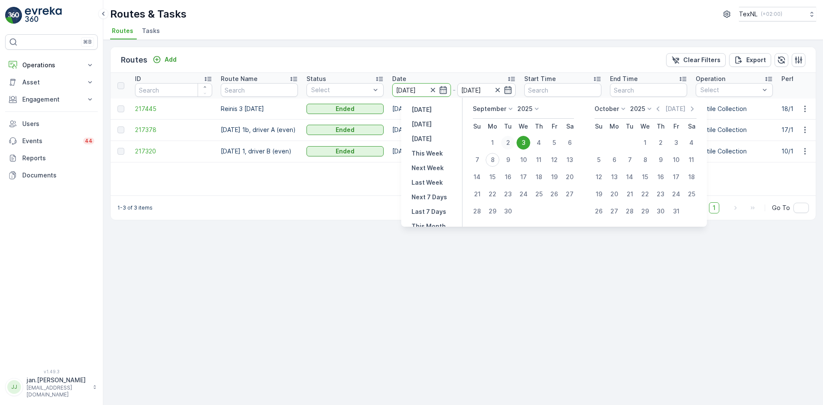
click at [507, 144] on div "2" at bounding box center [508, 143] width 14 height 14
type input "[DATE]"
click at [507, 144] on div "2" at bounding box center [508, 143] width 14 height 14
type input "[DATE]"
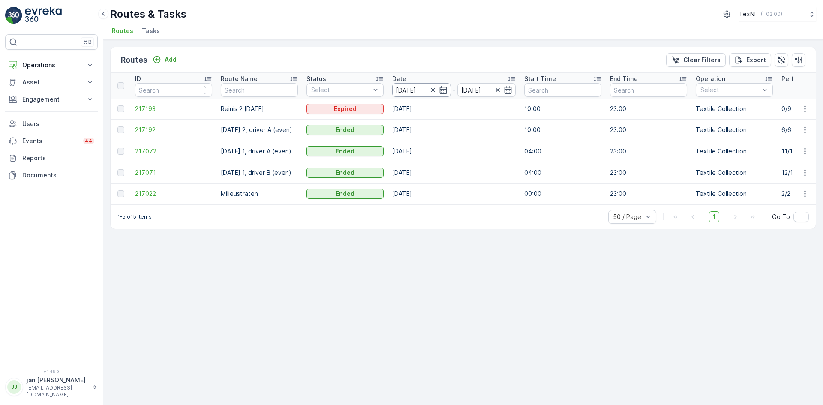
click at [415, 88] on input "[DATE]" at bounding box center [421, 90] width 59 height 14
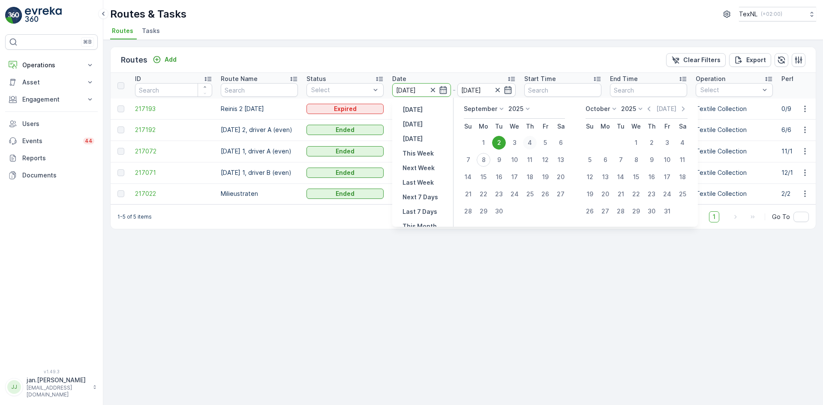
click at [535, 143] on div "4" at bounding box center [530, 143] width 14 height 14
type input "[DATE]"
click at [535, 142] on div "4" at bounding box center [530, 143] width 14 height 14
type input "[DATE]"
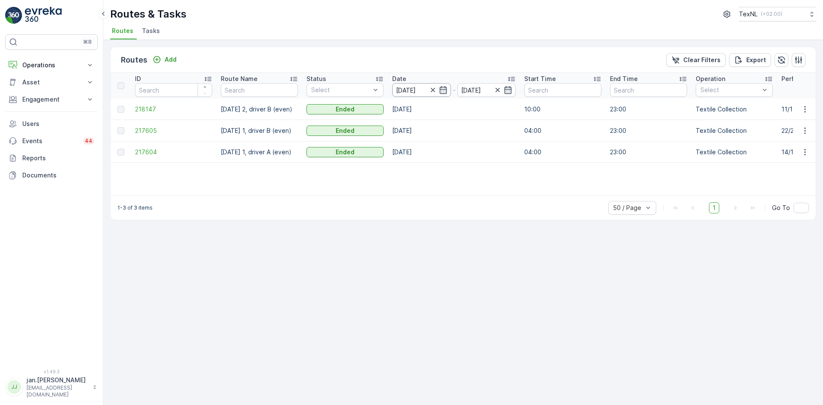
drag, startPoint x: 405, startPoint y: 91, endPoint x: 414, endPoint y: 91, distance: 8.2
click at [405, 90] on input "[DATE]" at bounding box center [421, 90] width 59 height 14
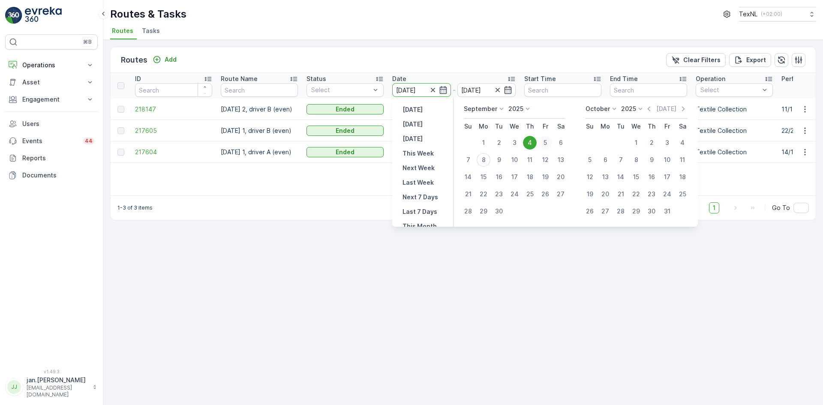
click at [546, 145] on div "5" at bounding box center [545, 143] width 14 height 14
type input "[DATE]"
click at [546, 145] on div "5" at bounding box center [545, 143] width 14 height 14
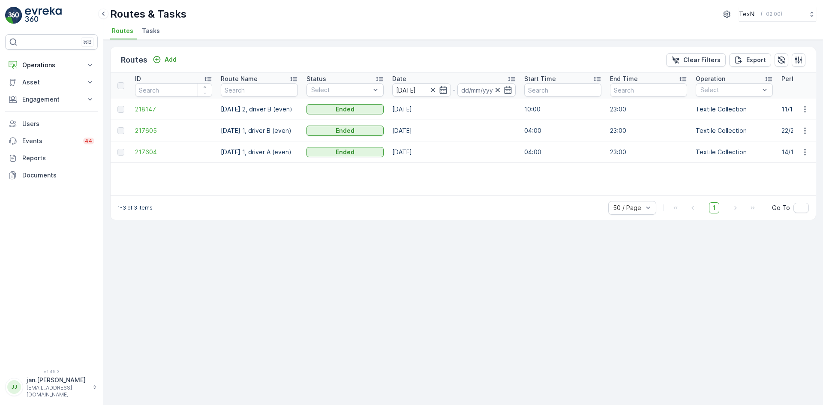
type input "[DATE]"
click at [407, 87] on input "[DATE]" at bounding box center [421, 90] width 59 height 14
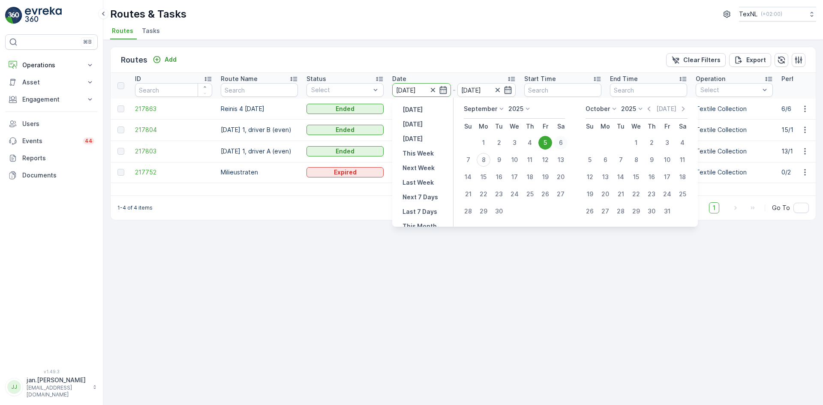
click at [560, 142] on div "6" at bounding box center [561, 143] width 14 height 14
type input "[DATE]"
click at [560, 142] on div "6" at bounding box center [561, 143] width 14 height 14
type input "[DATE]"
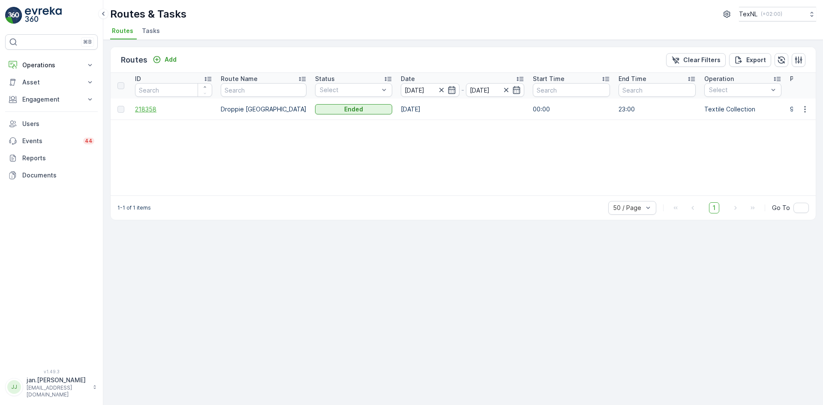
click at [155, 106] on span "218358" at bounding box center [173, 109] width 77 height 9
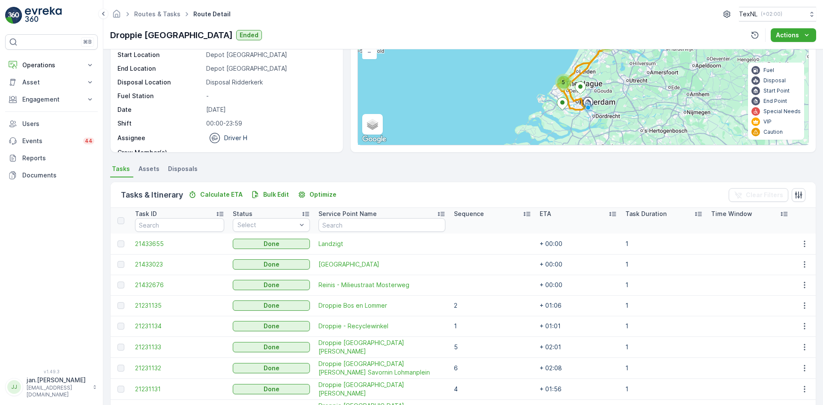
scroll to position [86, 0]
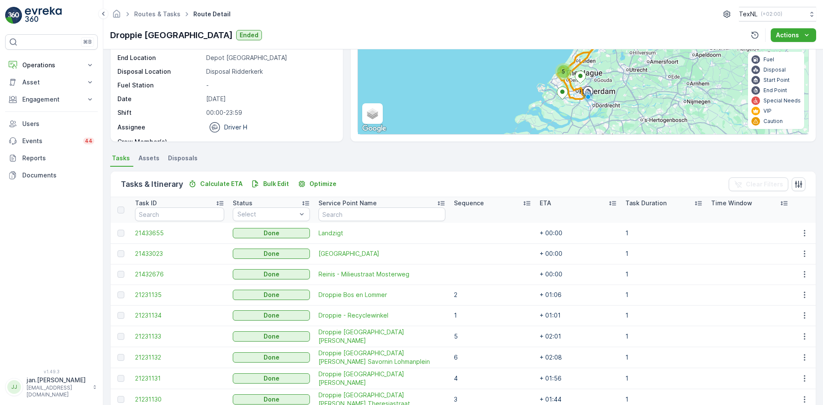
click at [189, 160] on span "Disposals" at bounding box center [183, 158] width 30 height 9
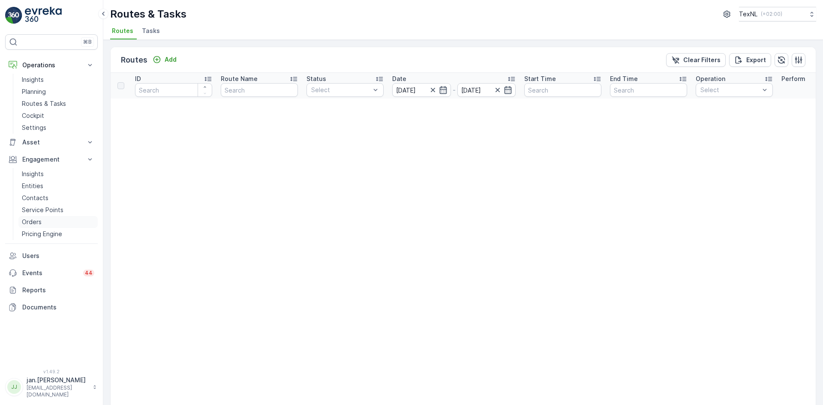
click at [41, 219] on p "Orders" at bounding box center [32, 222] width 20 height 9
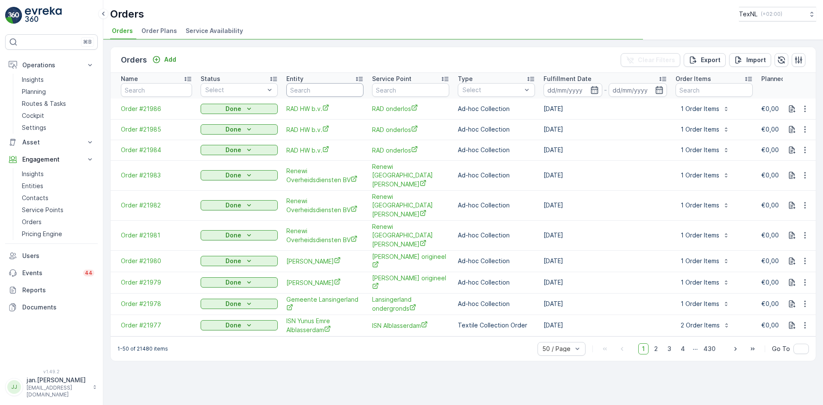
click at [329, 93] on input "text" at bounding box center [324, 90] width 77 height 14
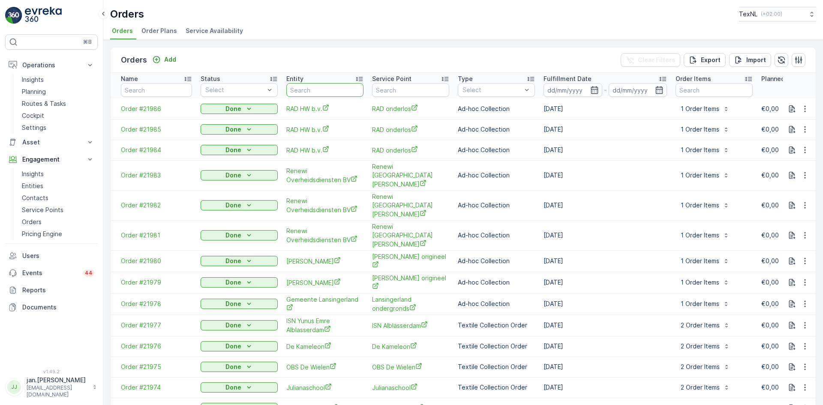
click at [340, 87] on input "text" at bounding box center [324, 90] width 77 height 14
type input "tex"
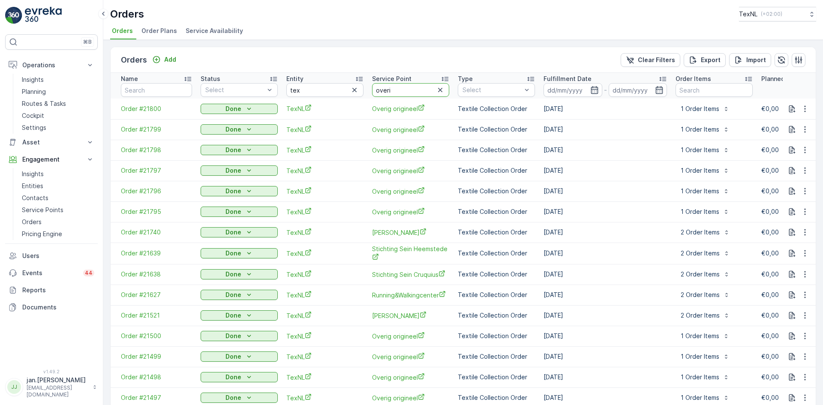
type input "overig"
click at [742, 61] on div "Import" at bounding box center [750, 60] width 32 height 9
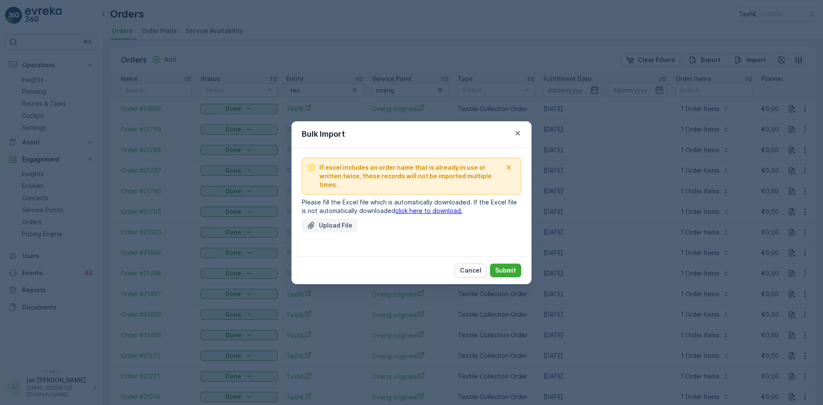
click at [331, 221] on p "Upload File" at bounding box center [335, 225] width 33 height 9
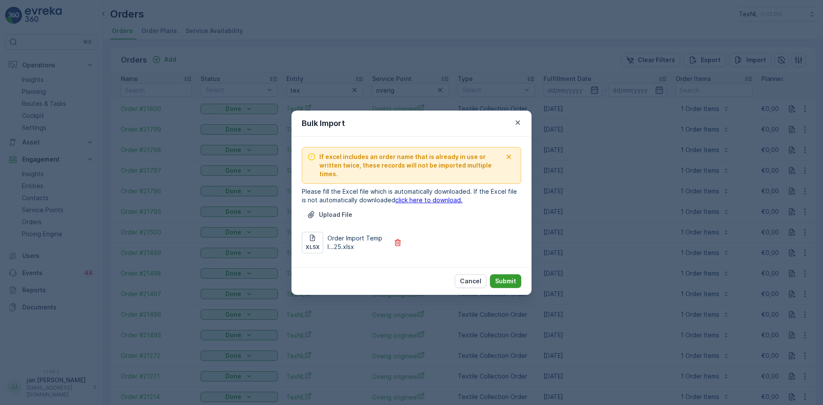
click at [502, 277] on p "Submit" at bounding box center [505, 281] width 21 height 9
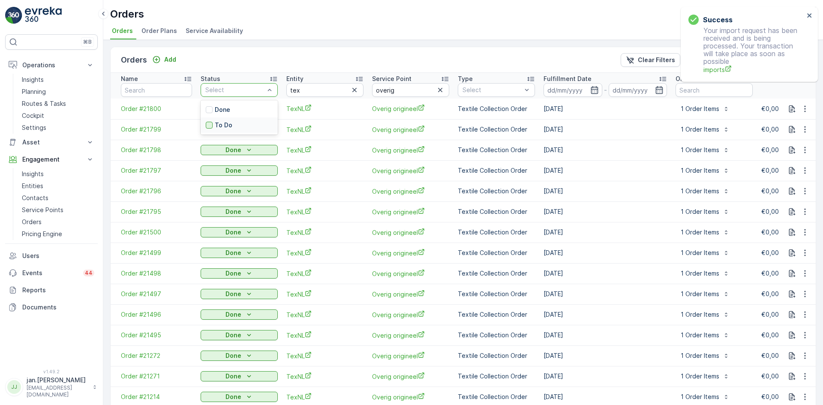
click at [210, 126] on div at bounding box center [209, 125] width 7 height 7
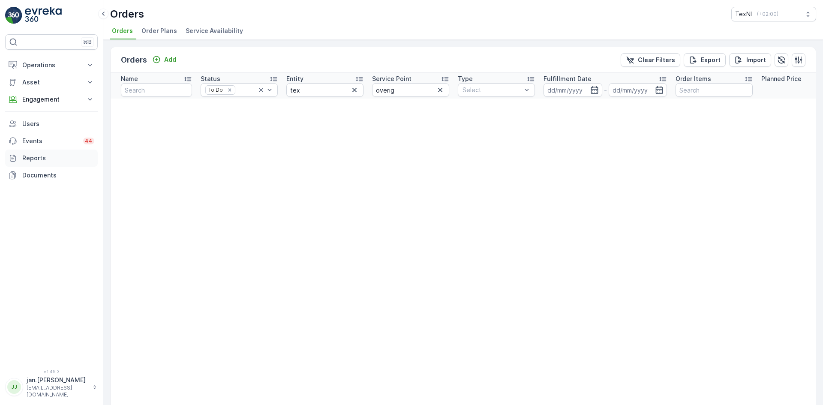
click at [38, 156] on p "Reports" at bounding box center [58, 158] width 72 height 9
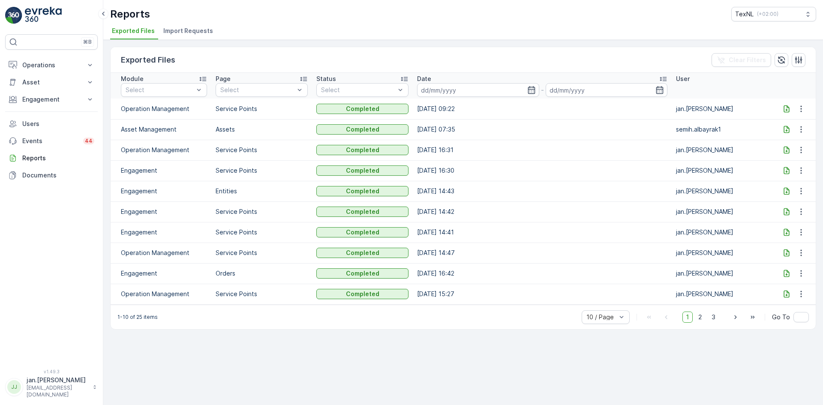
click at [173, 28] on span "Import Requests" at bounding box center [188, 31] width 50 height 9
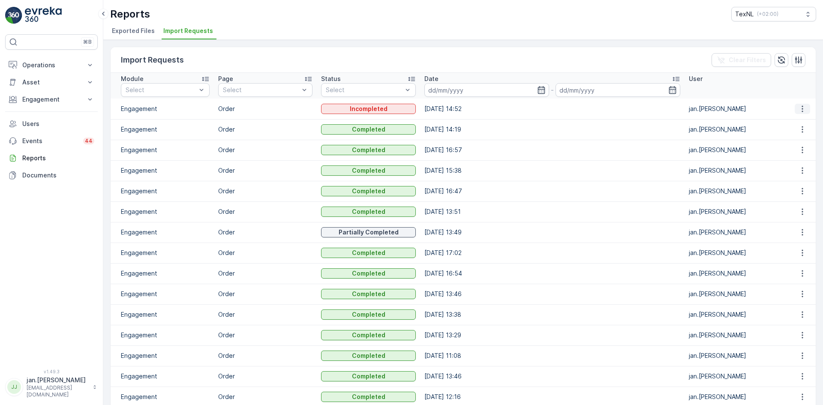
click at [799, 108] on icon "button" at bounding box center [802, 109] width 9 height 9
click at [45, 100] on p "Engagement" at bounding box center [51, 99] width 58 height 9
click at [39, 160] on p "Orders" at bounding box center [32, 162] width 20 height 9
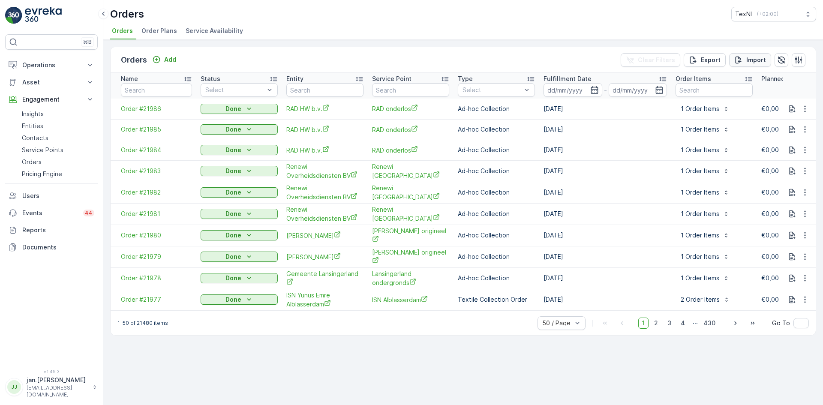
click at [747, 62] on p "Import" at bounding box center [756, 60] width 20 height 9
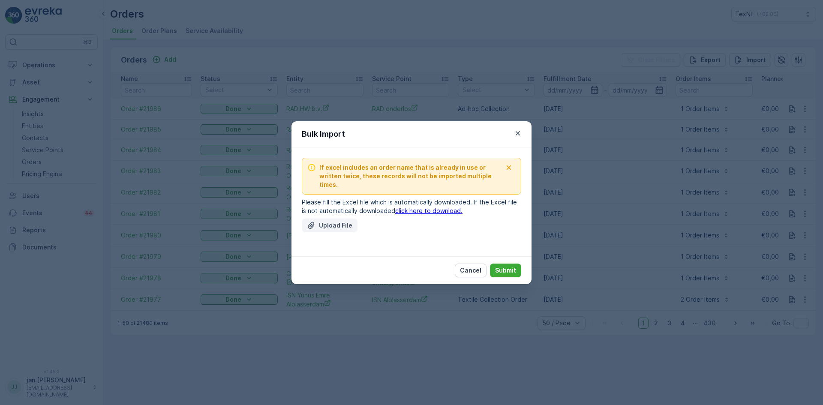
click at [342, 221] on p "Upload File" at bounding box center [335, 225] width 33 height 9
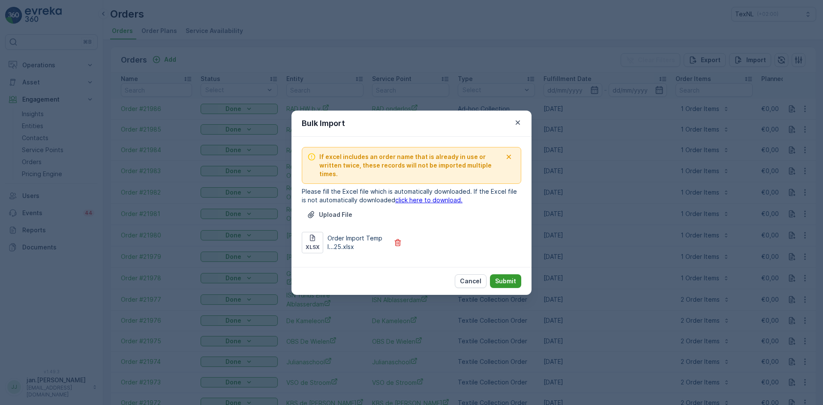
click at [505, 277] on p "Submit" at bounding box center [505, 281] width 21 height 9
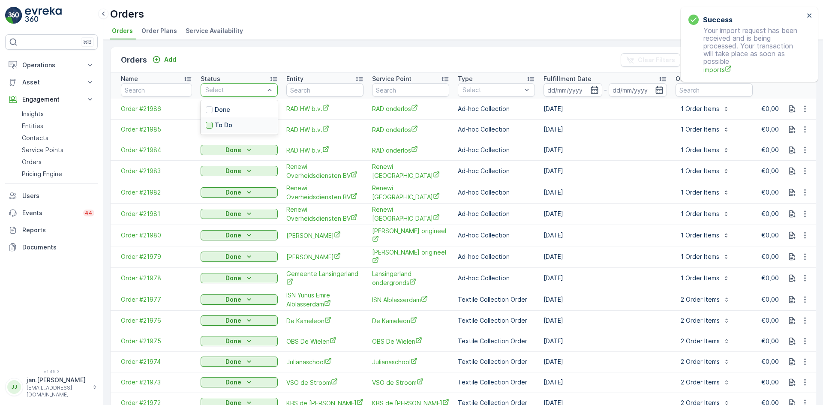
click at [210, 124] on div at bounding box center [209, 125] width 7 height 7
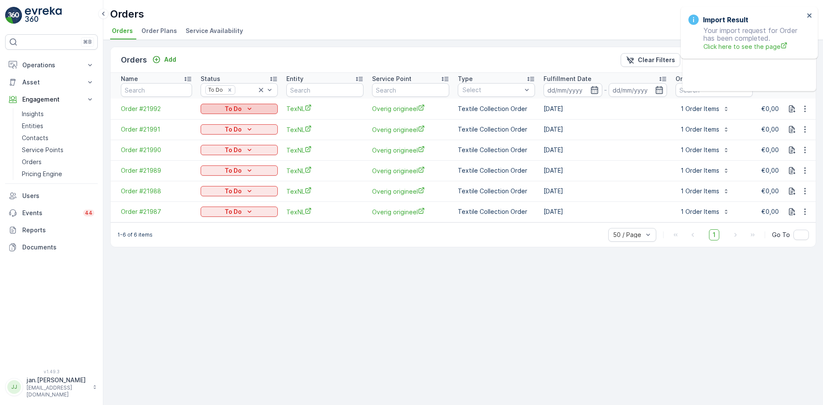
click at [223, 106] on div "To Do" at bounding box center [239, 109] width 70 height 9
click at [207, 123] on span "Done" at bounding box center [213, 121] width 15 height 9
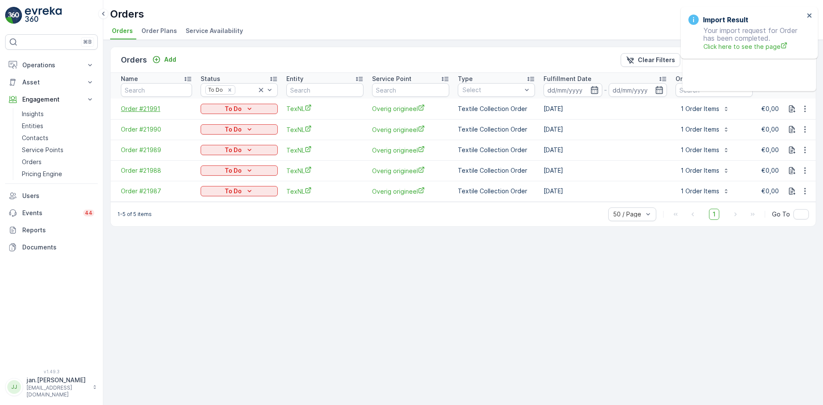
click at [130, 108] on span "Order #21991" at bounding box center [156, 109] width 71 height 9
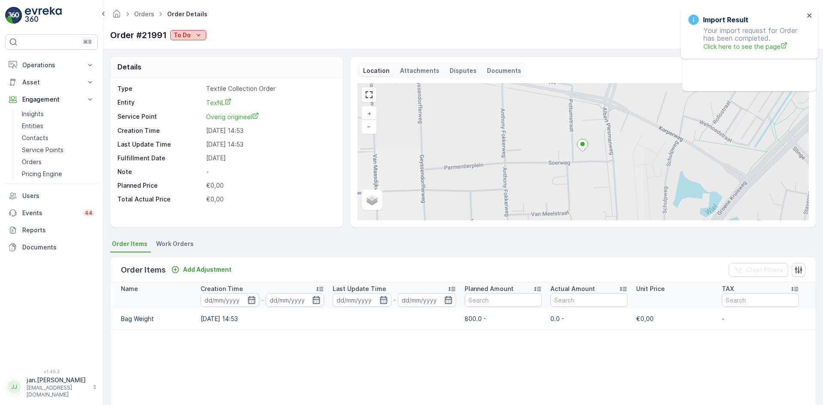
click at [187, 33] on p "To Do" at bounding box center [182, 35] width 17 height 9
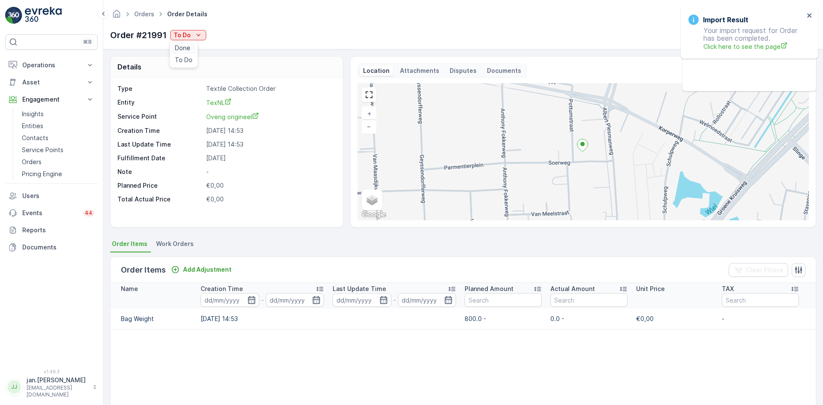
click at [188, 46] on span "Done" at bounding box center [182, 48] width 15 height 9
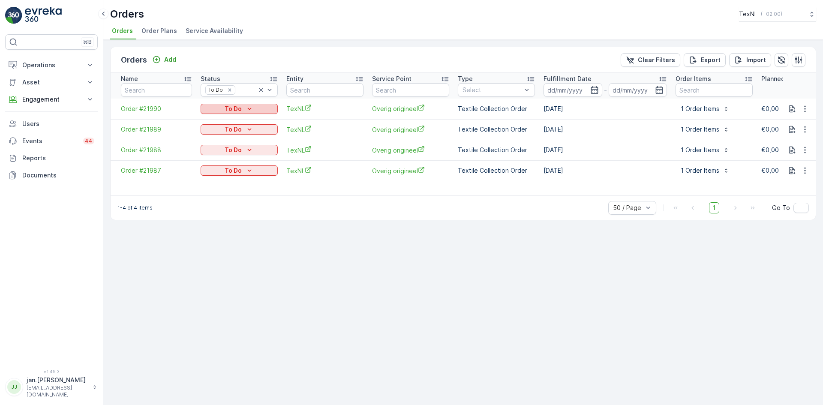
click at [233, 105] on p "To Do" at bounding box center [233, 109] width 17 height 9
click at [209, 124] on span "Done" at bounding box center [213, 121] width 15 height 9
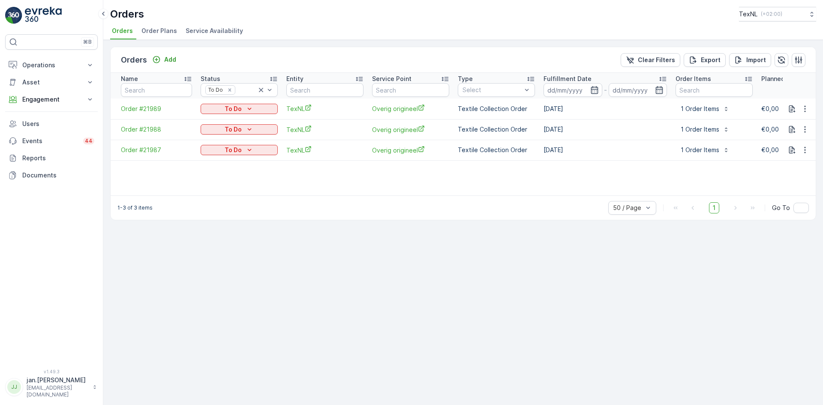
click at [237, 111] on p "To Do" at bounding box center [233, 109] width 17 height 9
click at [207, 123] on span "Done" at bounding box center [213, 121] width 15 height 9
click at [237, 108] on p "To Do" at bounding box center [233, 109] width 17 height 9
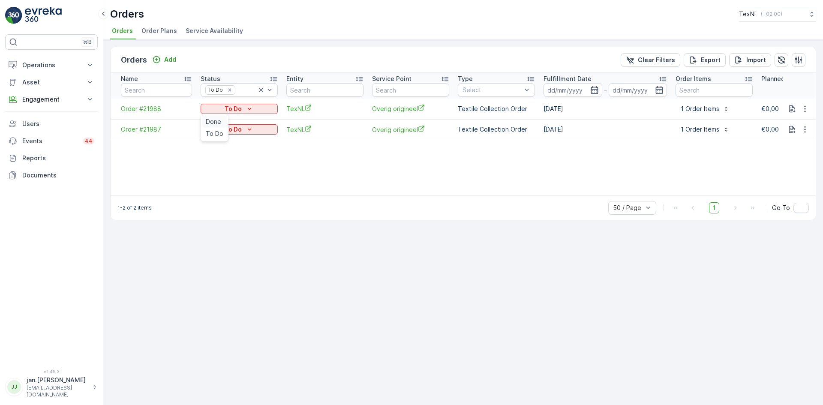
click at [214, 123] on span "Done" at bounding box center [213, 121] width 15 height 9
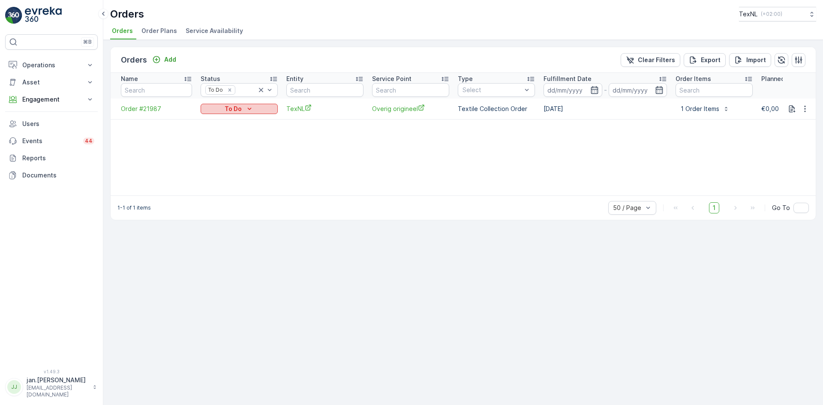
click at [235, 109] on p "To Do" at bounding box center [233, 109] width 17 height 9
click at [218, 121] on span "Done" at bounding box center [213, 121] width 15 height 9
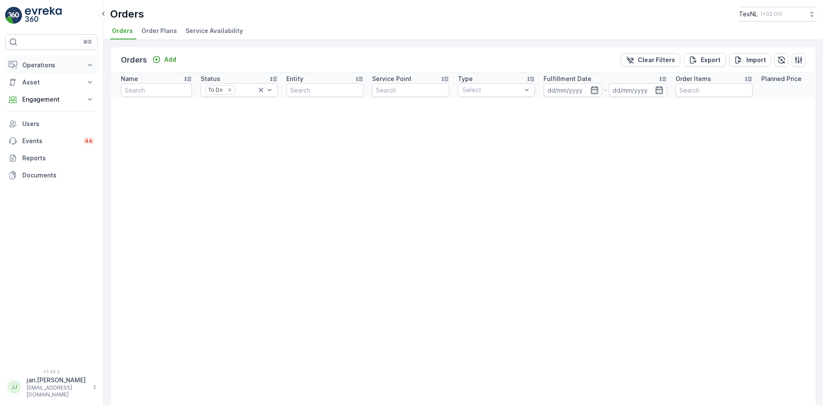
click at [35, 63] on p "Operations" at bounding box center [51, 65] width 58 height 9
click at [55, 105] on p "Routes & Tasks" at bounding box center [44, 103] width 44 height 9
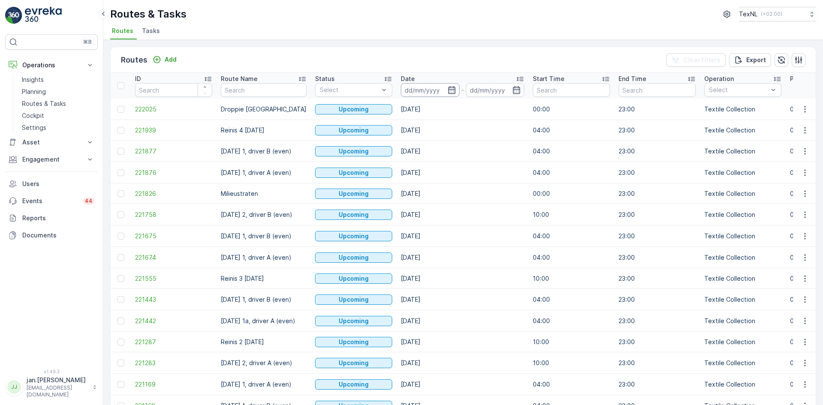
click at [426, 87] on input at bounding box center [430, 90] width 59 height 14
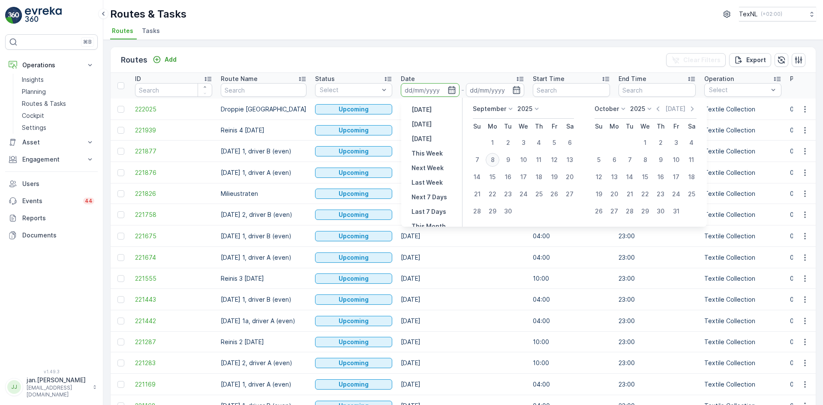
click at [494, 161] on div "8" at bounding box center [493, 160] width 14 height 14
type input "[DATE]"
click at [494, 161] on div "8" at bounding box center [493, 160] width 14 height 14
type input "[DATE]"
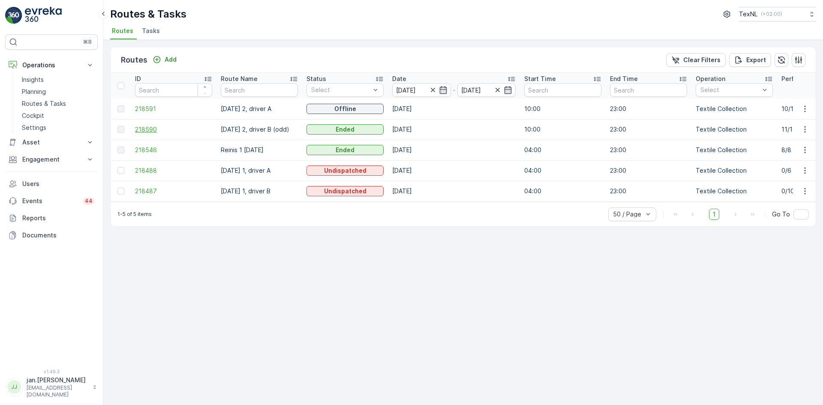
click at [147, 130] on span "218590" at bounding box center [173, 129] width 77 height 9
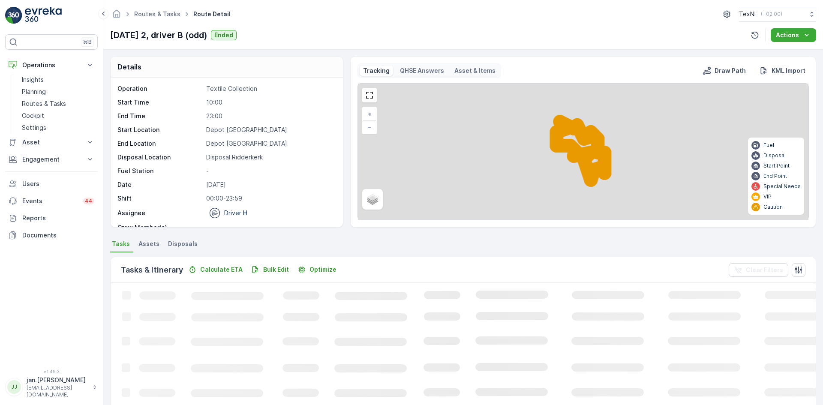
click at [187, 242] on span "Disposals" at bounding box center [183, 244] width 30 height 9
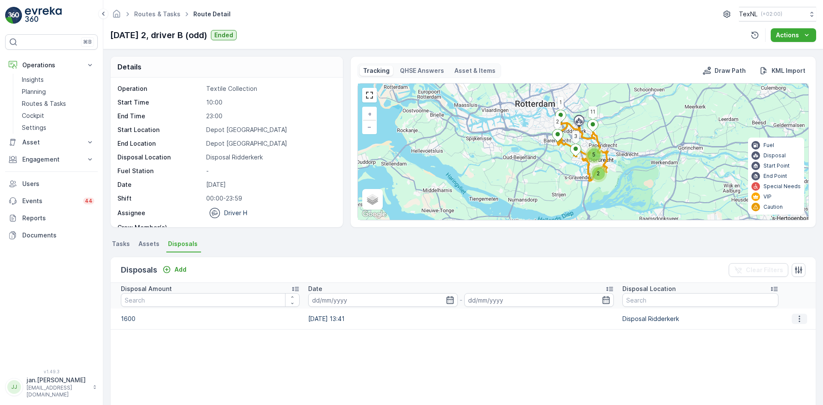
click at [795, 319] on icon "button" at bounding box center [799, 319] width 9 height 9
click at [770, 331] on span "Edit Disposal Amount" at bounding box center [787, 331] width 60 height 9
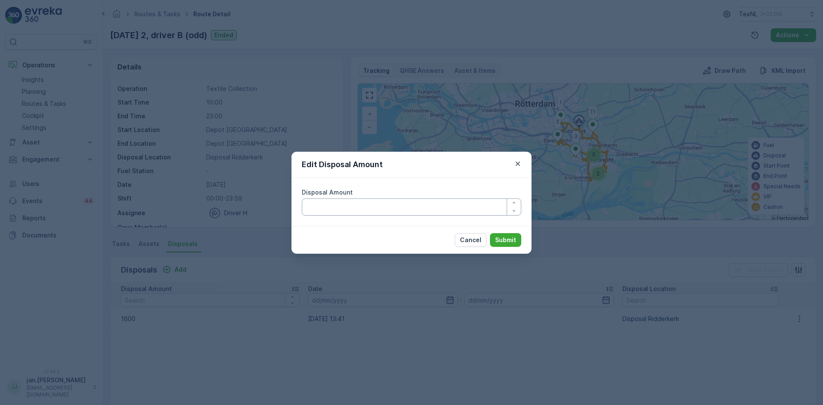
click at [390, 211] on Amount "Disposal Amount" at bounding box center [411, 206] width 219 height 17
type Amount "1400"
click at [505, 239] on p "Submit" at bounding box center [505, 240] width 21 height 9
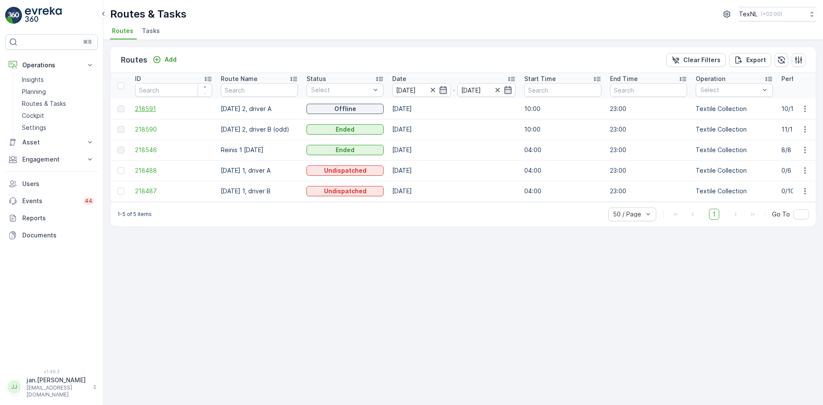
click at [155, 111] on span "218591" at bounding box center [173, 109] width 77 height 9
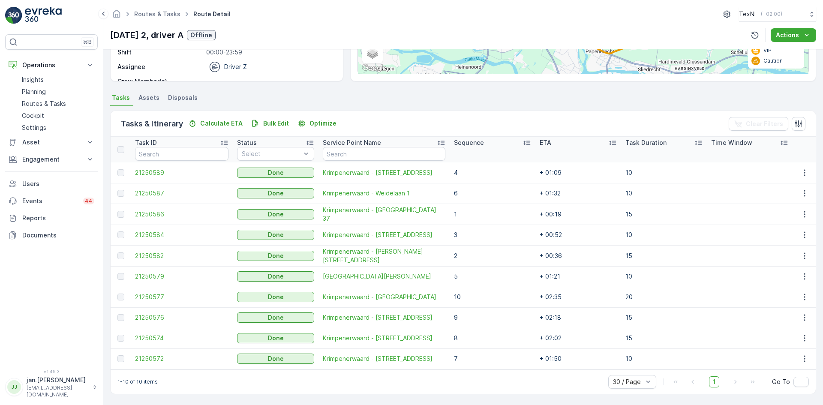
scroll to position [18, 0]
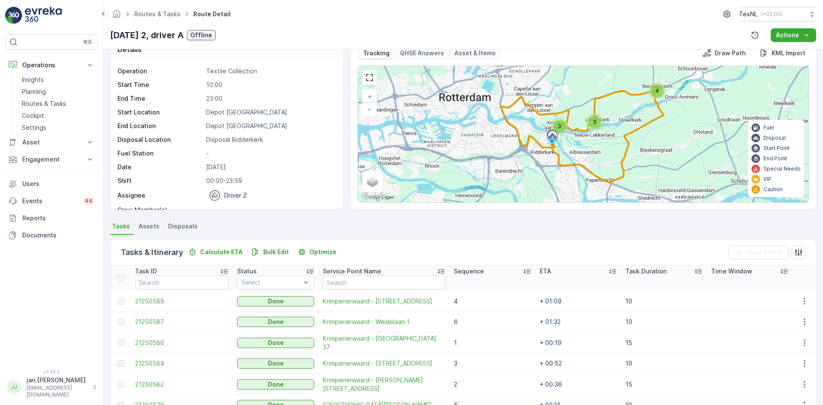
click at [190, 224] on span "Disposals" at bounding box center [183, 226] width 30 height 9
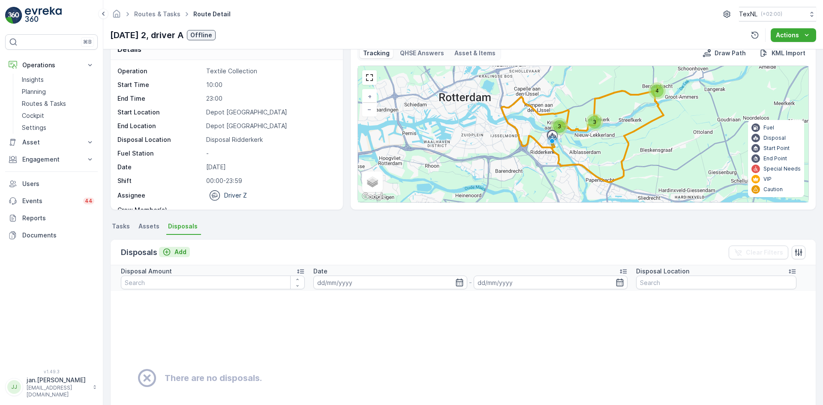
click at [179, 251] on p "Add" at bounding box center [180, 252] width 12 height 9
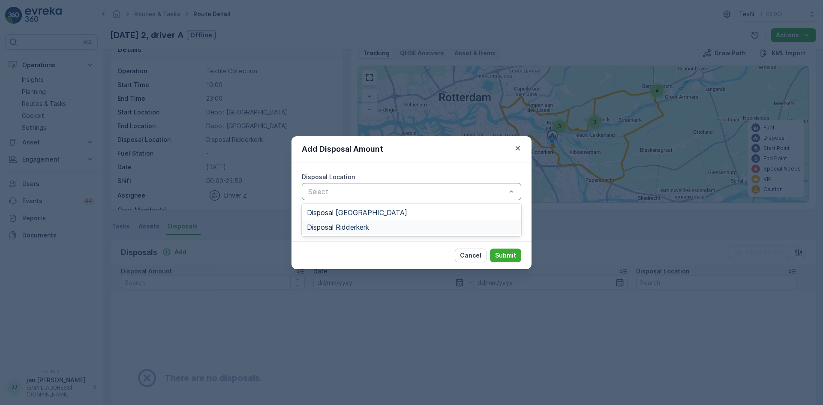
click at [337, 227] on span "Disposal Ridderkerk" at bounding box center [338, 227] width 62 height 8
click at [337, 227] on Amount "Disposal Amount" at bounding box center [411, 222] width 219 height 17
type Amount "2340"
click at [463, 255] on p "Cancel" at bounding box center [470, 255] width 21 height 9
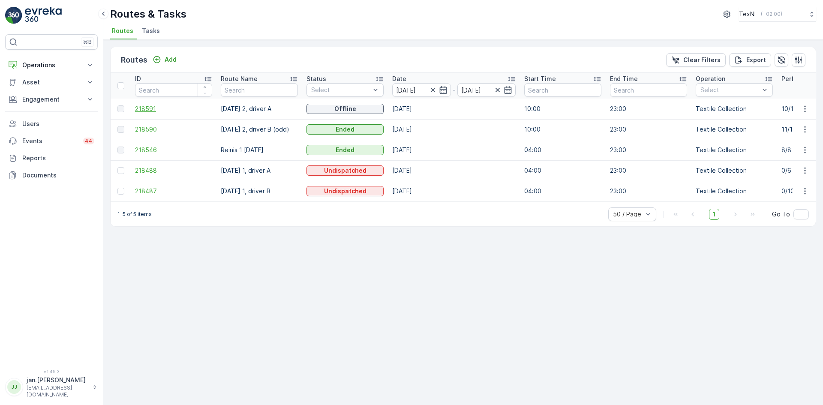
click at [150, 109] on span "218591" at bounding box center [173, 109] width 77 height 9
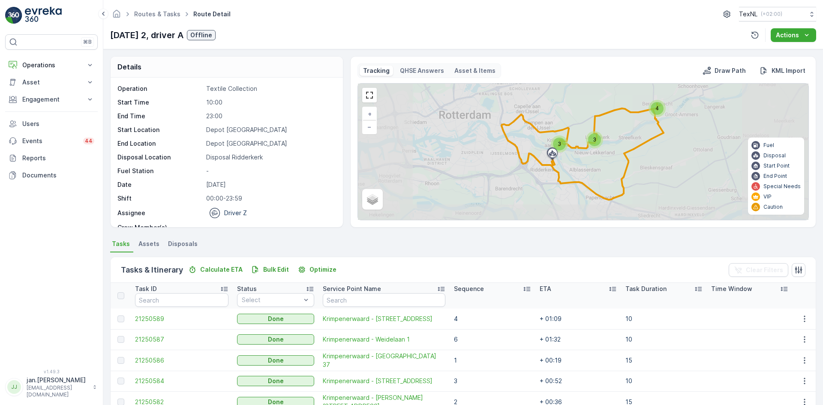
click at [188, 243] on span "Disposals" at bounding box center [183, 244] width 30 height 9
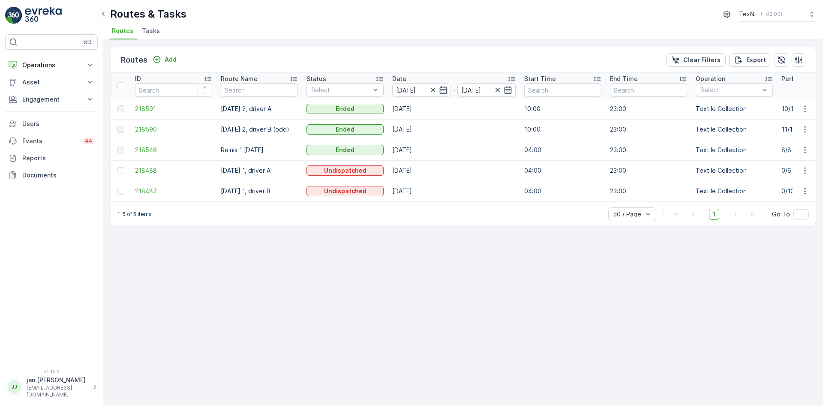
click at [128, 111] on td at bounding box center [121, 109] width 20 height 21
click at [145, 109] on span "218591" at bounding box center [173, 109] width 77 height 9
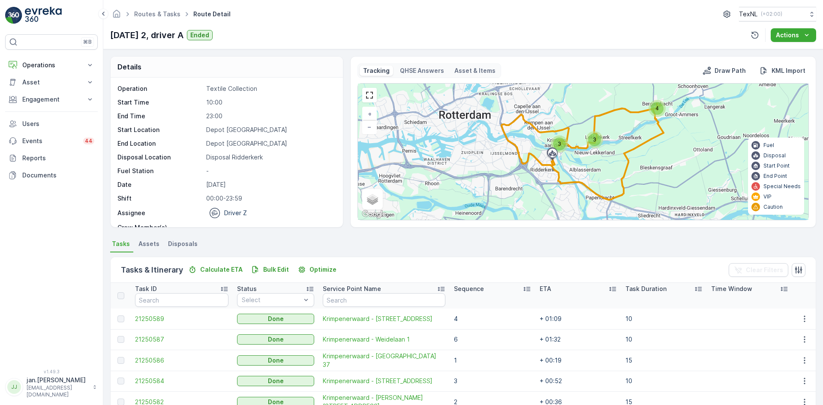
click at [183, 243] on span "Disposals" at bounding box center [183, 244] width 30 height 9
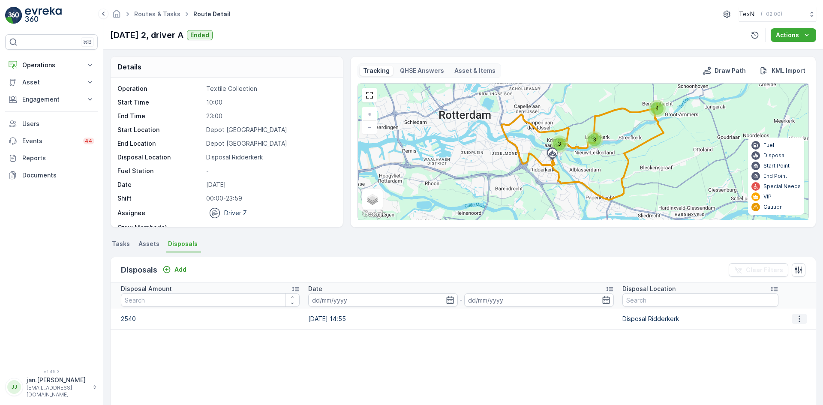
click at [795, 320] on icon "button" at bounding box center [799, 319] width 9 height 9
click at [788, 330] on span "Edit Disposal Amount" at bounding box center [787, 331] width 60 height 9
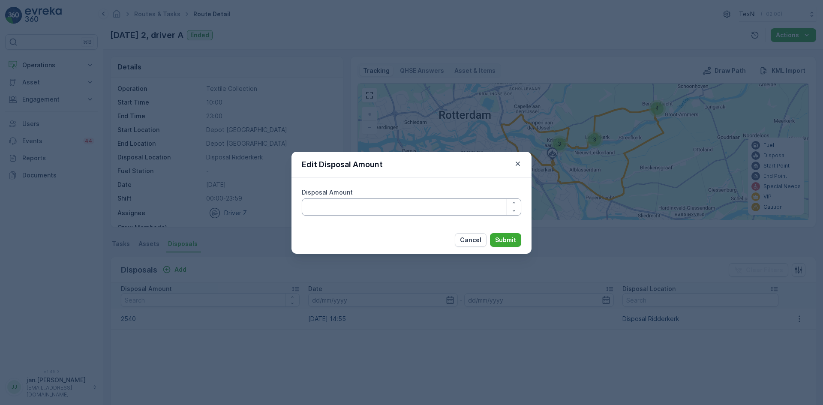
click at [354, 204] on Amount "Disposal Amount" at bounding box center [411, 206] width 219 height 17
type Amount "2340"
click at [505, 240] on p "Submit" at bounding box center [505, 240] width 21 height 9
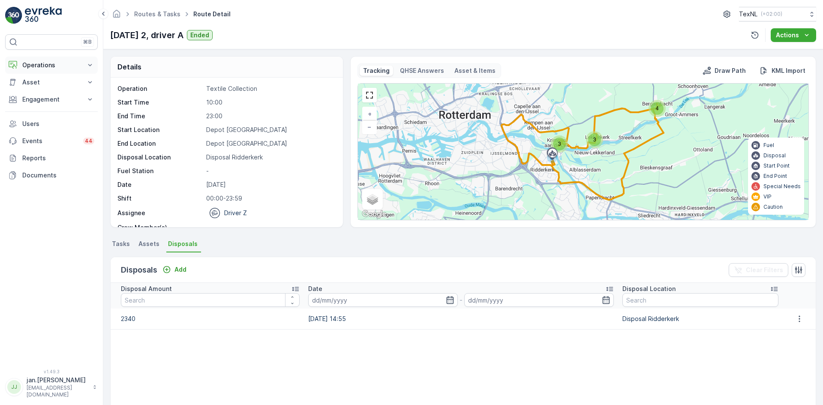
click at [51, 67] on p "Operations" at bounding box center [51, 65] width 58 height 9
click at [37, 158] on p "Engagement" at bounding box center [51, 159] width 58 height 9
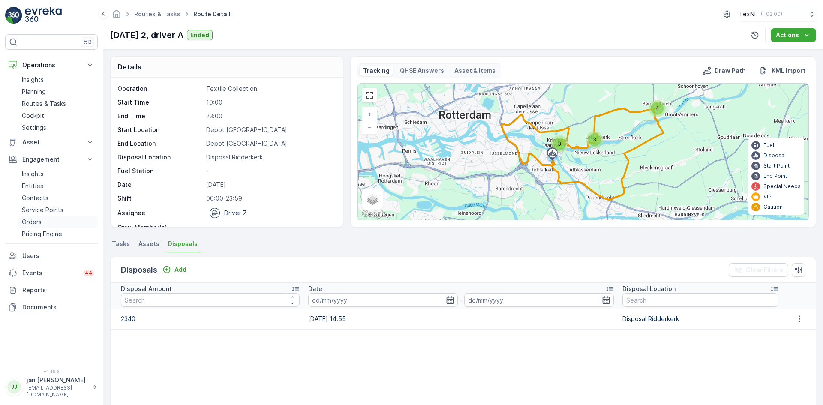
click at [36, 221] on p "Orders" at bounding box center [32, 222] width 20 height 9
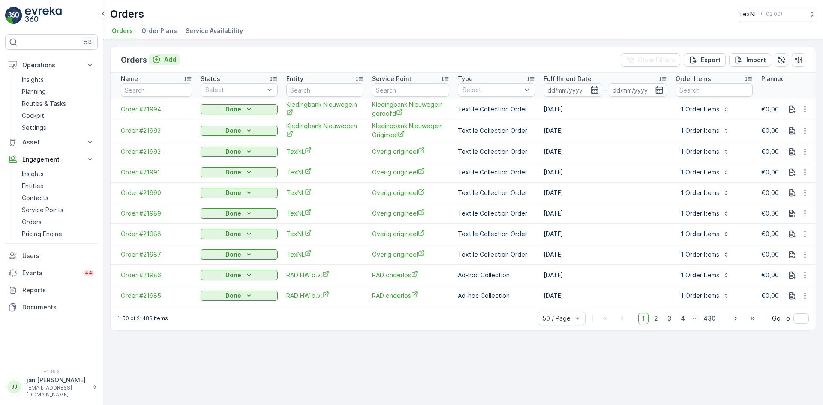
click at [170, 60] on p "Add" at bounding box center [170, 59] width 12 height 9
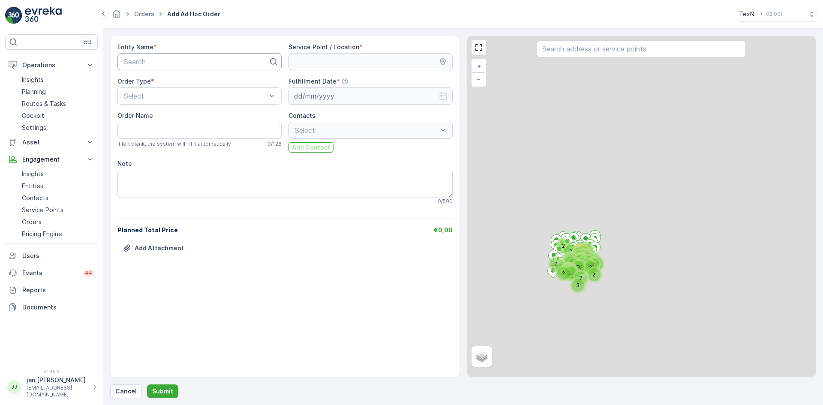
click at [184, 64] on div at bounding box center [196, 62] width 146 height 8
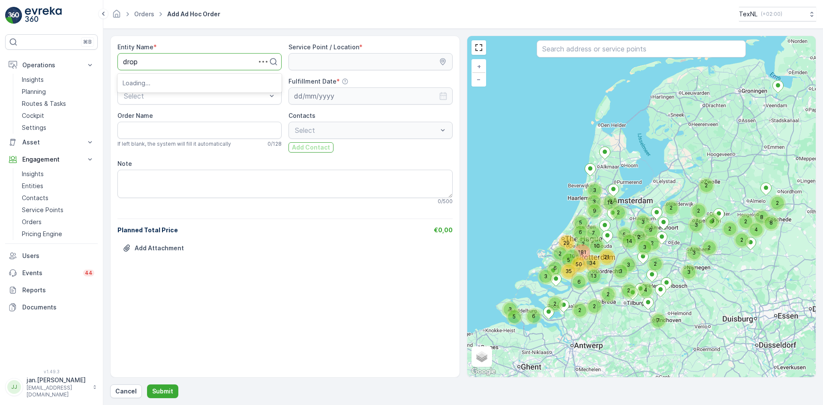
type input "dropp"
click at [171, 81] on span "Droppie - Recyclewinkel" at bounding box center [161, 83] width 76 height 8
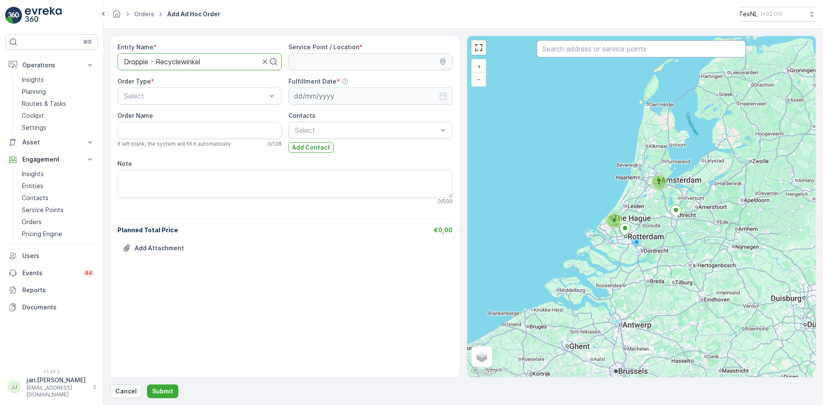
click at [607, 50] on input "text" at bounding box center [641, 48] width 209 height 17
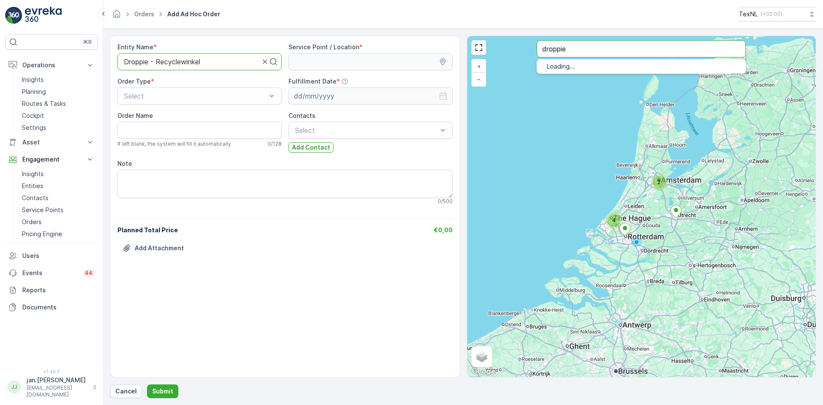
type input "droppie"
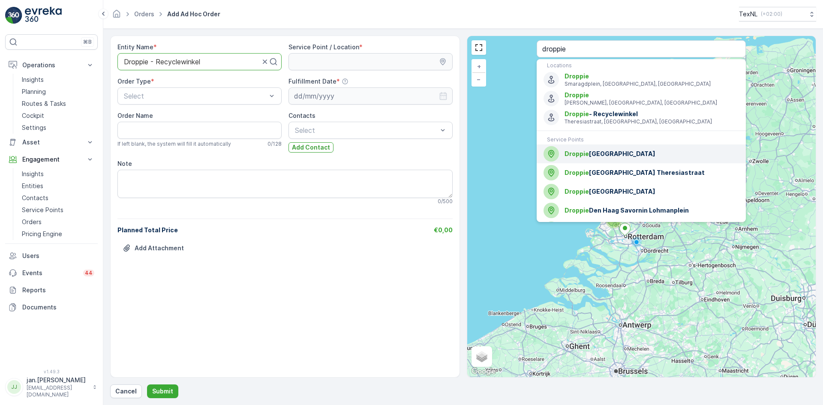
click at [585, 153] on span "Droppie" at bounding box center [576, 153] width 24 height 7
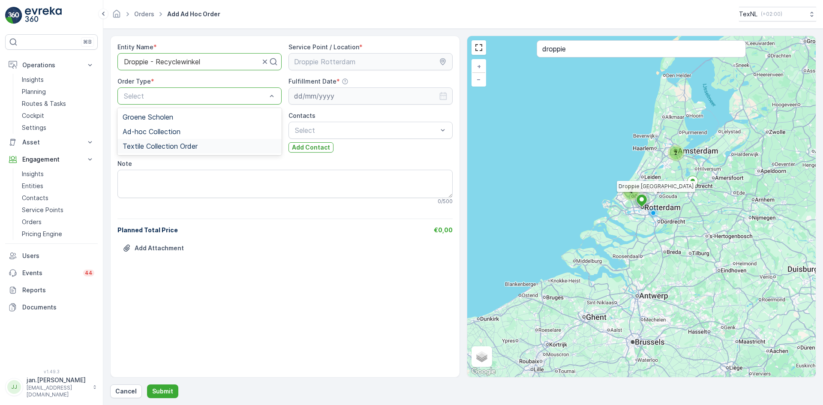
drag, startPoint x: 162, startPoint y: 149, endPoint x: 167, endPoint y: 147, distance: 5.4
click at [163, 149] on span "Textile Collection Order" at bounding box center [160, 146] width 75 height 8
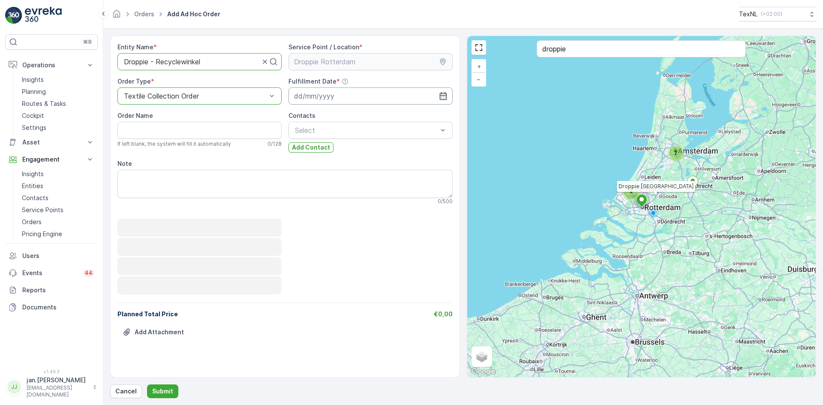
click at [327, 93] on input at bounding box center [370, 95] width 164 height 17
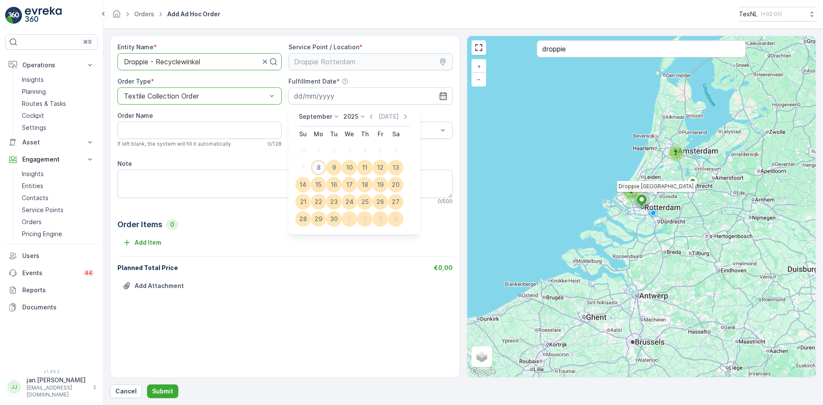
click at [315, 165] on div "8" at bounding box center [319, 168] width 14 height 14
type input "[DATE]"
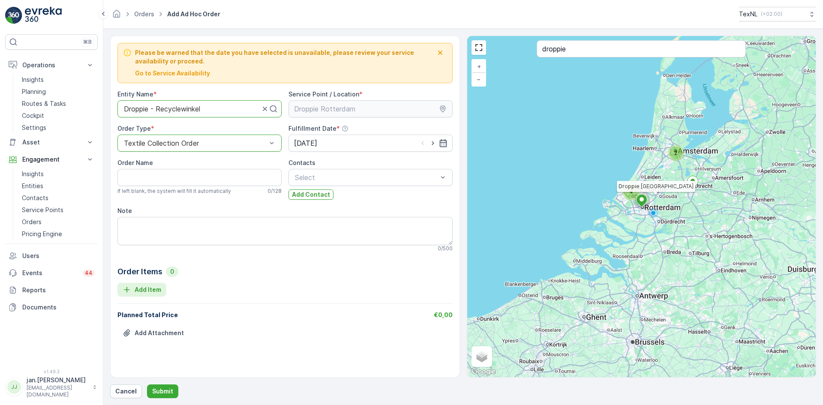
click at [144, 288] on p "Add Item" at bounding box center [148, 289] width 27 height 9
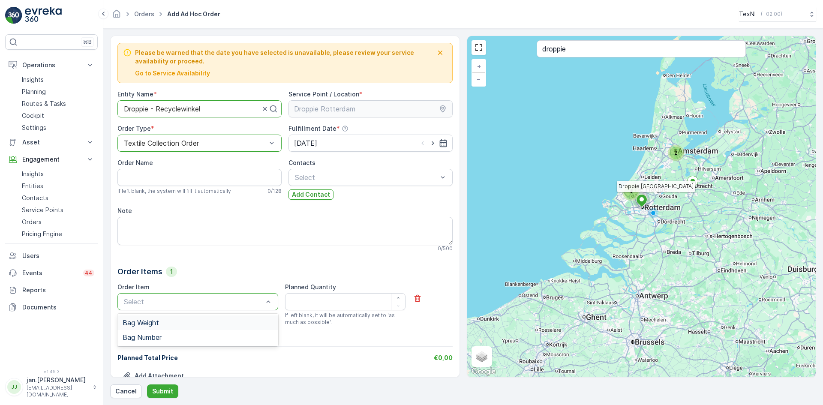
click at [151, 323] on span "Bag Weight" at bounding box center [141, 323] width 36 height 8
click at [320, 301] on Quantity "Planned Quantity" at bounding box center [345, 301] width 120 height 17
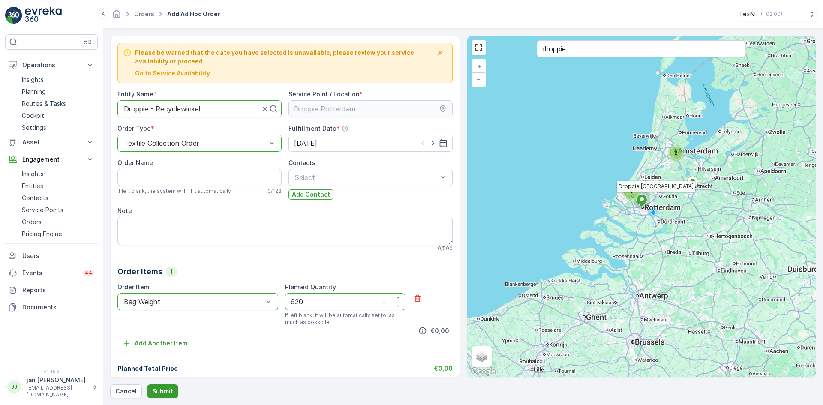
type Quantity "620"
click at [165, 388] on p "Submit" at bounding box center [162, 391] width 21 height 9
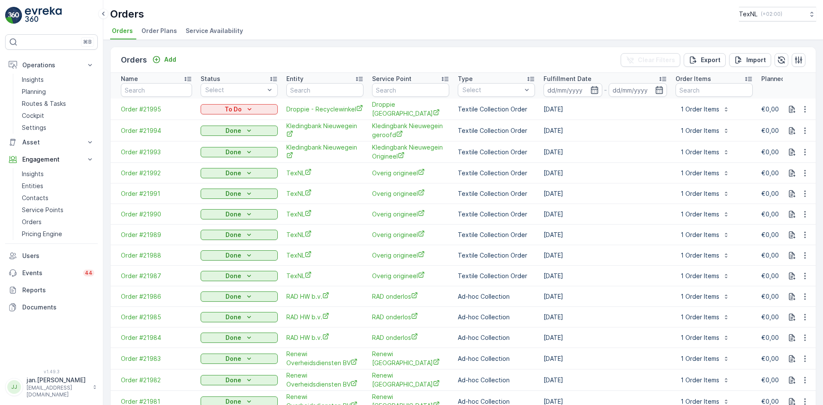
click at [241, 113] on button "To Do" at bounding box center [239, 109] width 77 height 10
click at [215, 124] on span "Done" at bounding box center [213, 121] width 15 height 9
